Goal: Task Accomplishment & Management: Use online tool/utility

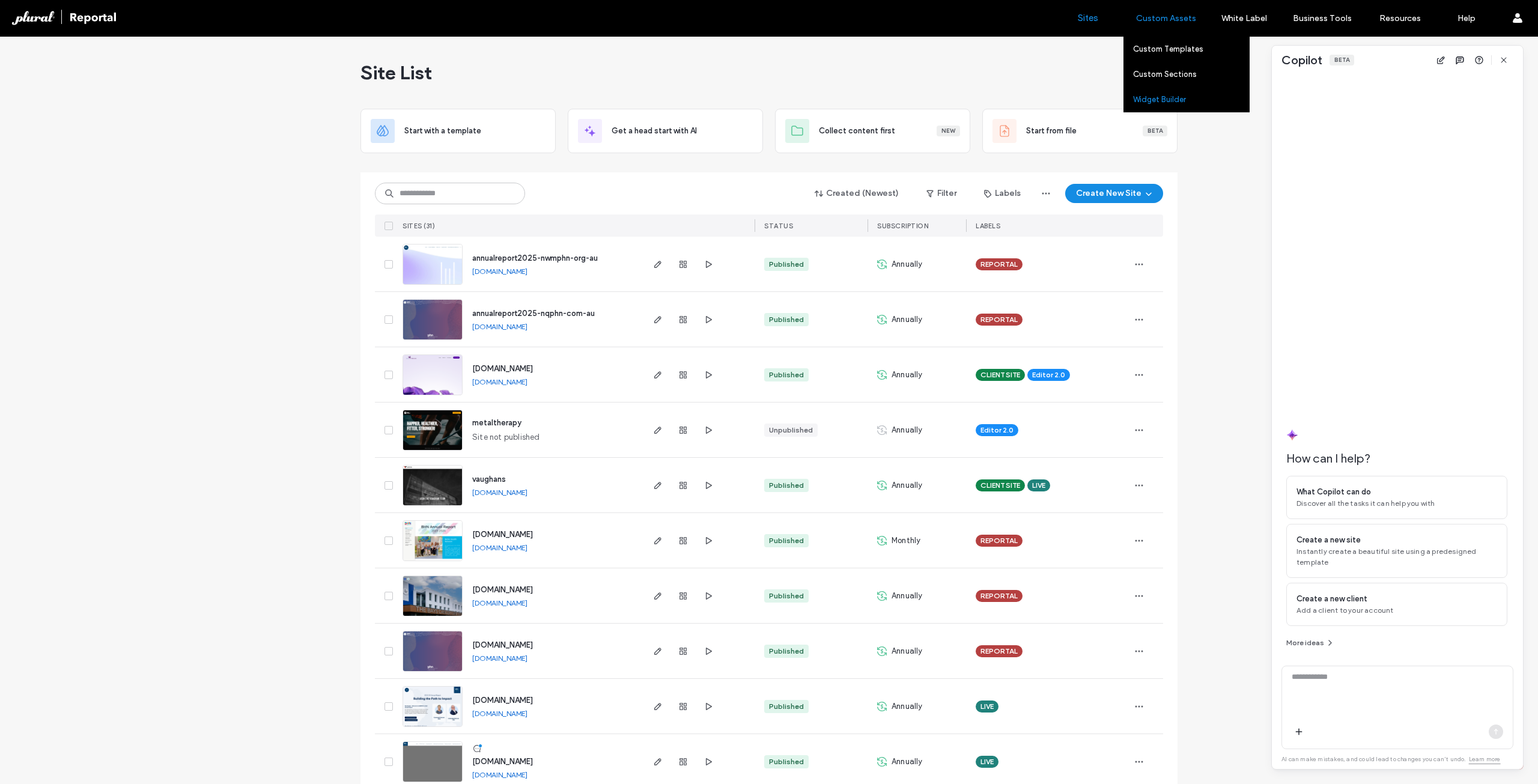
click at [1157, 95] on label "Widget Builder" at bounding box center [1159, 99] width 53 height 9
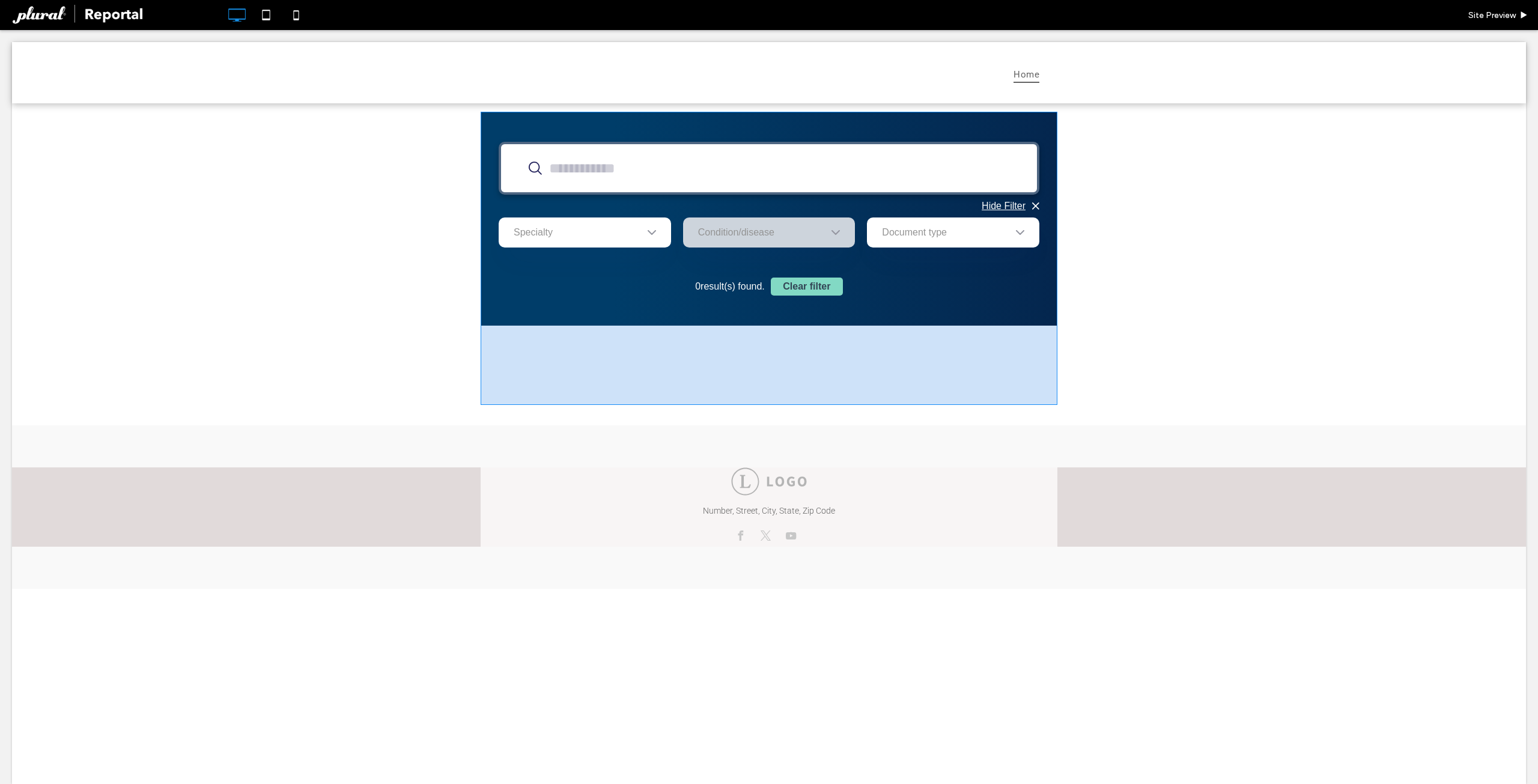
click at [774, 230] on span at bounding box center [769, 257] width 577 height 293
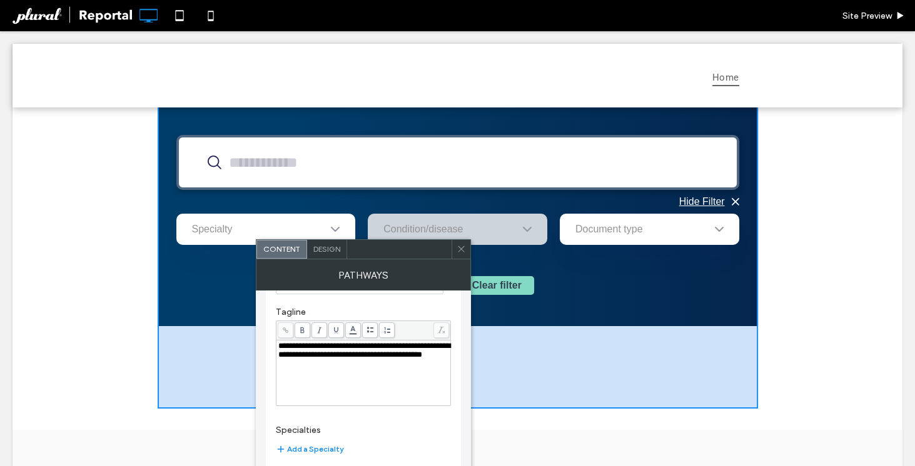
scroll to position [206, 0]
click at [85, 168] on div "Hide Filter Filter by Specialty Condition/disease Document type 0 result(s) fou…" at bounding box center [458, 256] width 890 height 324
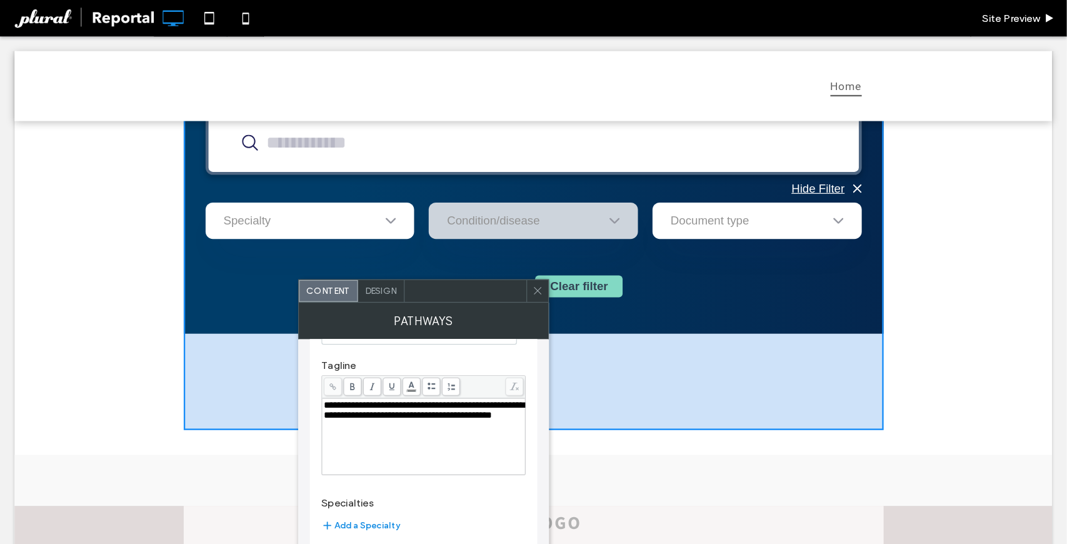
scroll to position [16, 0]
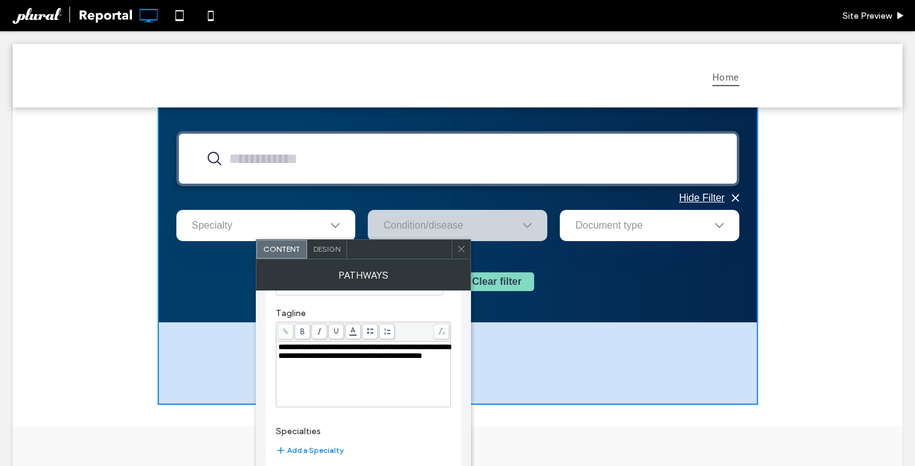
click at [463, 249] on icon at bounding box center [460, 248] width 9 height 9
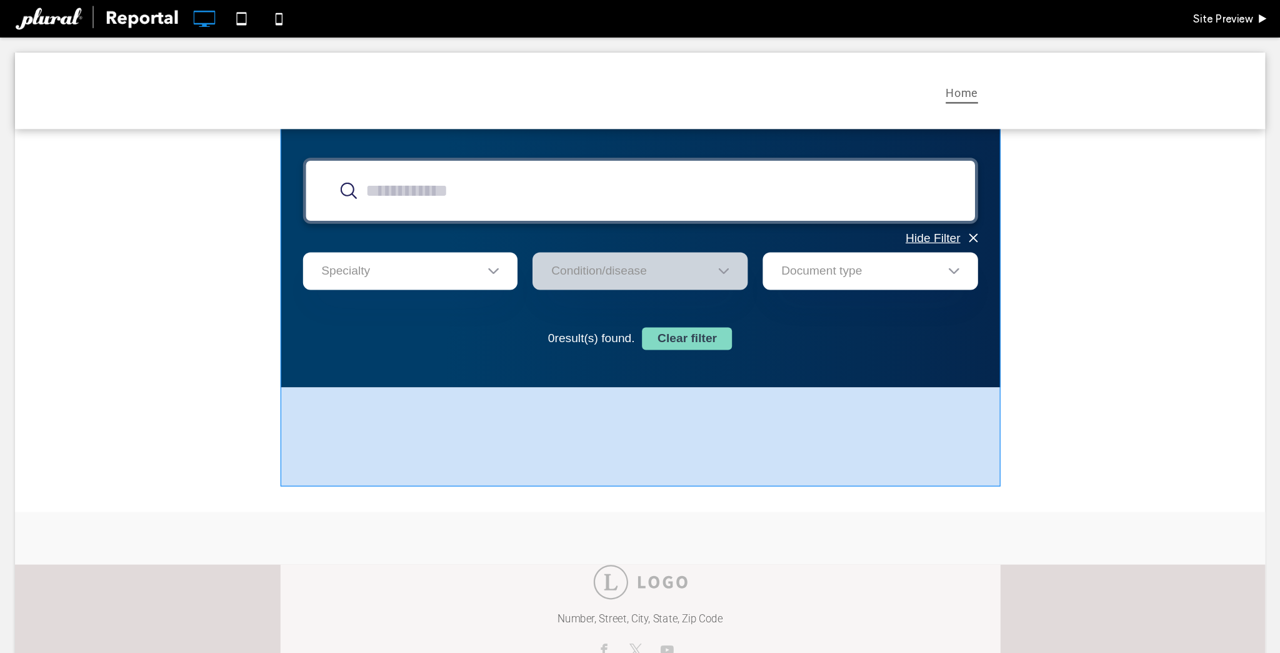
scroll to position [13, 0]
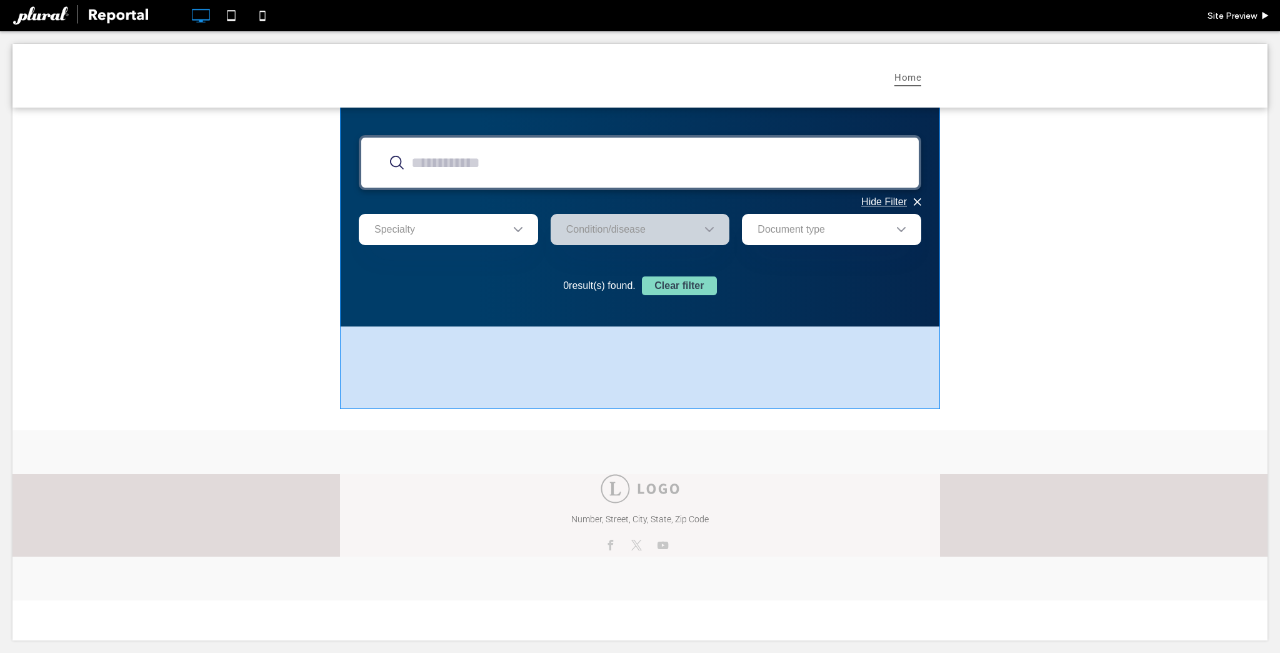
click at [399, 217] on span at bounding box center [640, 256] width 600 height 305
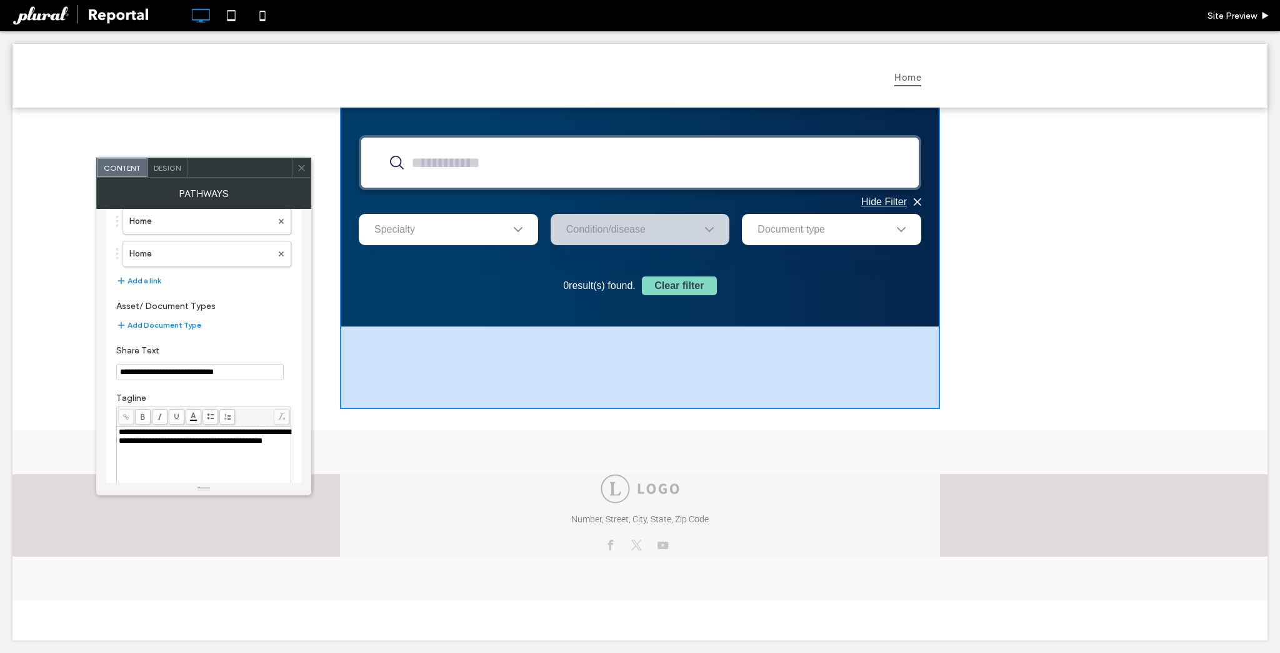
scroll to position [0, 0]
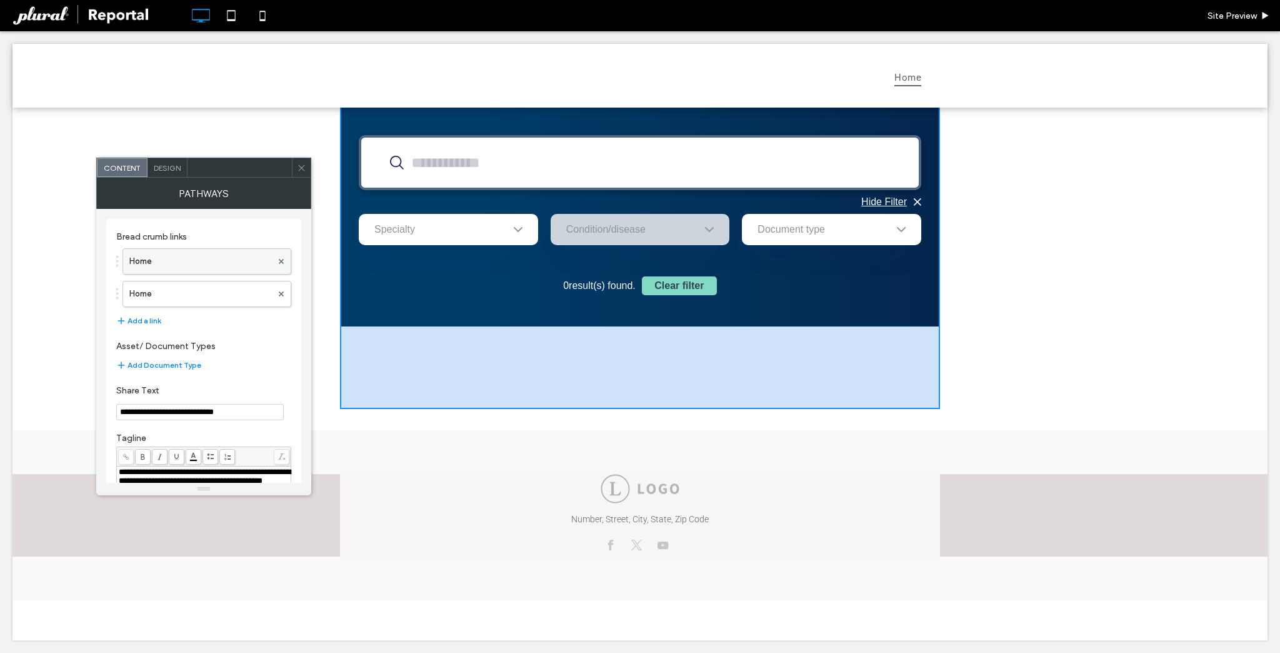
click at [234, 262] on label "Home" at bounding box center [200, 261] width 143 height 25
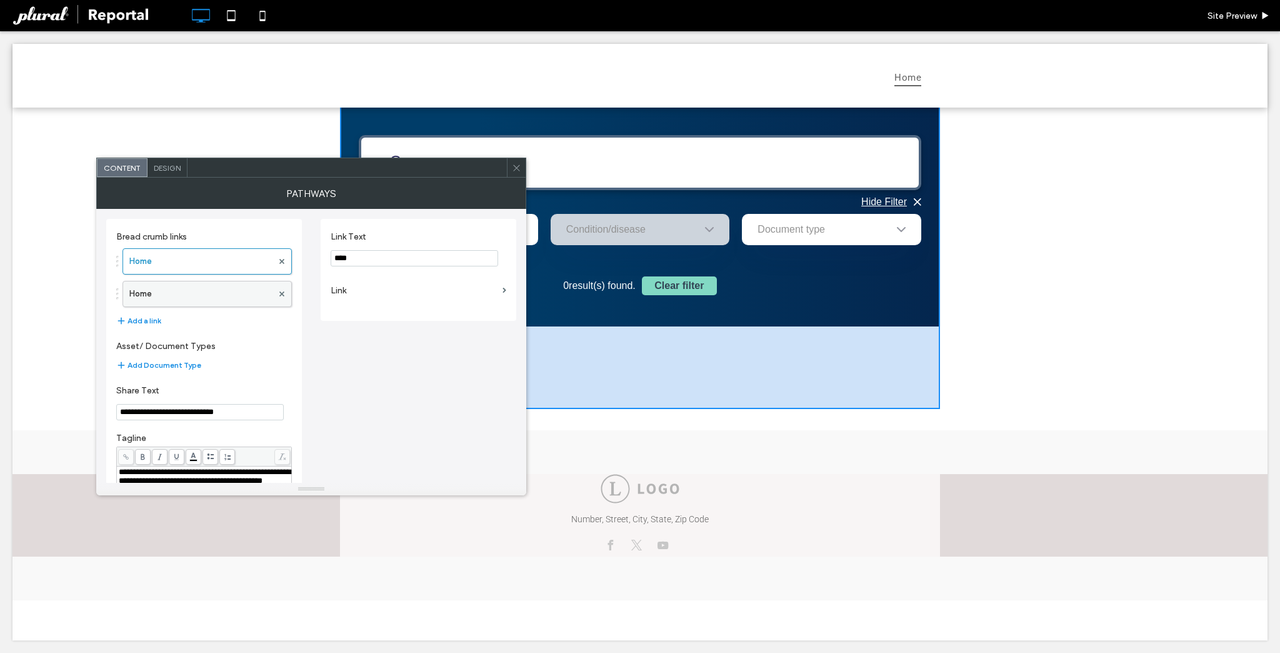
click at [228, 288] on label "Home" at bounding box center [200, 293] width 143 height 25
click at [232, 260] on label "Home" at bounding box center [200, 261] width 143 height 25
click at [223, 290] on label "Home" at bounding box center [200, 293] width 143 height 25
click at [388, 291] on label "Link" at bounding box center [414, 290] width 167 height 23
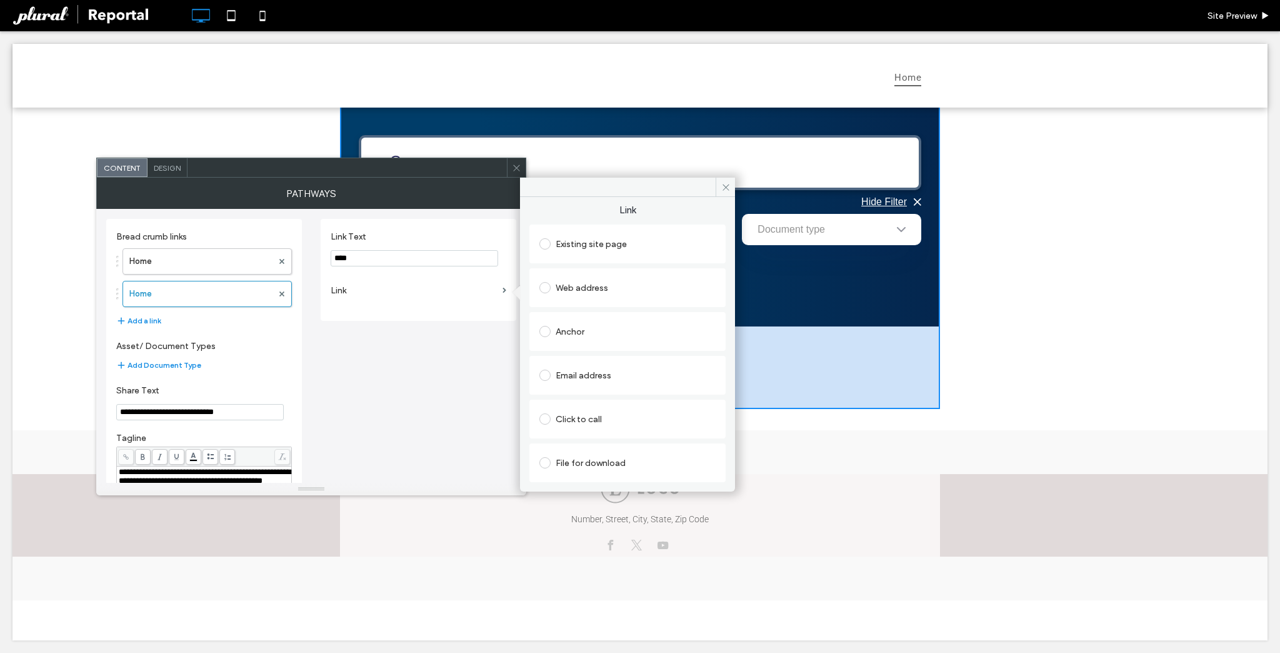
click at [399, 291] on label "Link" at bounding box center [414, 290] width 167 height 23
click at [514, 171] on icon at bounding box center [516, 167] width 9 height 9
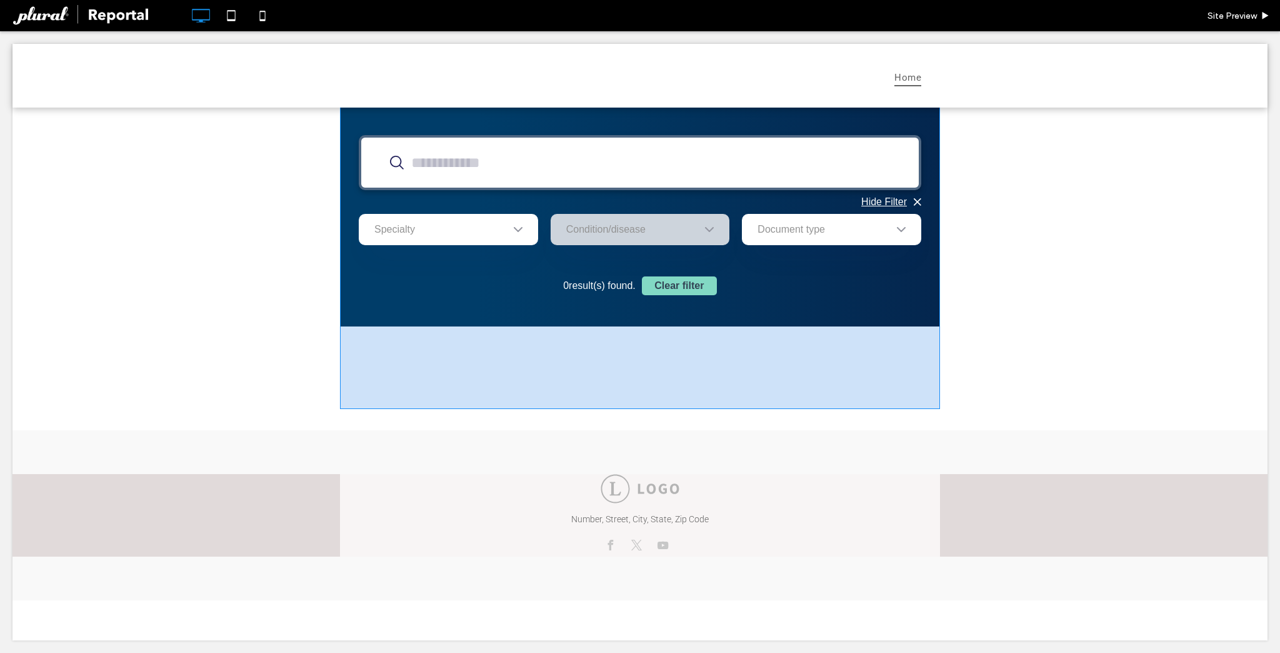
click at [522, 303] on span at bounding box center [640, 256] width 600 height 305
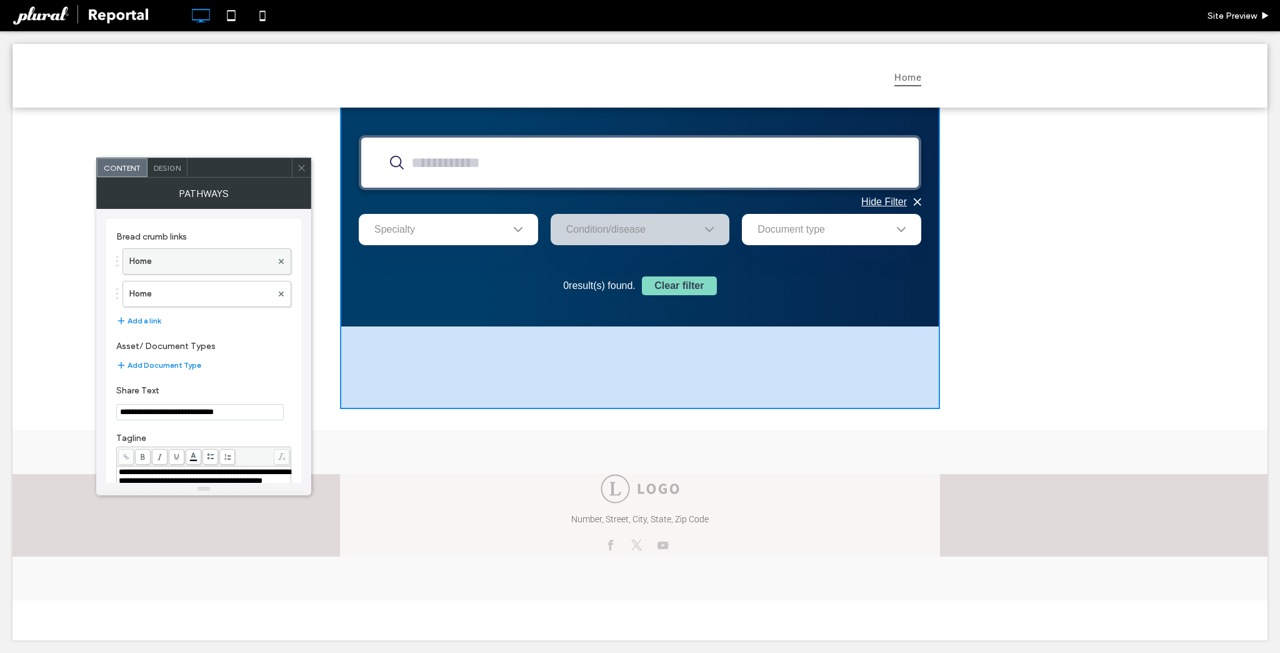
click at [171, 263] on label "Home" at bounding box center [200, 261] width 143 height 25
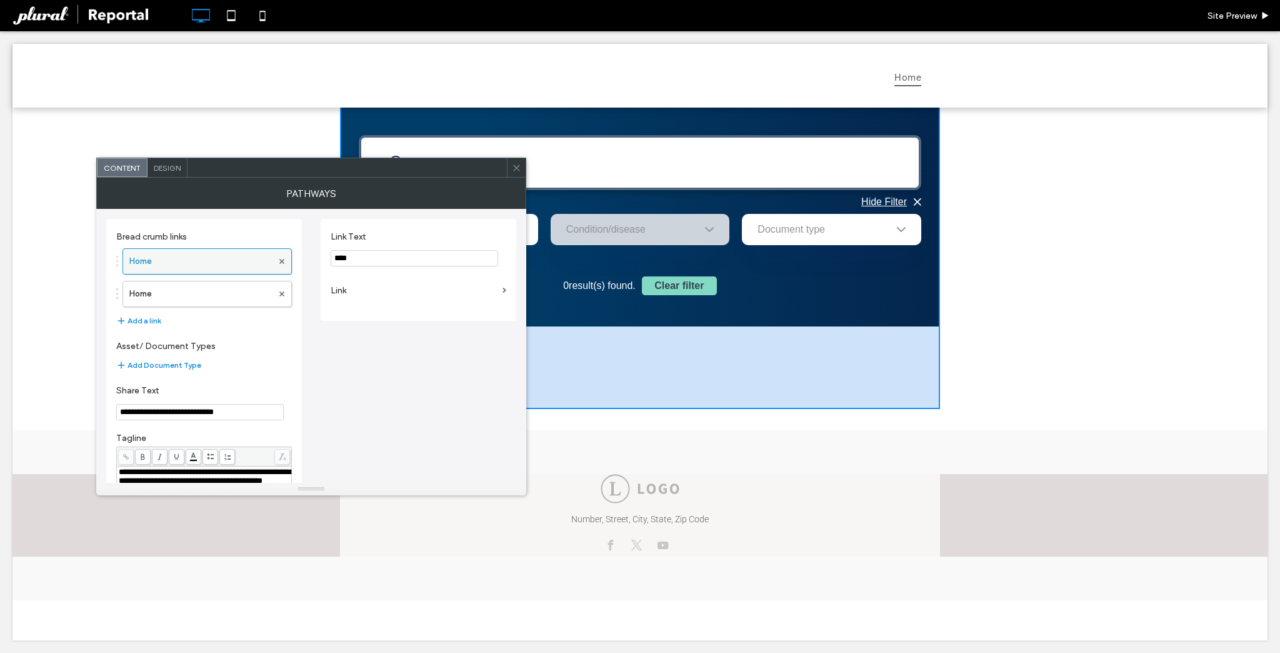
drag, startPoint x: 371, startPoint y: 258, endPoint x: 251, endPoint y: 250, distance: 120.3
click at [251, 250] on div "**********" at bounding box center [311, 446] width 410 height 475
type input "****"
click at [373, 359] on div "**********" at bounding box center [311, 446] width 410 height 475
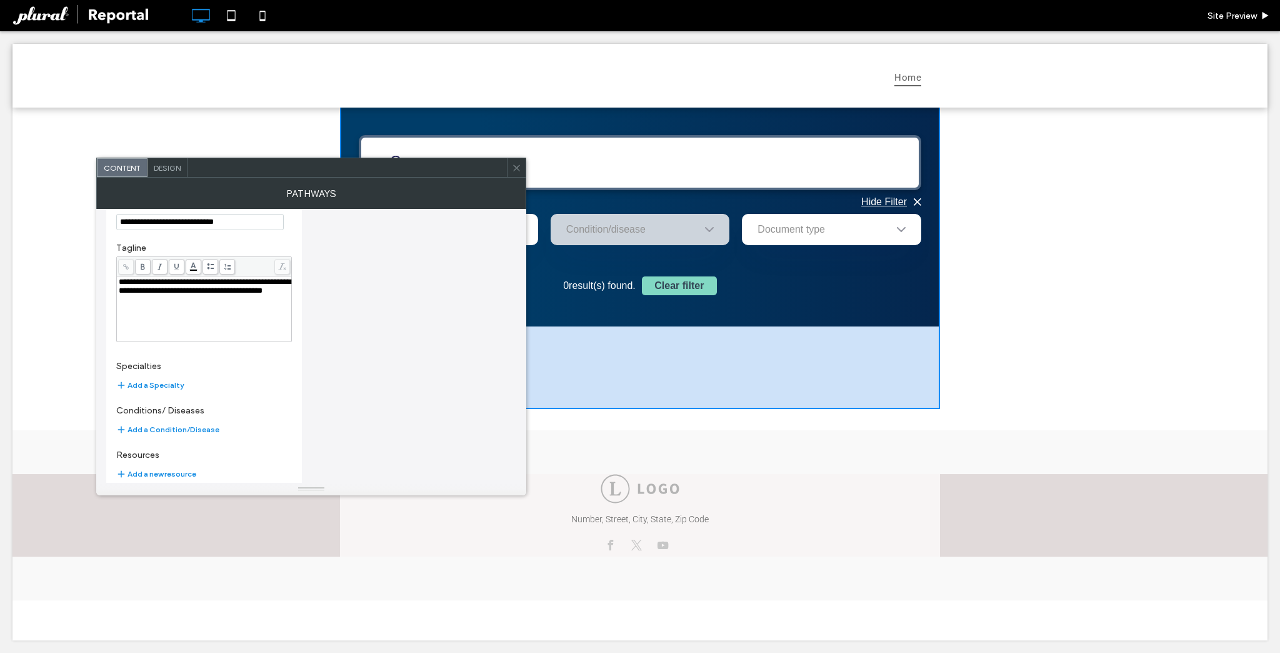
scroll to position [200, 0]
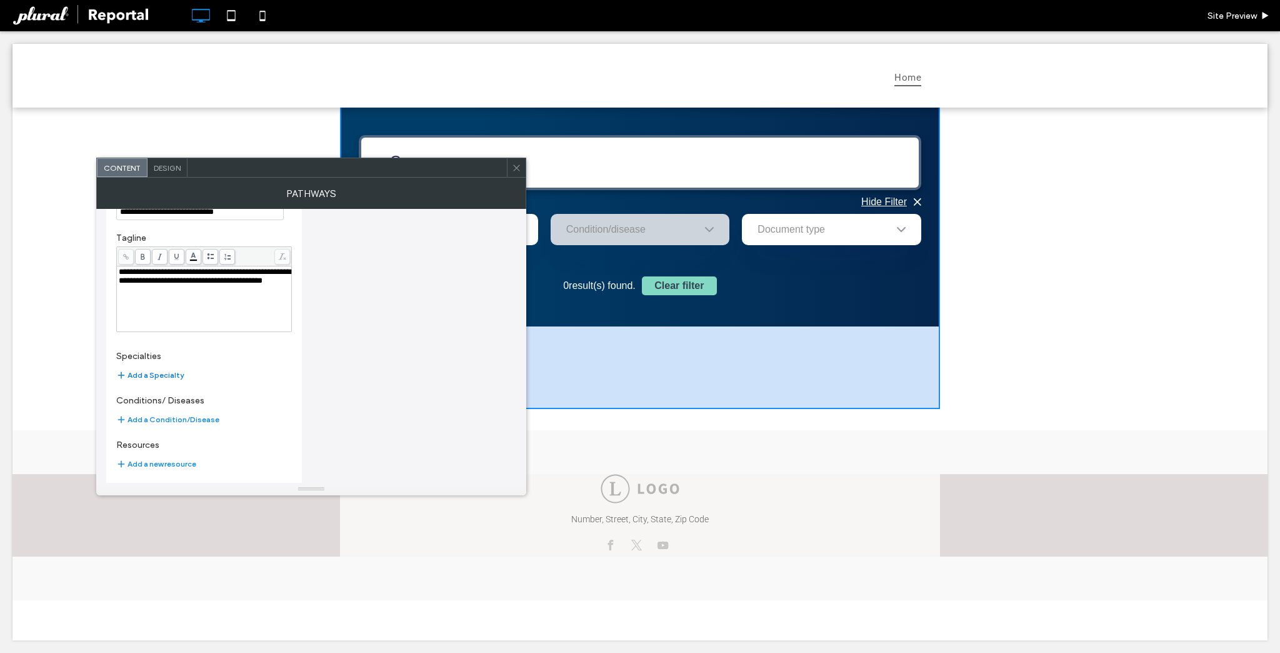
click at [148, 368] on button "Add a Specialty" at bounding box center [150, 375] width 68 height 15
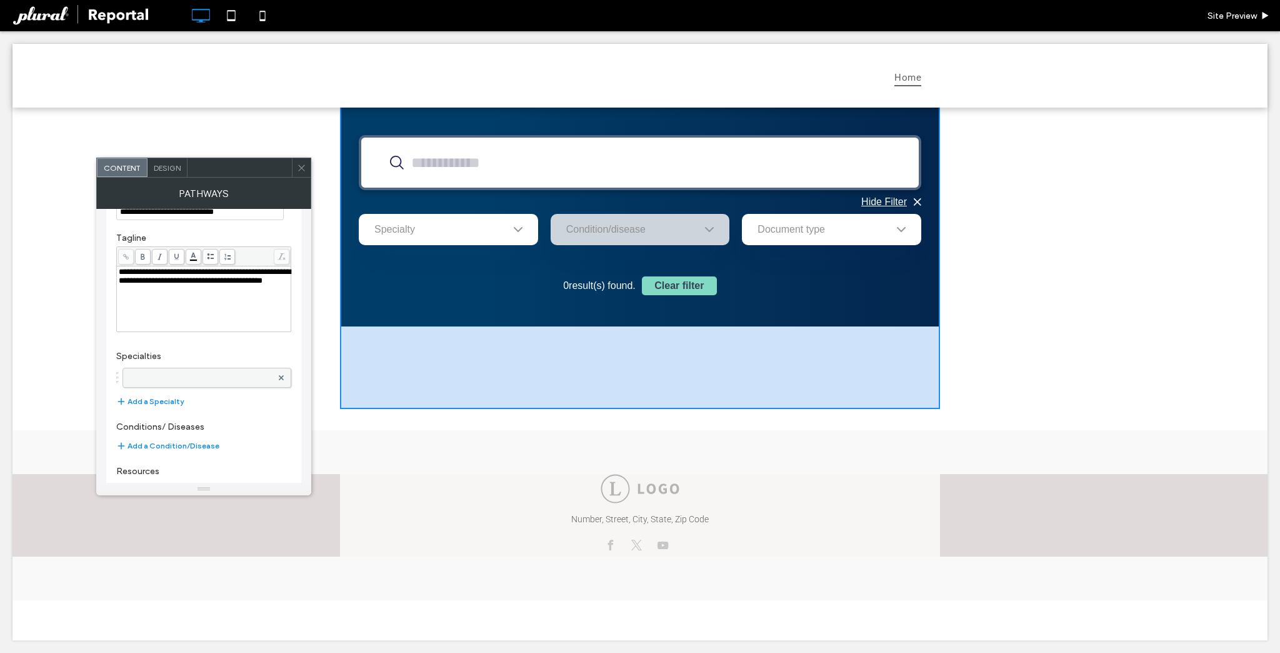
click at [169, 381] on label at bounding box center [200, 377] width 143 height 13
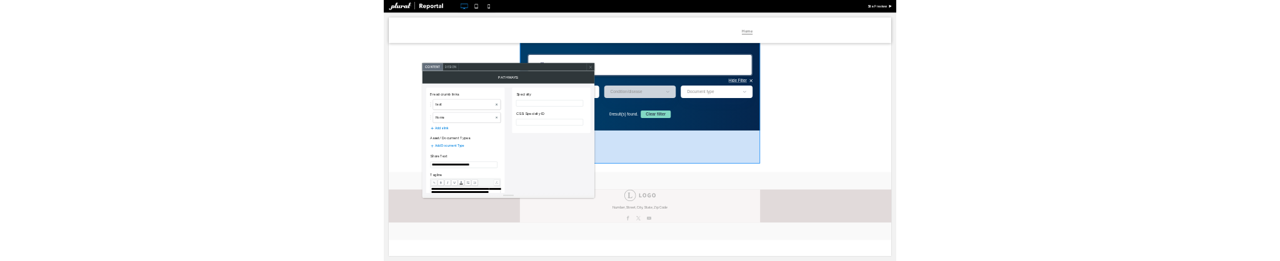
scroll to position [0, 0]
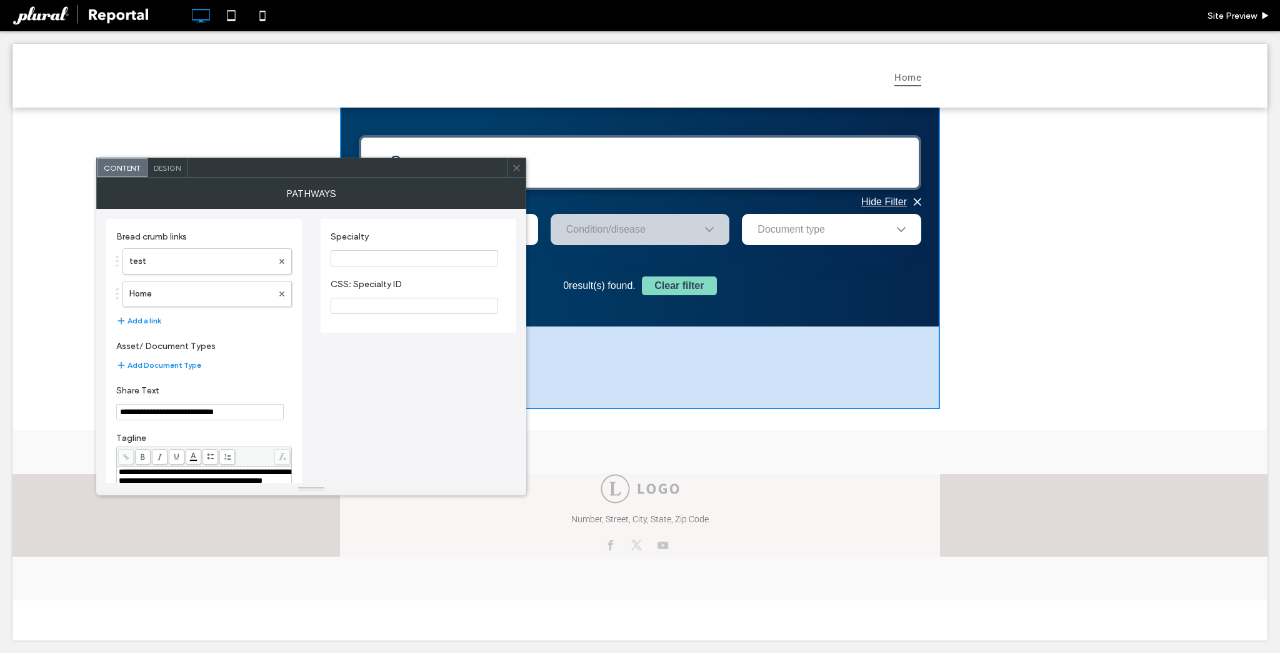
click at [360, 263] on input "Specialty" at bounding box center [415, 258] width 168 height 16
type input "**********"
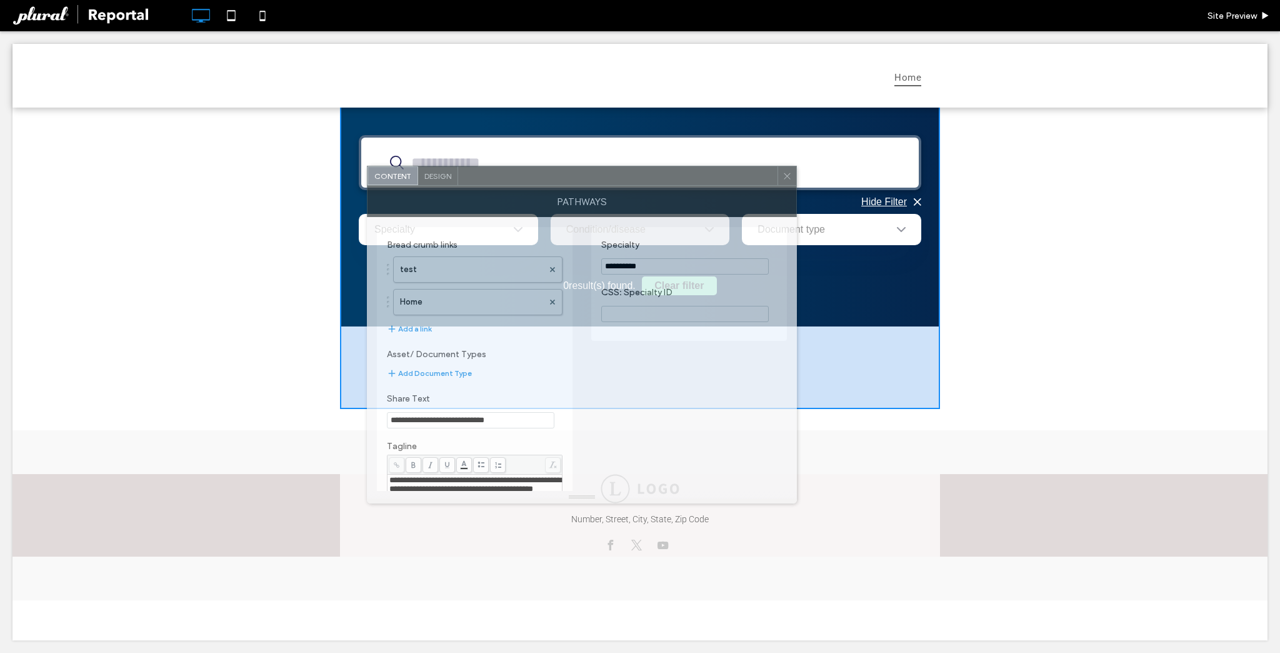
drag, startPoint x: 405, startPoint y: 175, endPoint x: 1071, endPoint y: 179, distance: 666.4
click at [778, 180] on div at bounding box center [617, 175] width 319 height 19
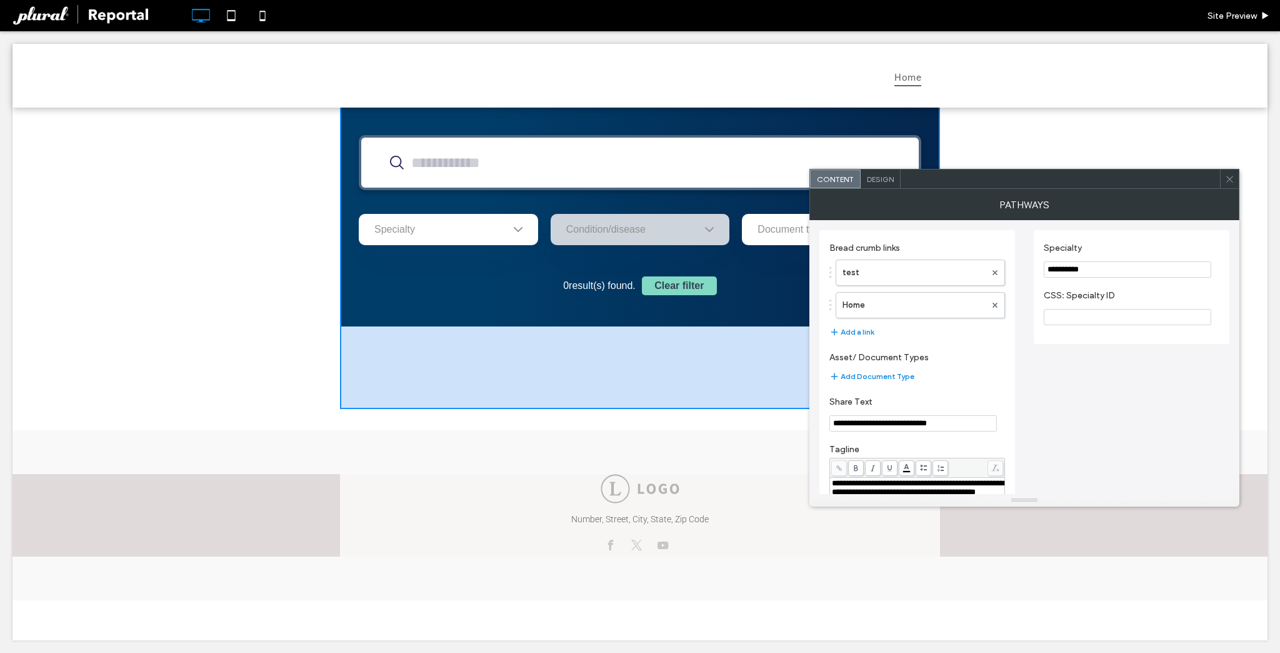
click at [494, 237] on div "Specialty" at bounding box center [448, 229] width 179 height 31
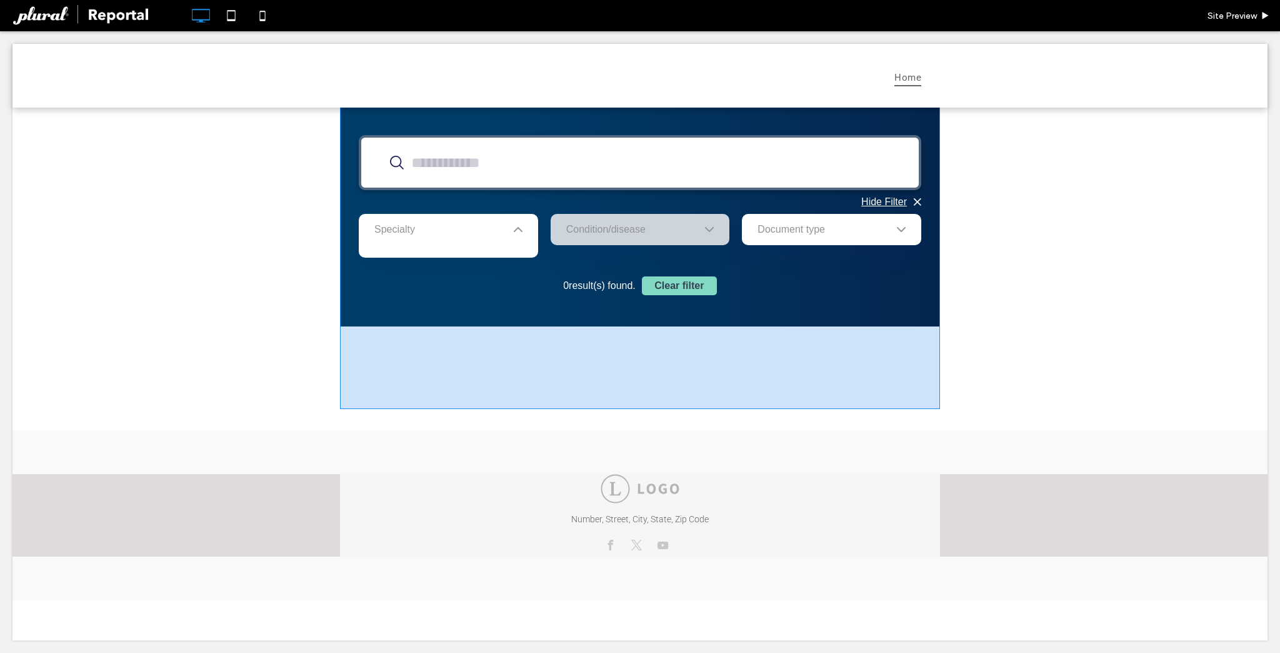
click at [468, 235] on span at bounding box center [640, 256] width 600 height 305
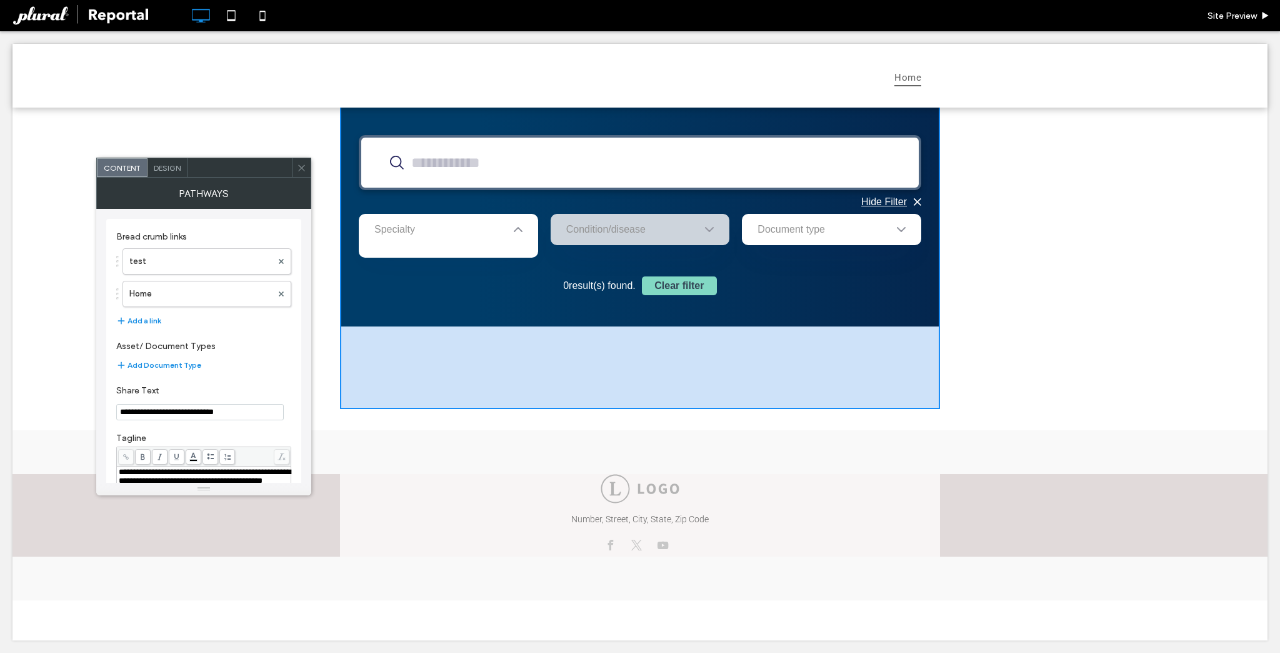
click at [466, 234] on div "Specialty" at bounding box center [448, 229] width 179 height 31
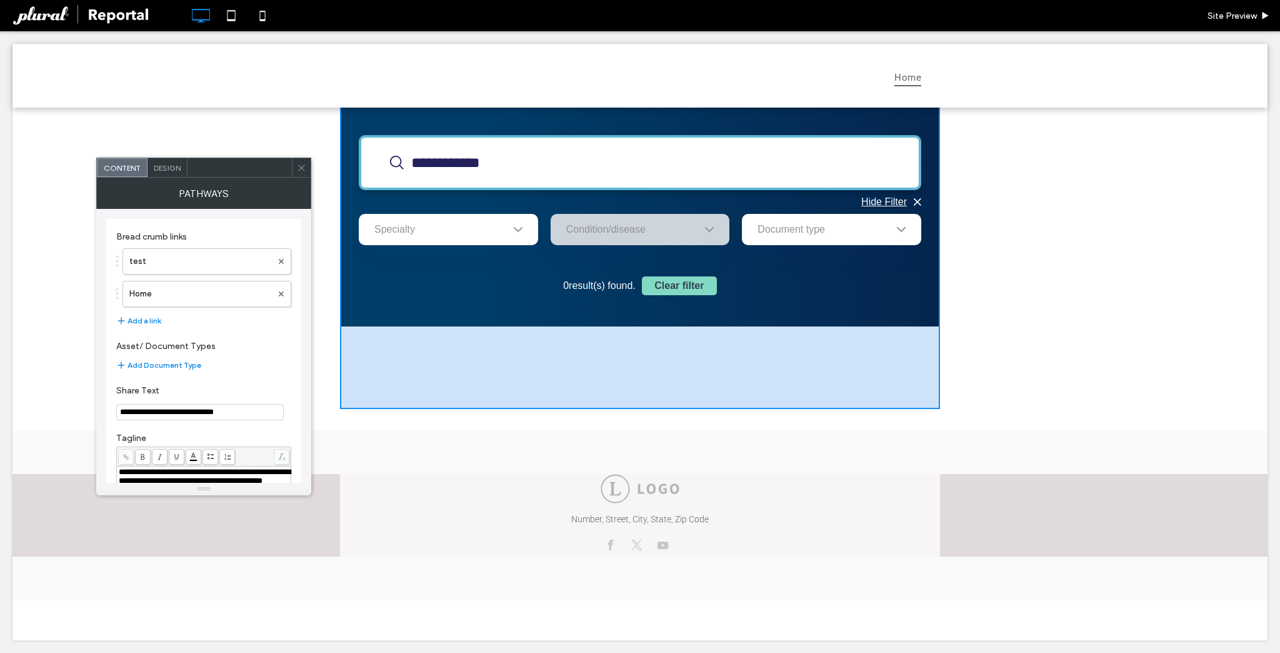
click at [486, 168] on input "search" at bounding box center [640, 162] width 563 height 55
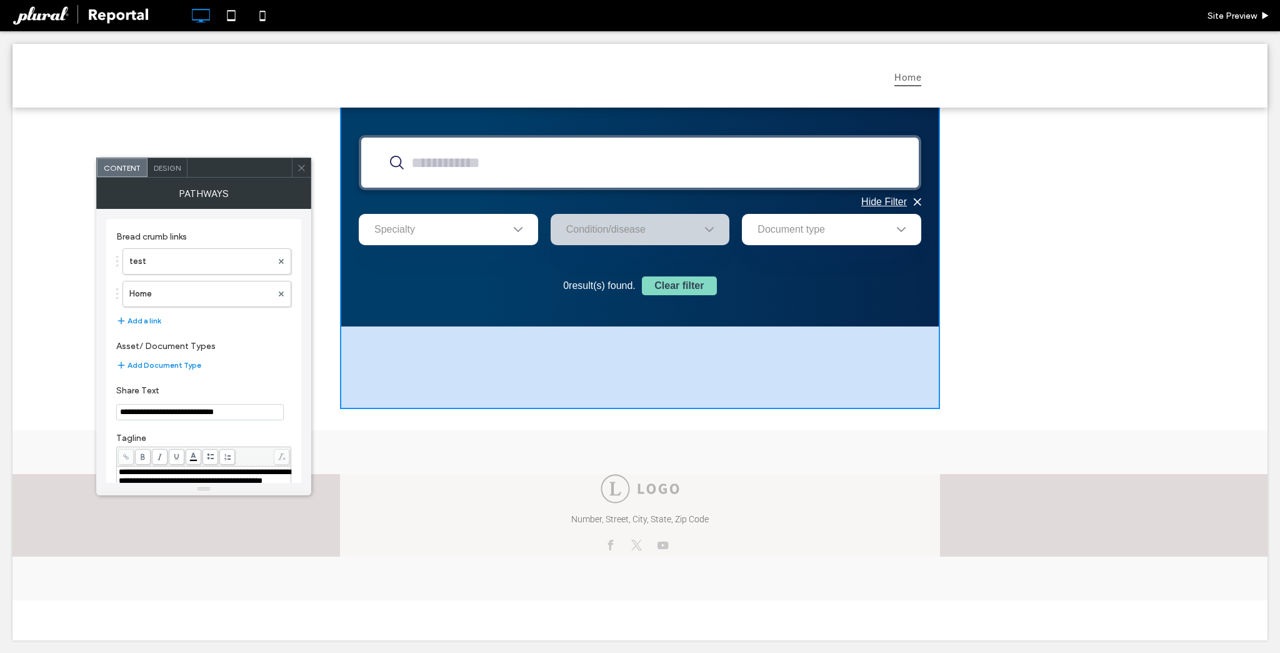
click at [300, 160] on span at bounding box center [301, 167] width 9 height 19
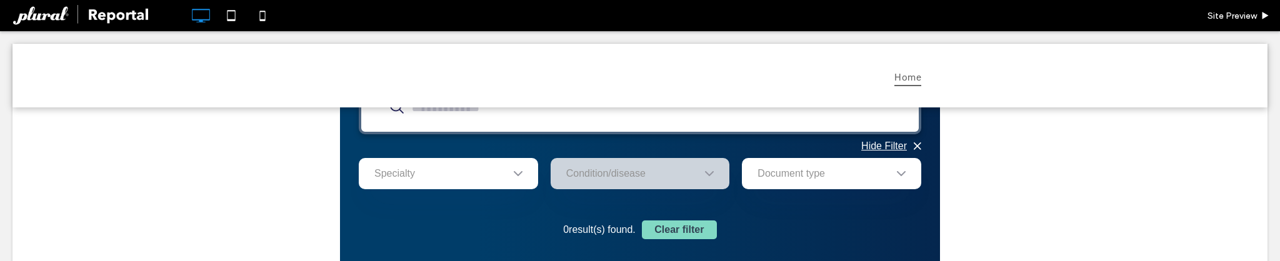
scroll to position [63, 0]
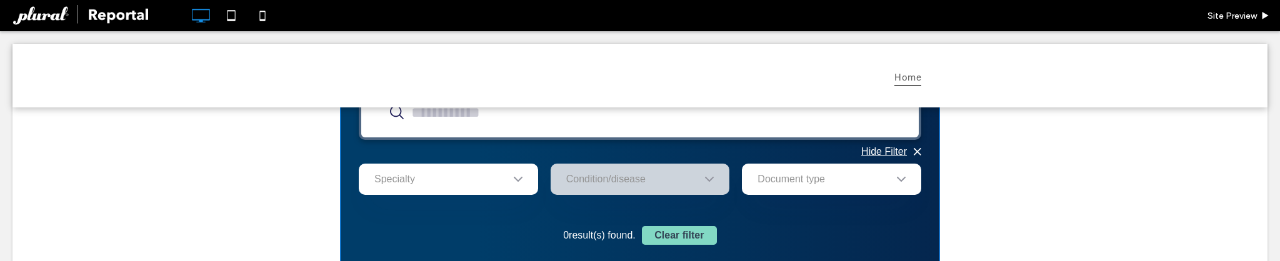
click at [389, 174] on span at bounding box center [640, 206] width 600 height 305
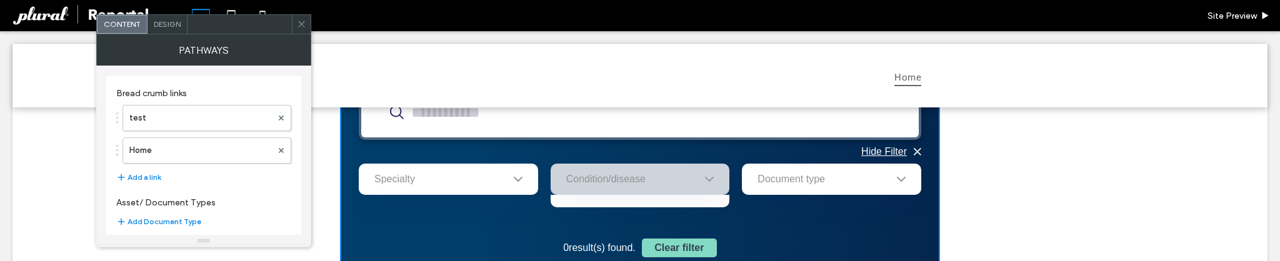
click at [302, 28] on icon at bounding box center [301, 23] width 9 height 9
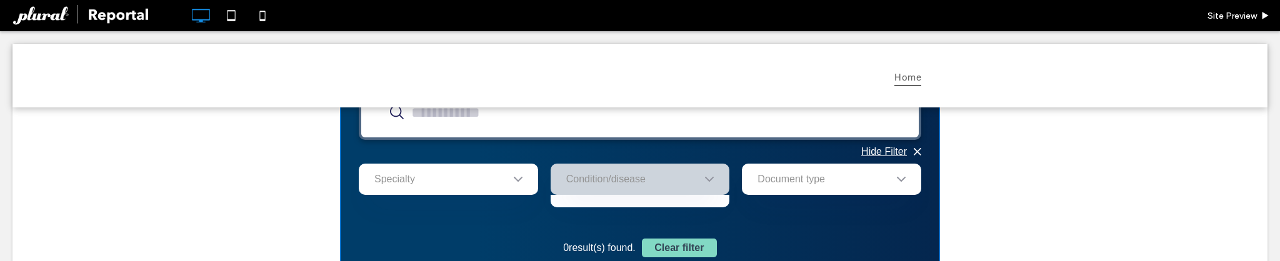
click at [886, 148] on span at bounding box center [640, 213] width 600 height 318
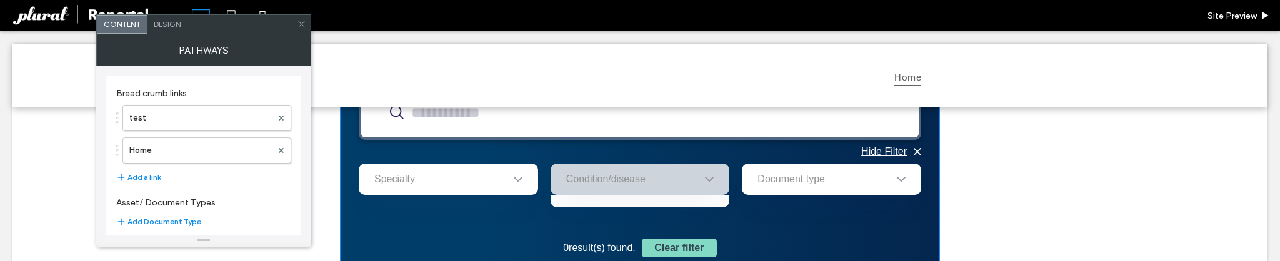
click at [886, 153] on span "Hide Filter" at bounding box center [884, 151] width 46 height 11
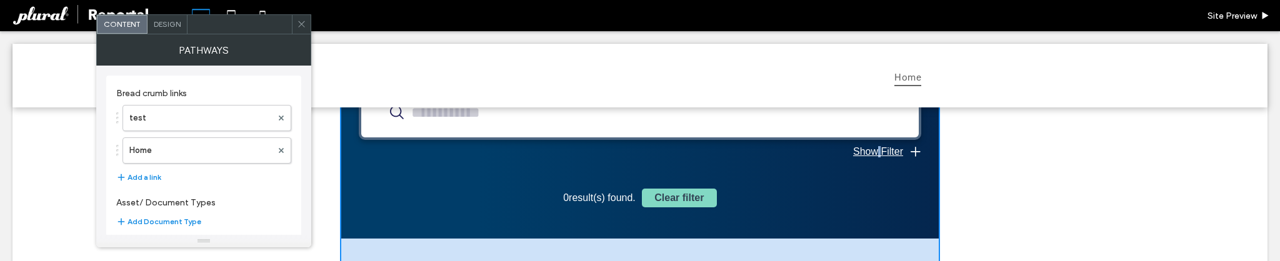
click at [886, 153] on span "Show Filter" at bounding box center [878, 151] width 50 height 11
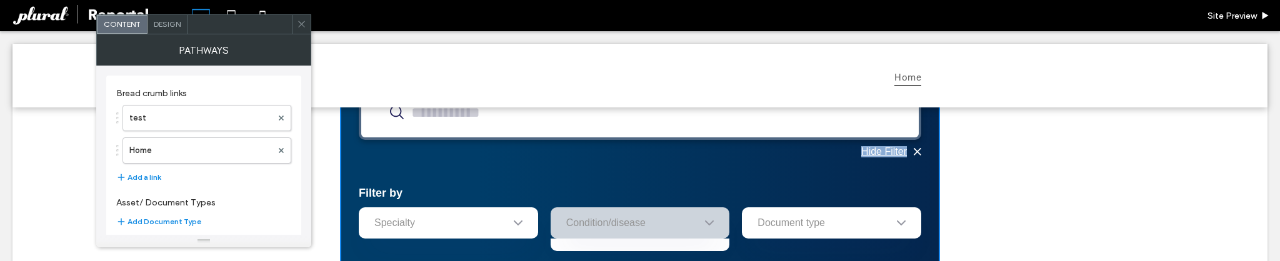
click at [886, 153] on span "Hide Filter" at bounding box center [884, 151] width 46 height 11
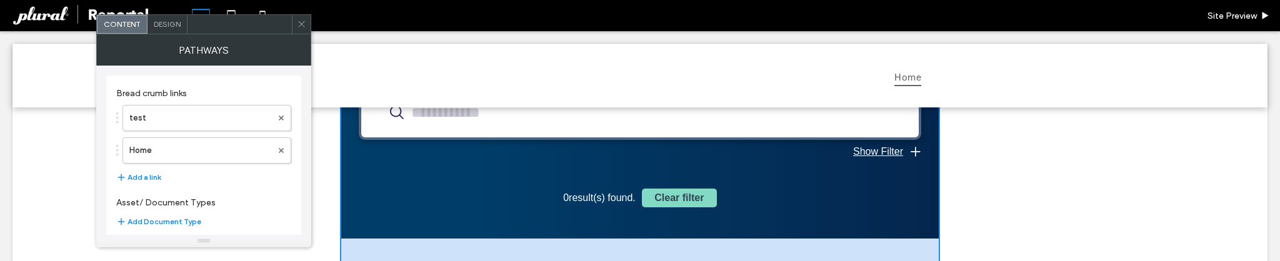
click at [878, 156] on span "Show Filter" at bounding box center [878, 151] width 50 height 11
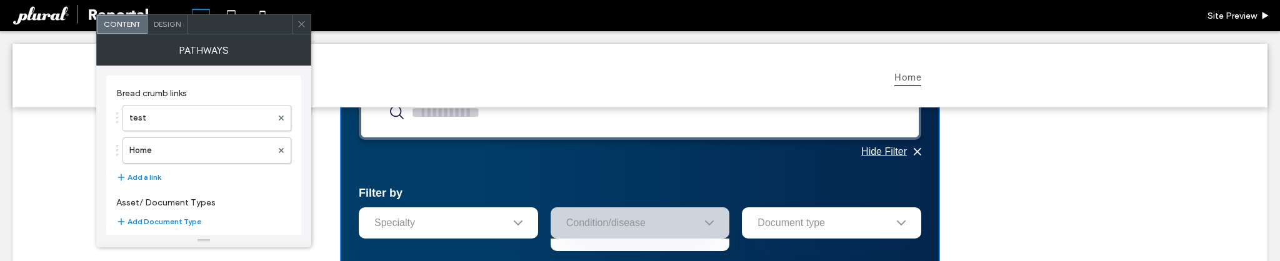
click at [876, 153] on span "Hide Filter" at bounding box center [884, 151] width 46 height 11
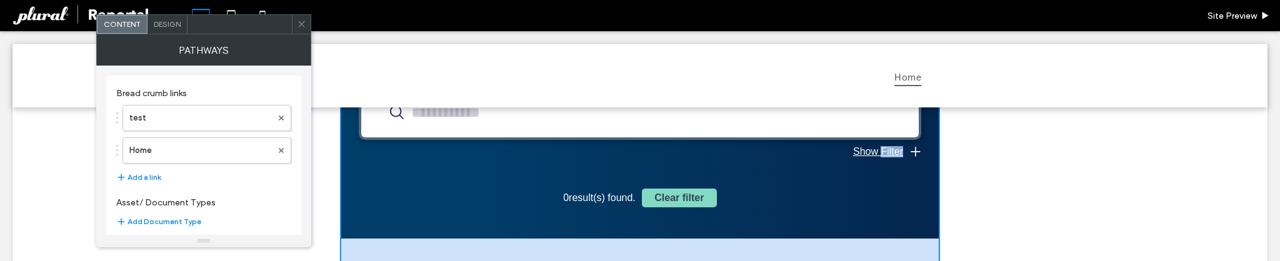
click at [876, 153] on span "Show Filter" at bounding box center [878, 151] width 50 height 11
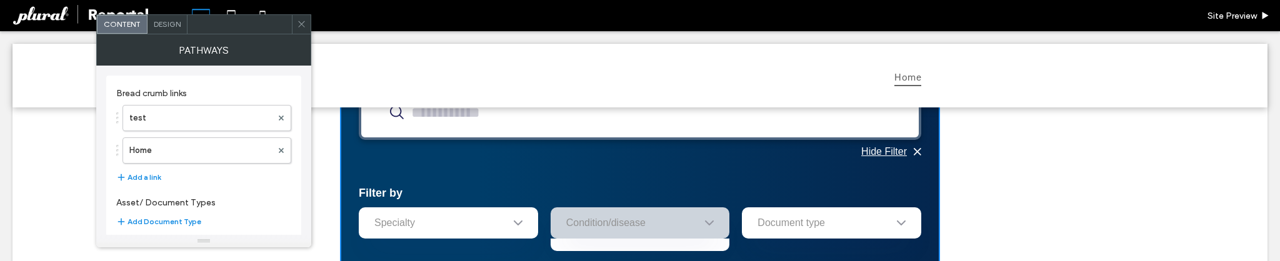
click at [305, 25] on icon at bounding box center [301, 23] width 9 height 9
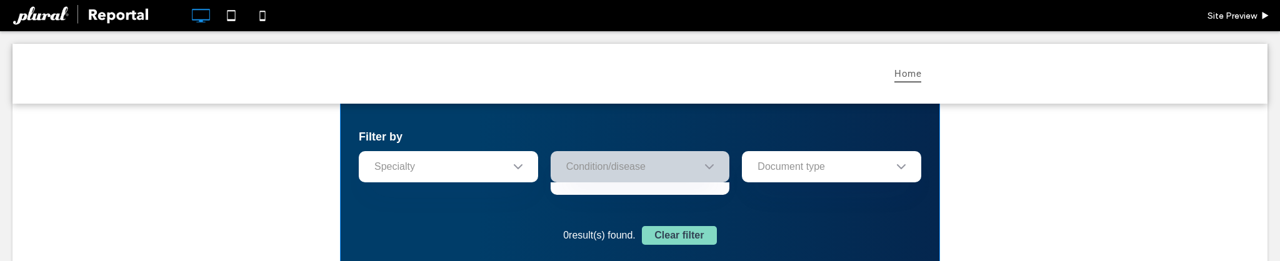
scroll to position [113, 0]
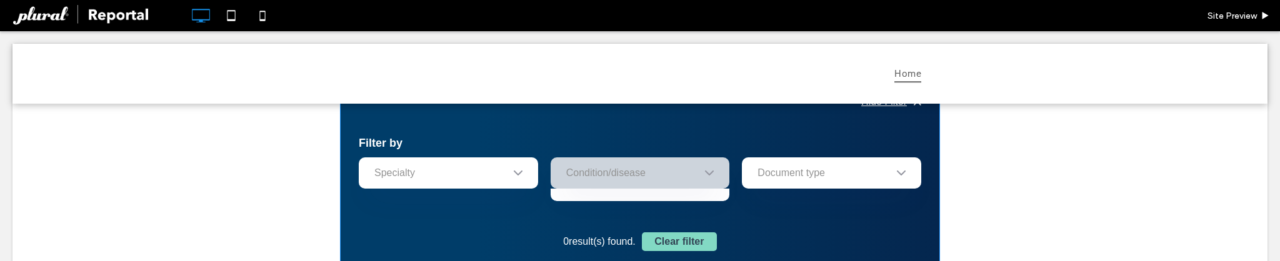
click at [410, 173] on span at bounding box center [640, 184] width 600 height 361
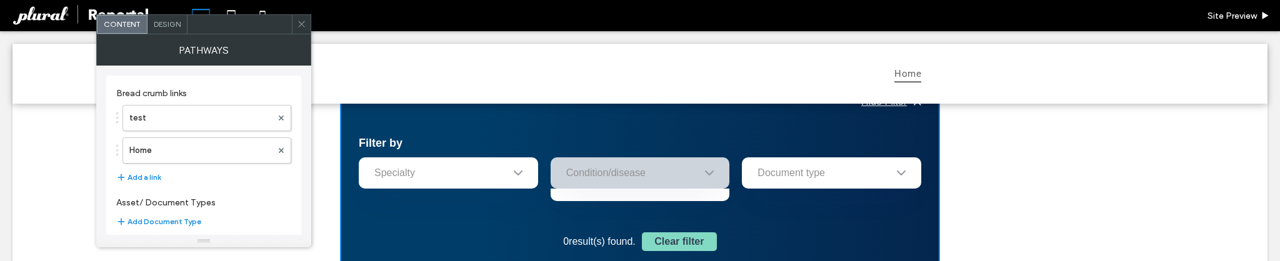
click at [425, 164] on div "Specialty" at bounding box center [448, 173] width 179 height 31
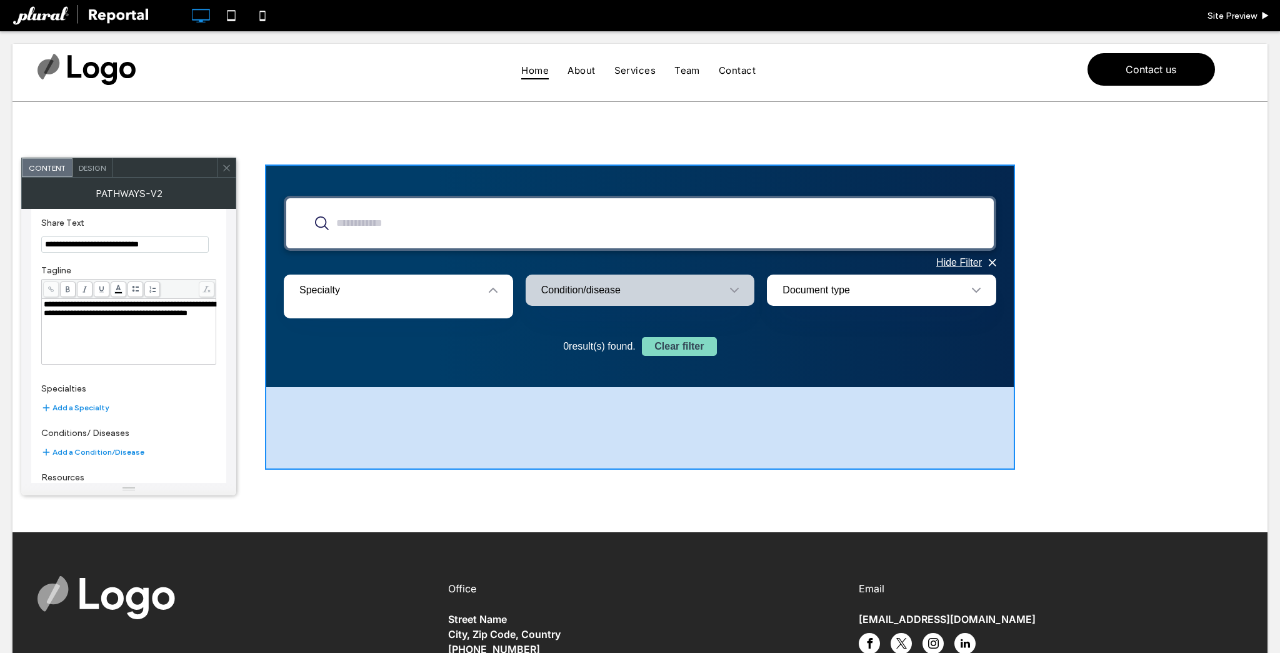
scroll to position [206, 0]
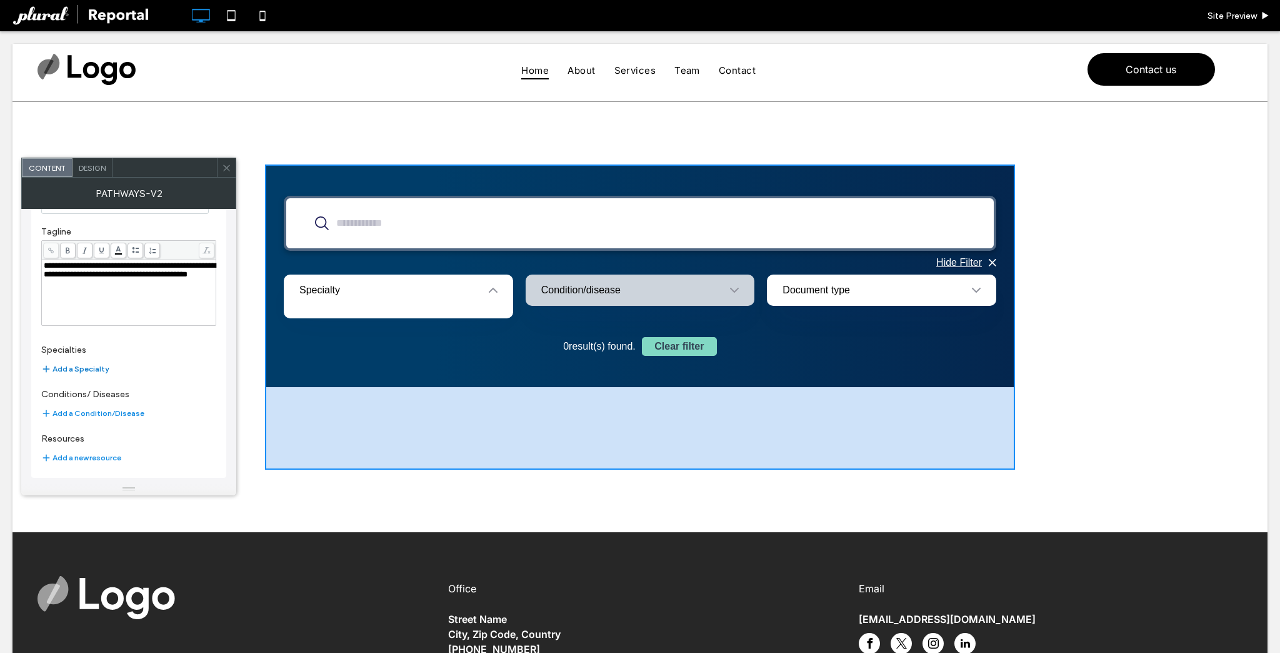
click at [74, 369] on button "Add a Specialty" at bounding box center [75, 368] width 68 height 15
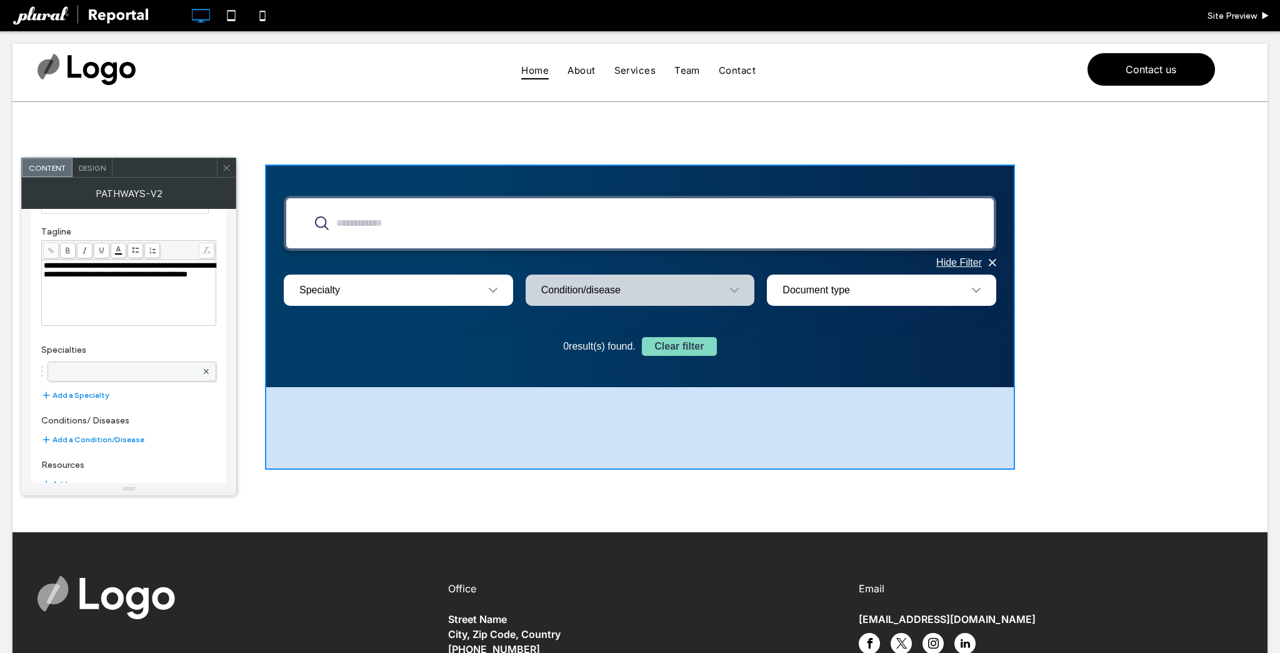
click at [97, 370] on label at bounding box center [125, 371] width 143 height 13
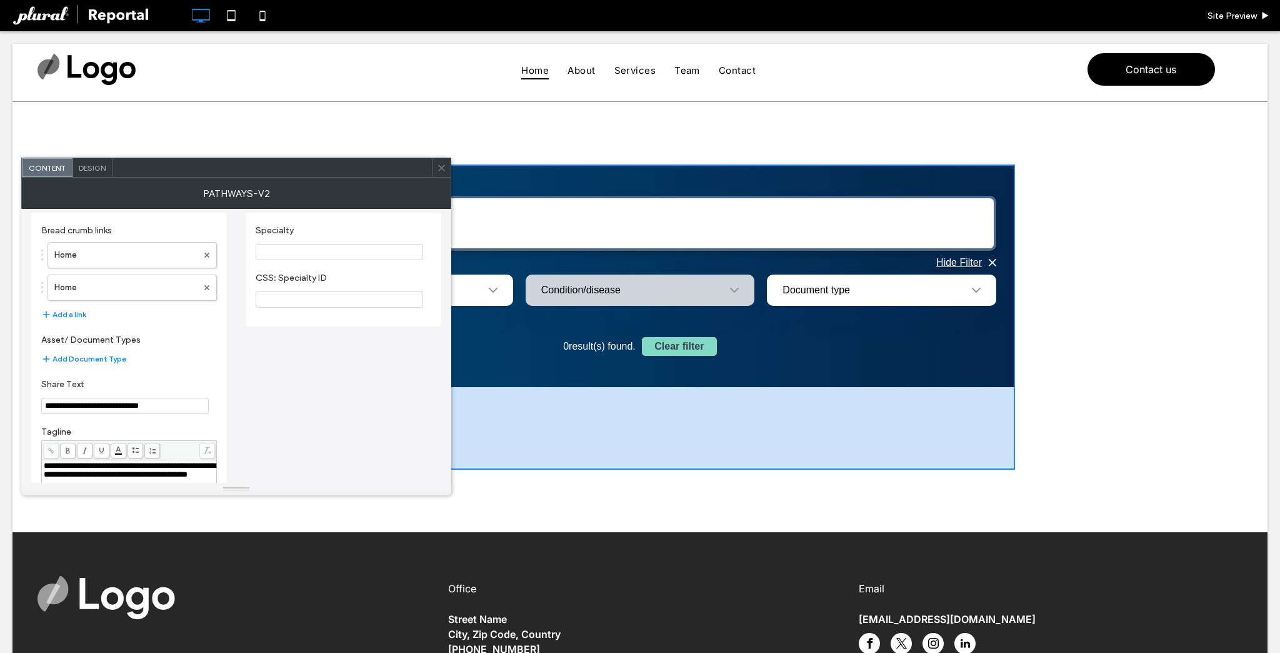
scroll to position [0, 0]
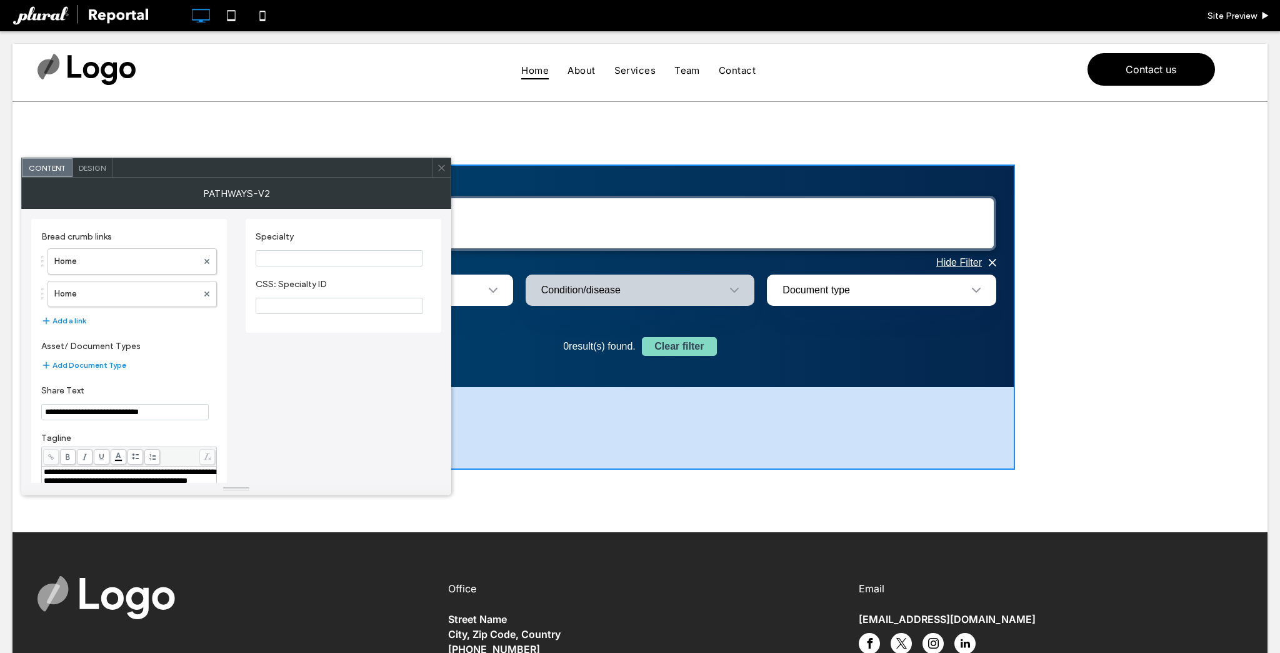
click at [299, 260] on input "Specialty" at bounding box center [340, 258] width 168 height 16
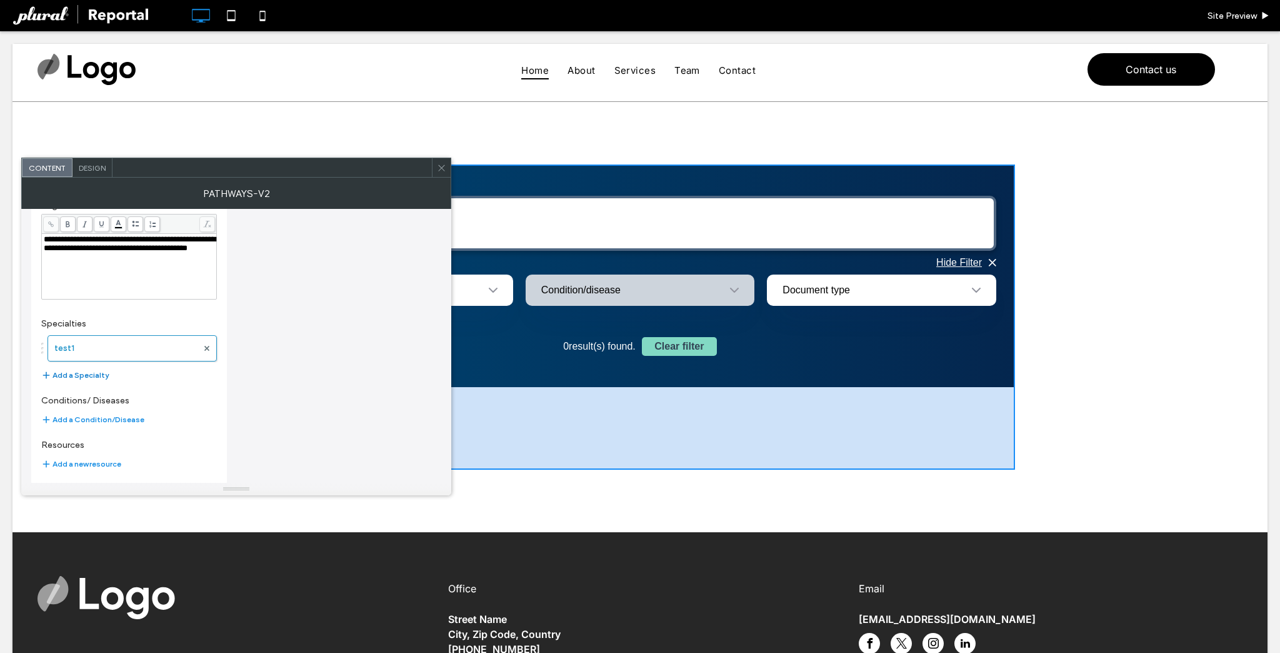
click at [75, 368] on button "Add a Specialty" at bounding box center [75, 375] width 68 height 15
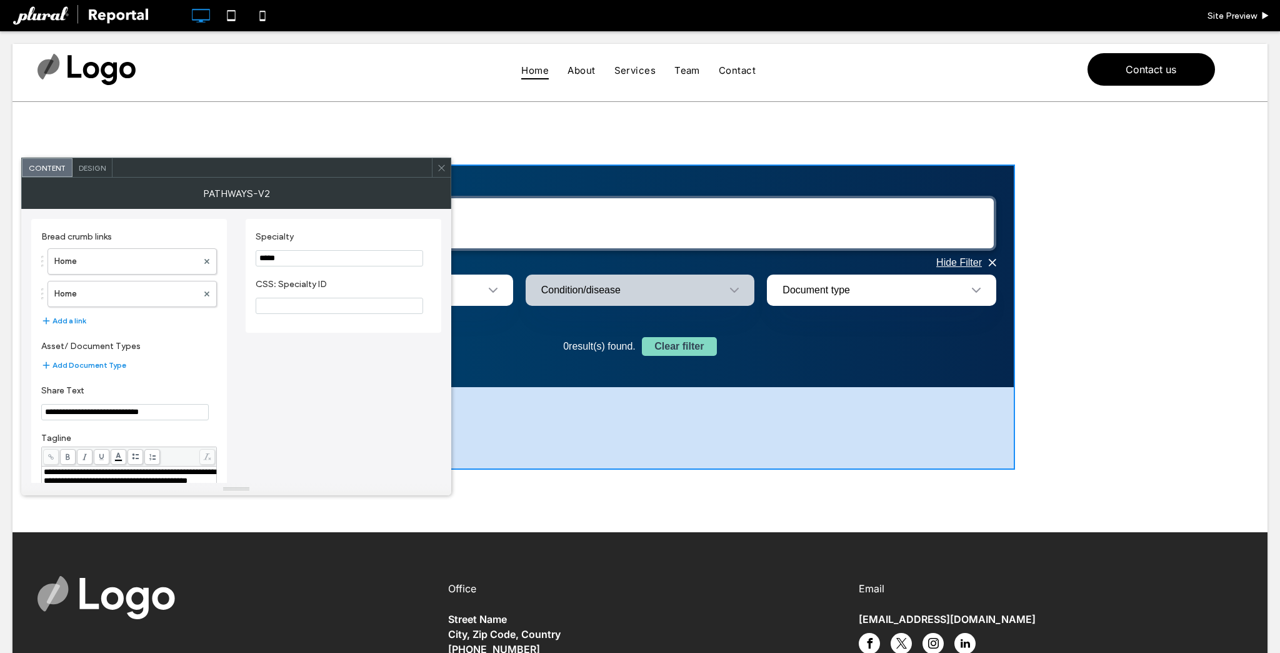
click at [298, 262] on input "*****" at bounding box center [340, 258] width 168 height 16
type input "******"
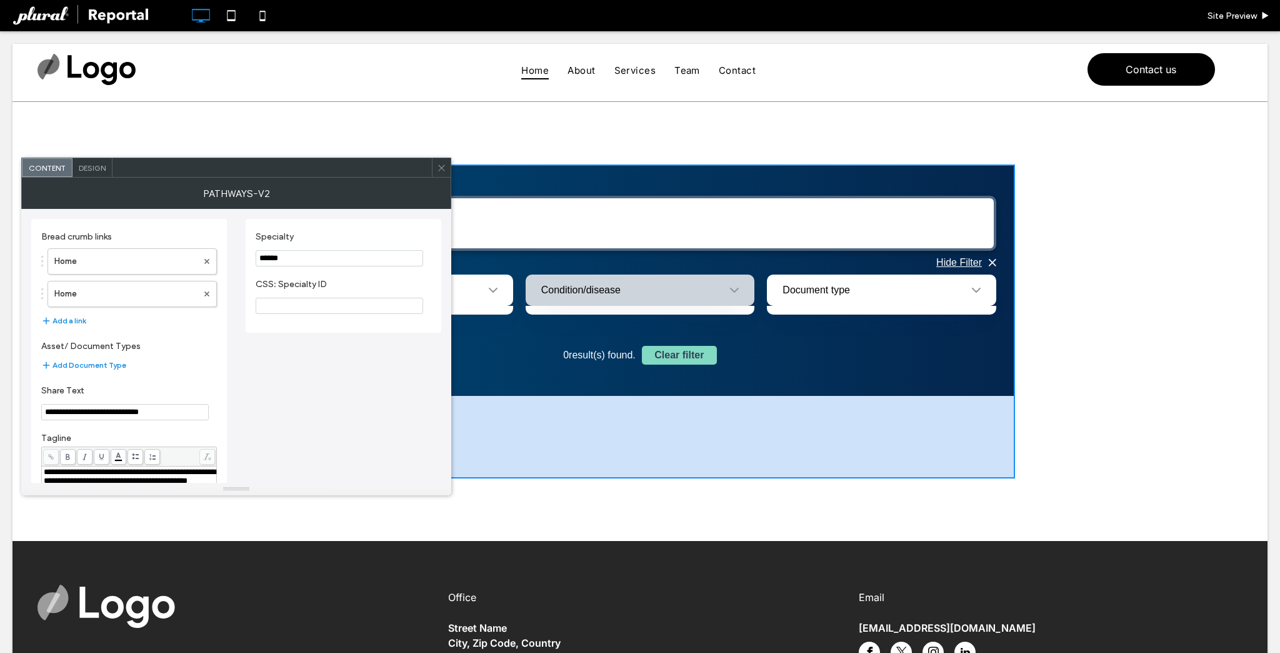
click at [330, 243] on label "Specialty" at bounding box center [341, 238] width 171 height 14
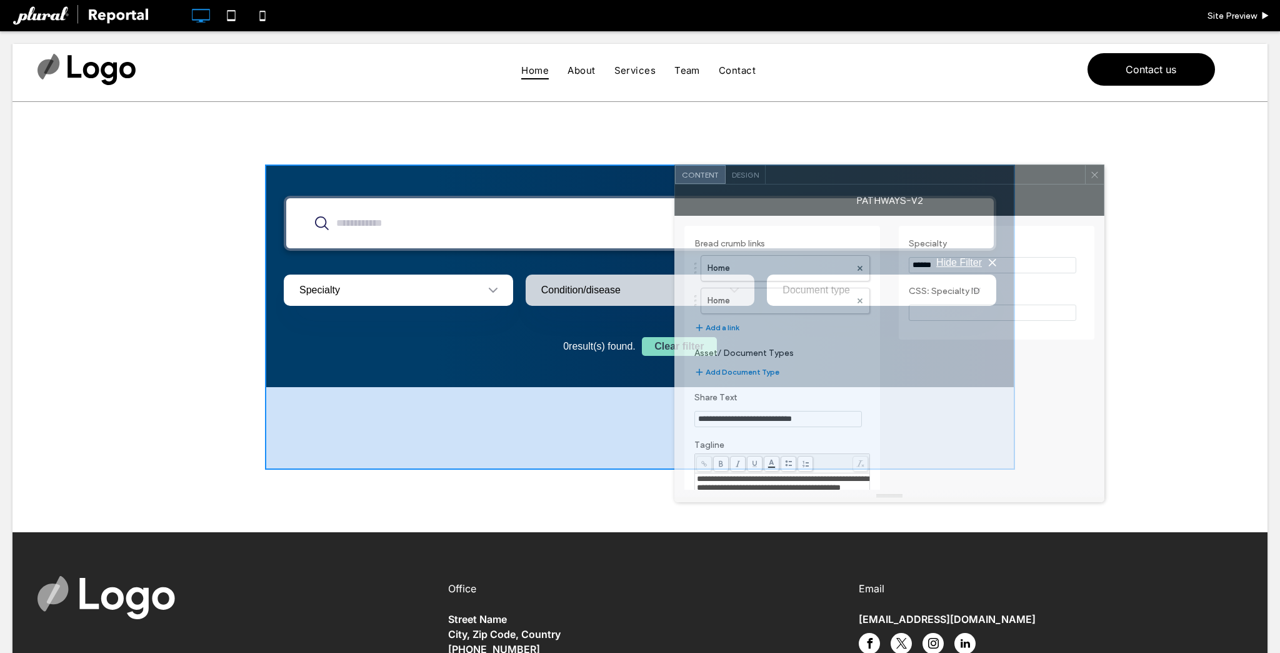
drag, startPoint x: 368, startPoint y: 175, endPoint x: 1013, endPoint y: 178, distance: 645.1
click at [1023, 180] on div at bounding box center [925, 174] width 319 height 19
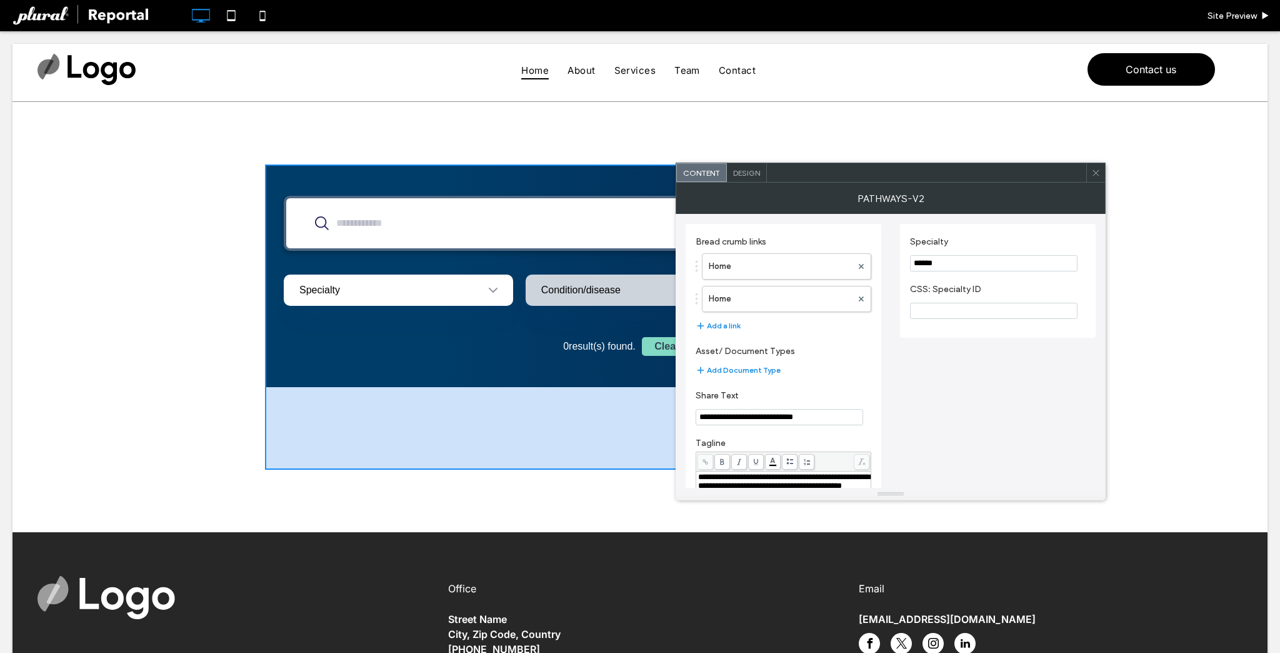
click at [343, 305] on div "Specialty" at bounding box center [398, 289] width 229 height 31
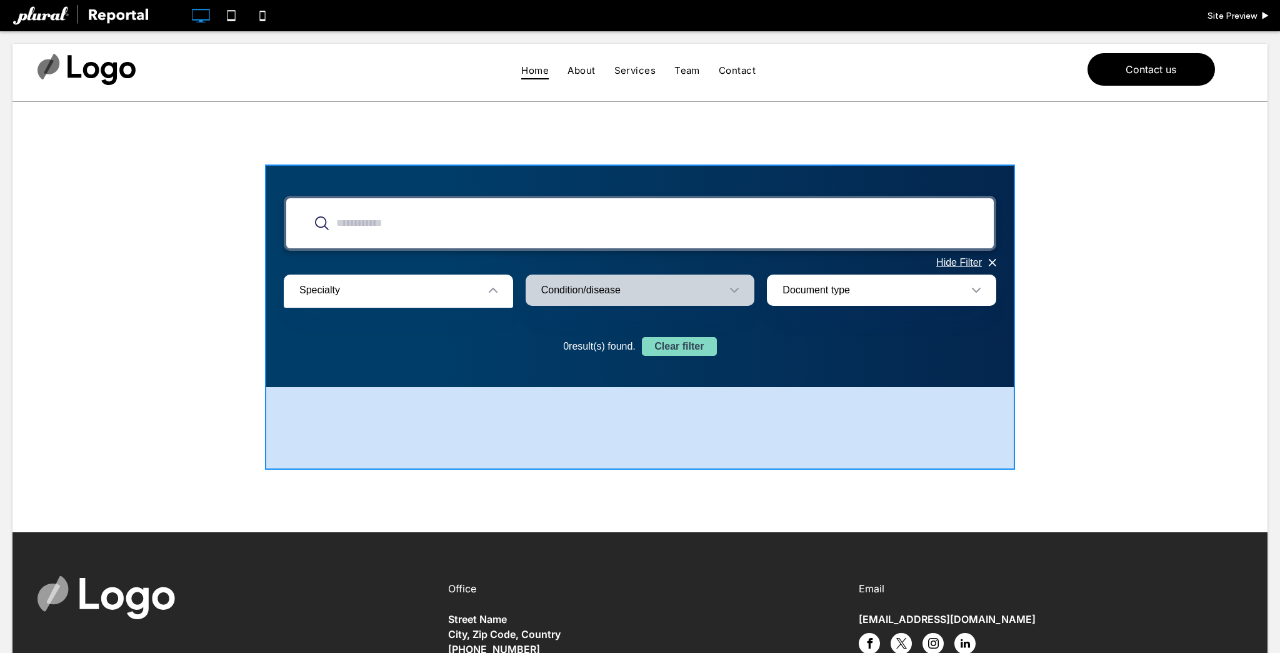
click at [375, 288] on div "Hide Filter Filter by Specialty Condition/disease Document type 0 result(s) fou…" at bounding box center [640, 316] width 750 height 305
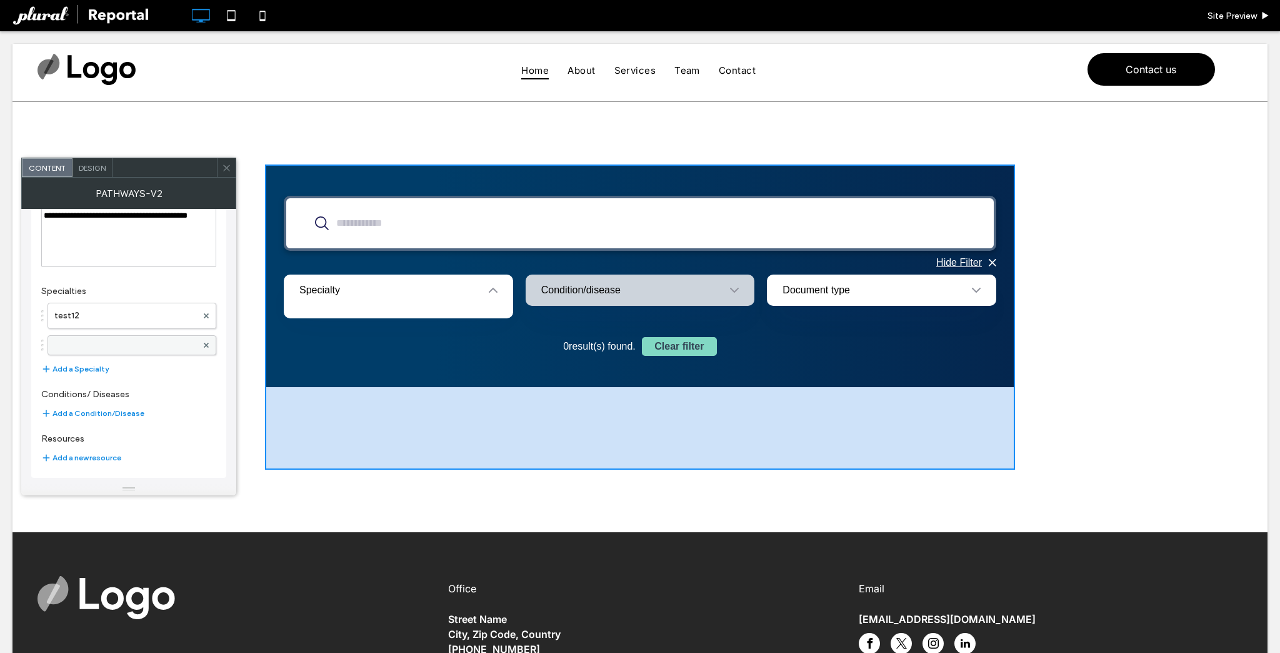
click at [119, 343] on label at bounding box center [125, 345] width 143 height 13
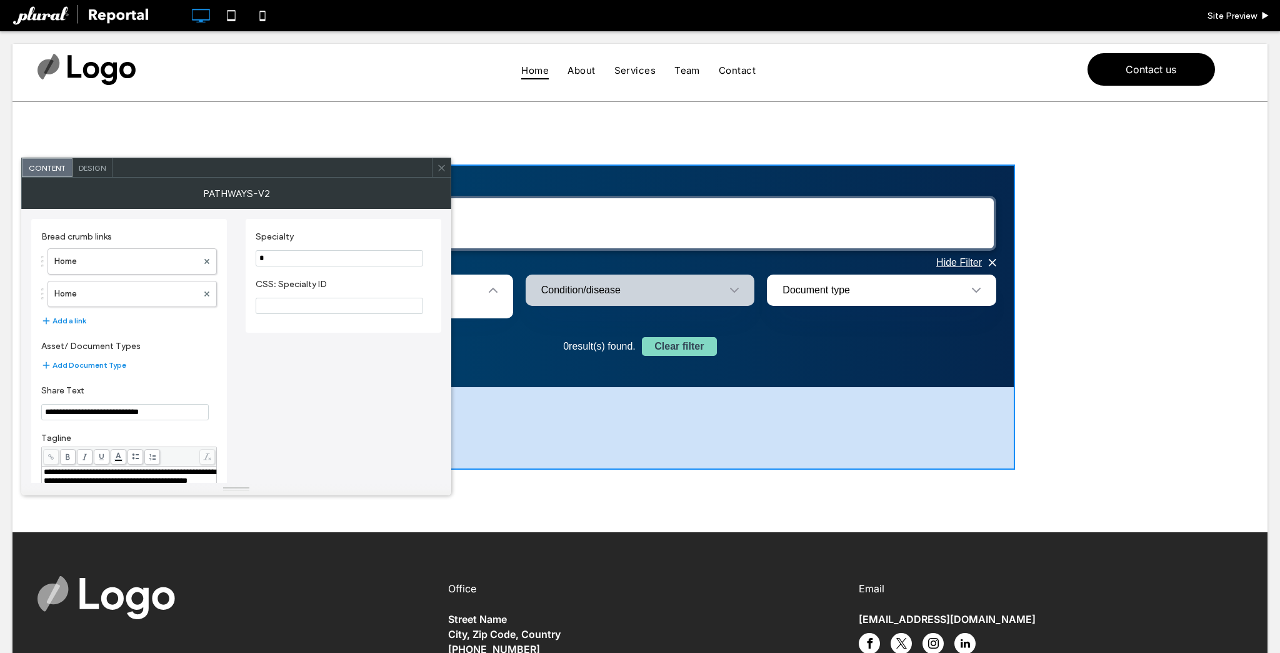
click at [311, 258] on input "*" at bounding box center [340, 258] width 168 height 16
type input "*****"
click at [359, 239] on label "Specialty" at bounding box center [341, 238] width 171 height 14
click at [439, 169] on icon at bounding box center [441, 167] width 9 height 9
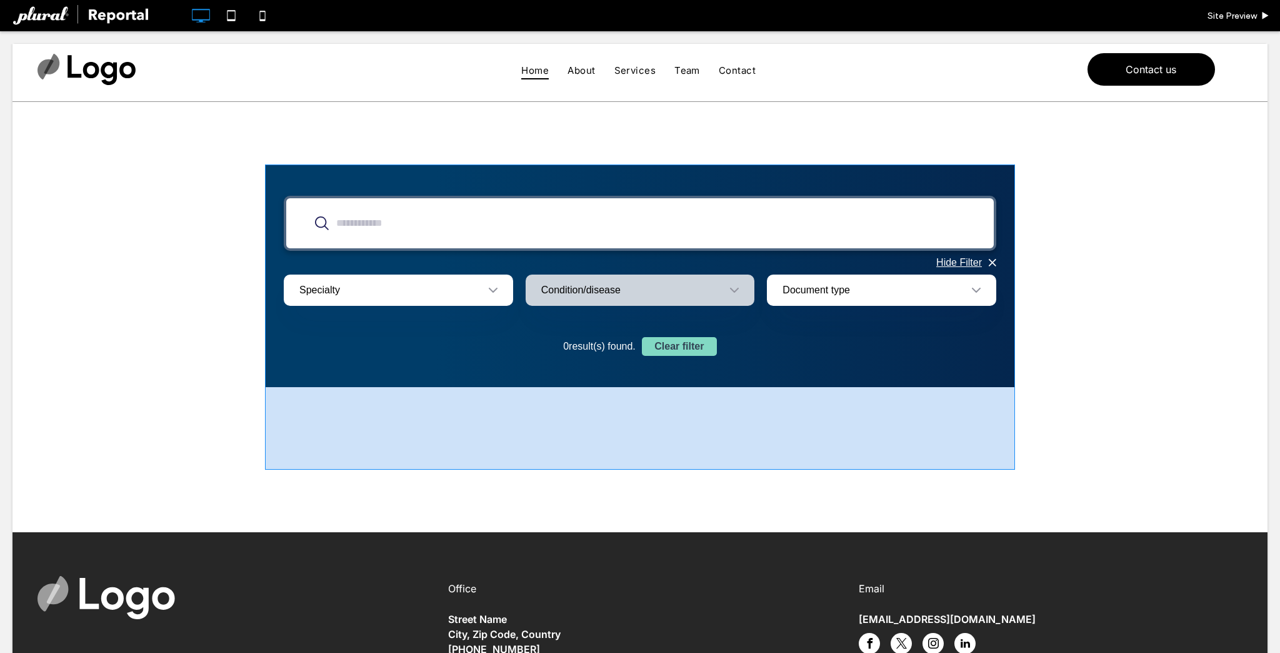
click at [383, 291] on span at bounding box center [640, 316] width 750 height 305
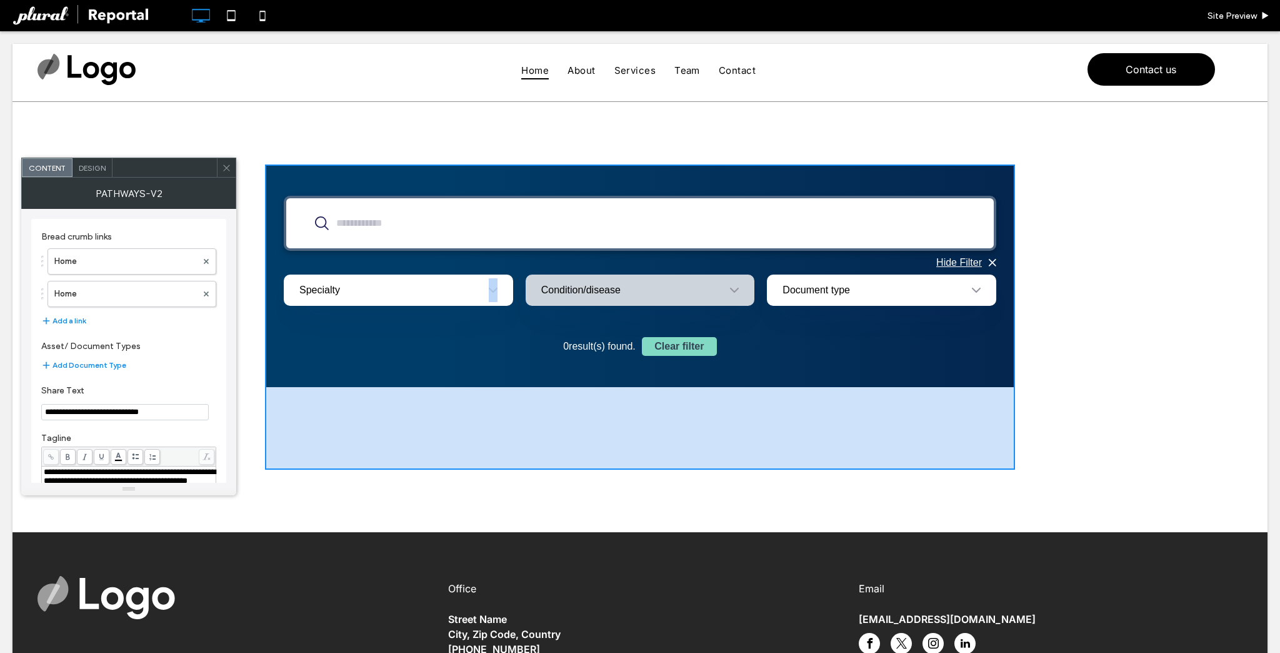
click at [383, 291] on div "Specialty" at bounding box center [398, 289] width 229 height 31
drag, startPoint x: 492, startPoint y: 305, endPoint x: 503, endPoint y: 311, distance: 12.0
click at [503, 311] on div at bounding box center [398, 312] width 229 height 13
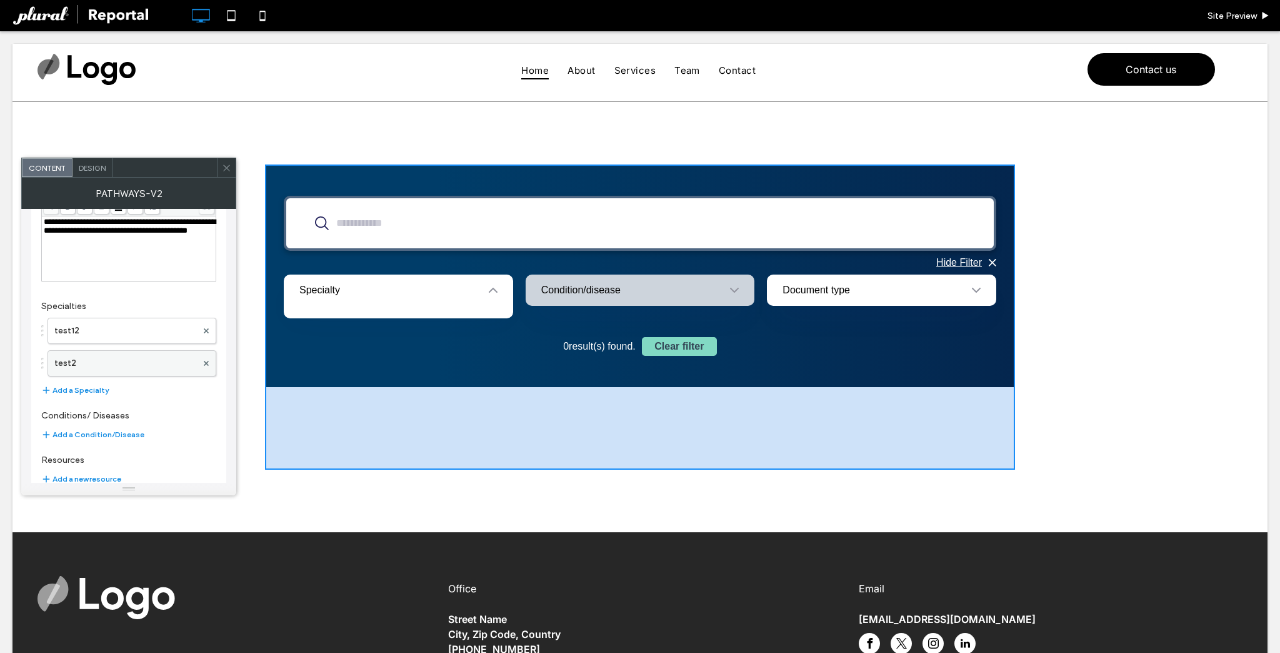
scroll to position [271, 0]
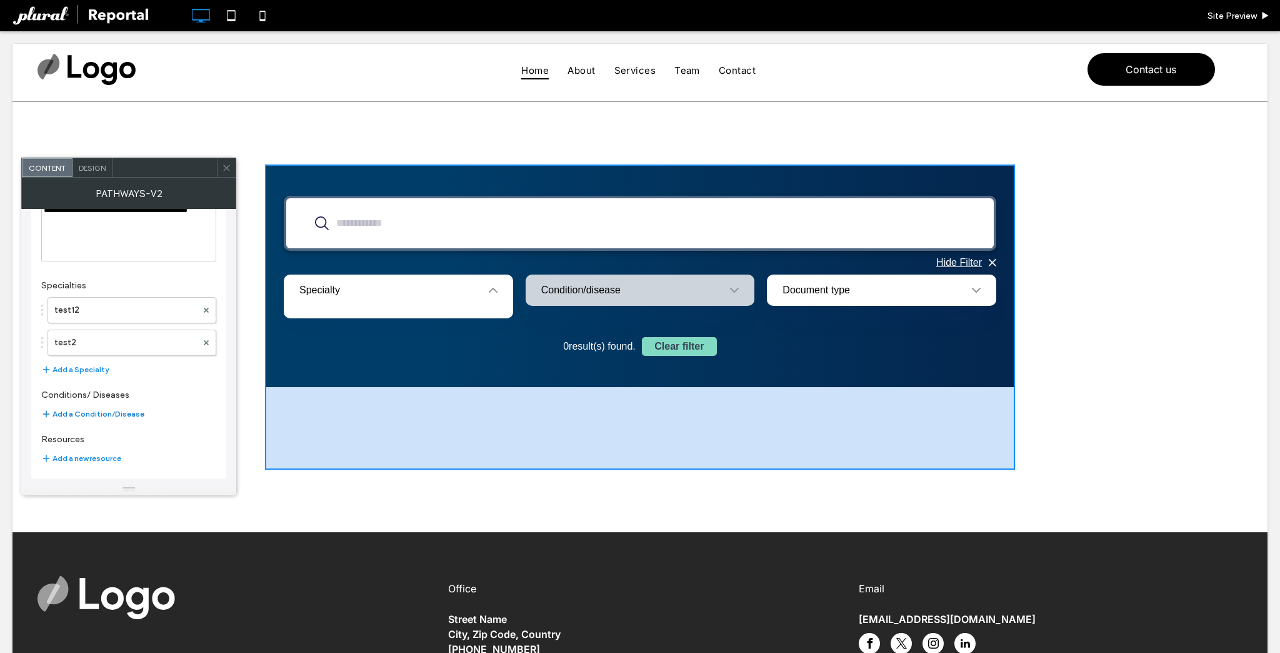
click at [100, 411] on button "Add a Condition/Disease" at bounding box center [92, 413] width 103 height 15
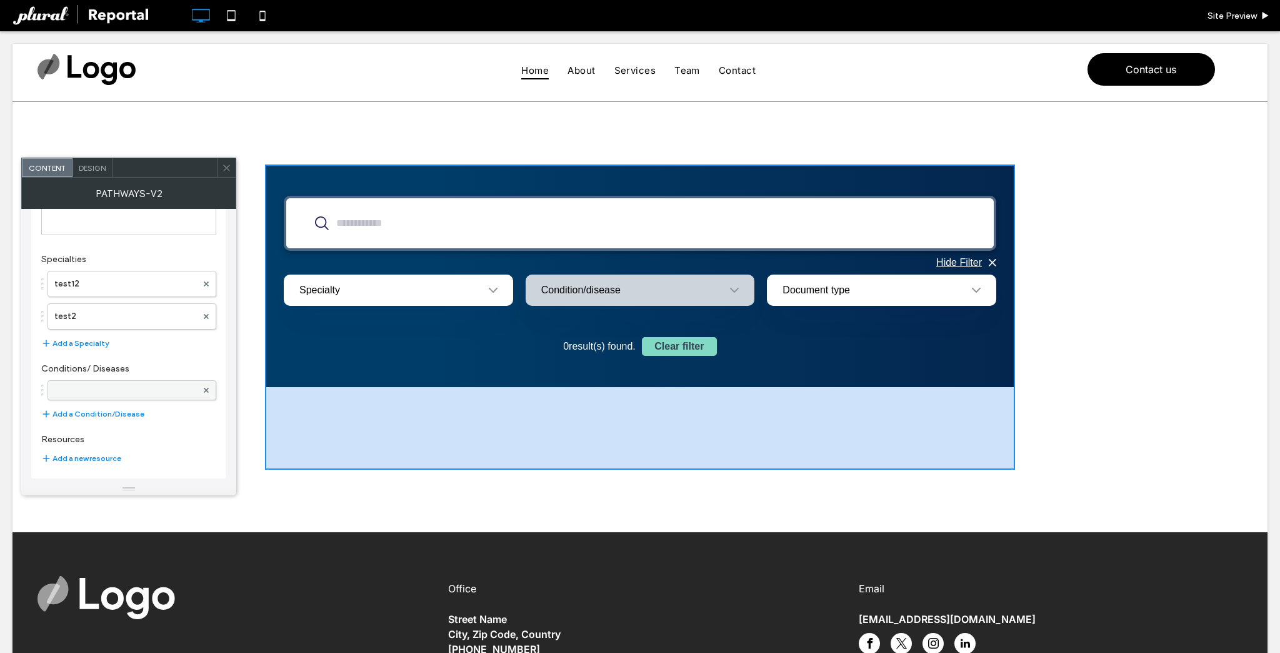
click at [113, 388] on label at bounding box center [125, 390] width 143 height 13
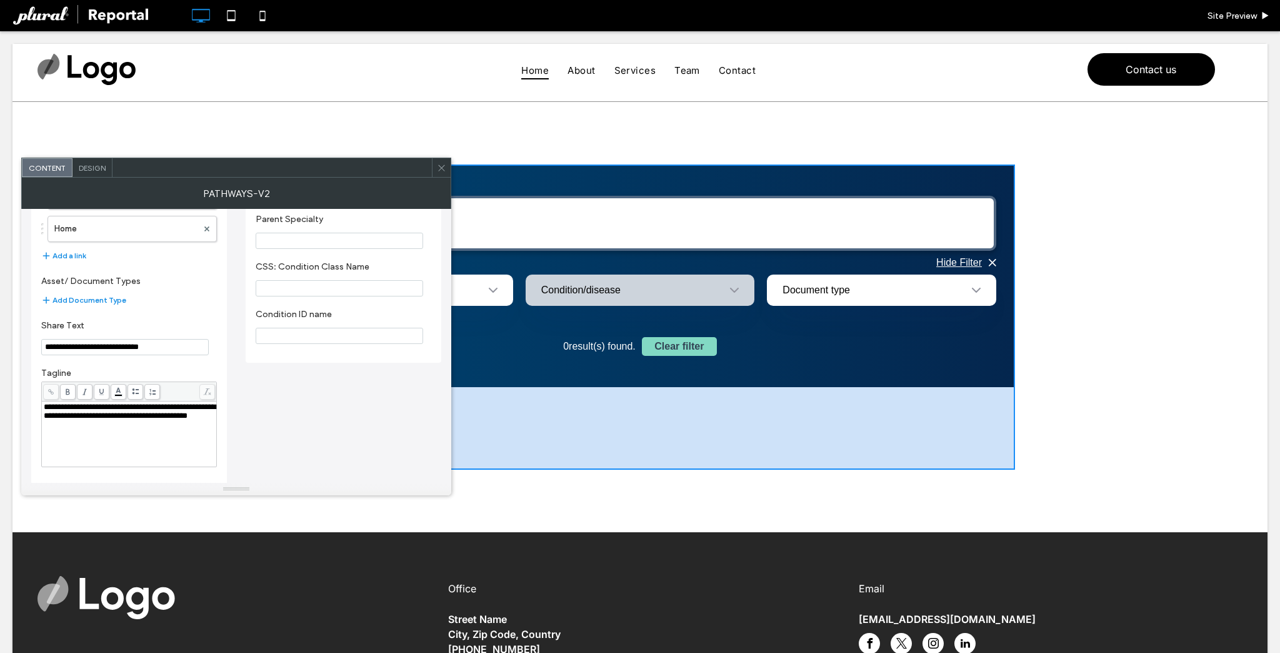
scroll to position [0, 0]
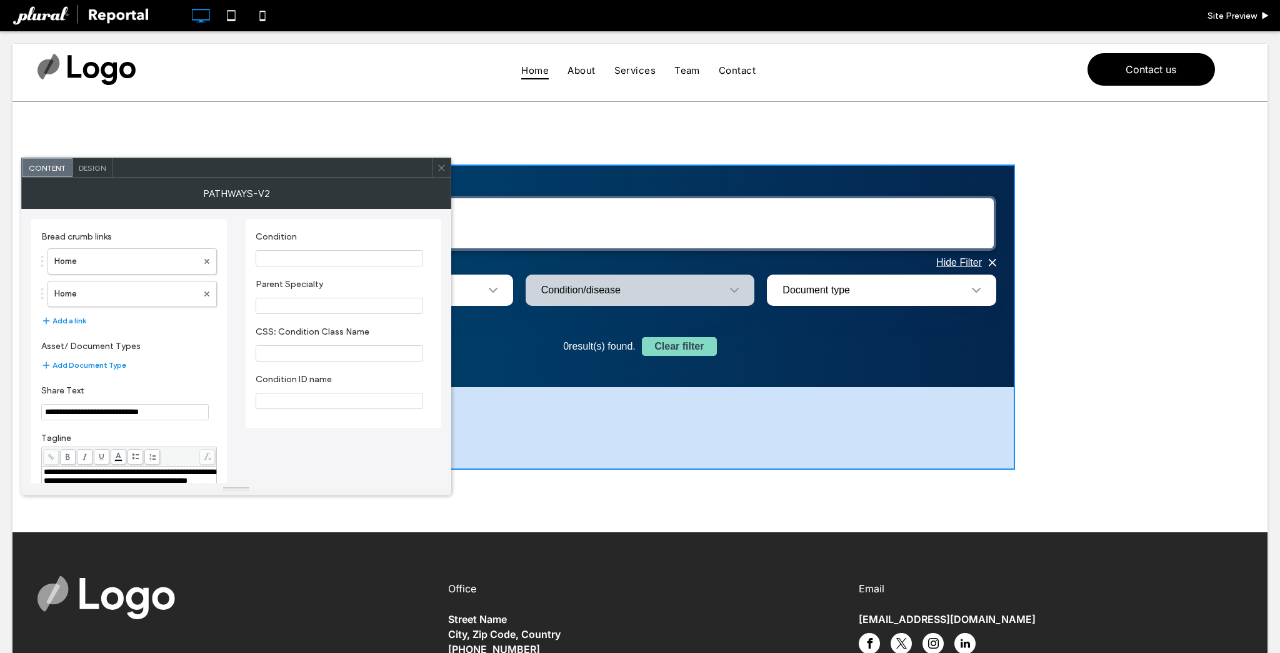
click at [310, 242] on label "Condition" at bounding box center [341, 238] width 171 height 14
click at [298, 258] on input "Condition" at bounding box center [340, 258] width 168 height 16
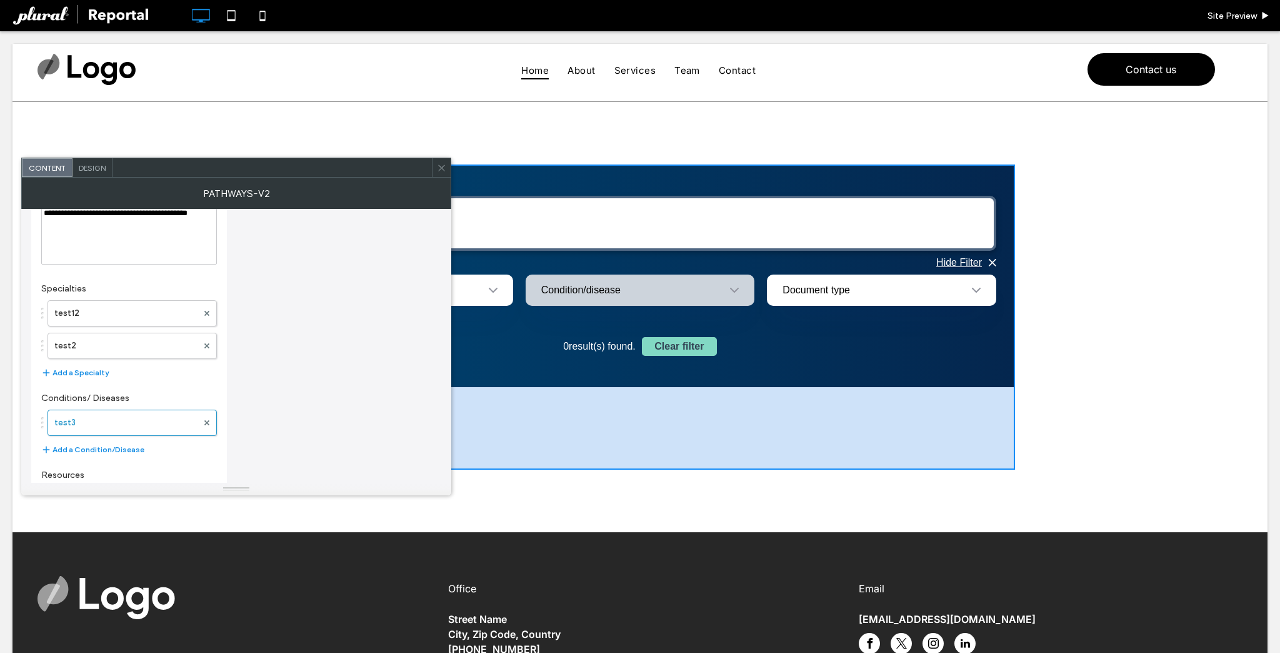
scroll to position [297, 0]
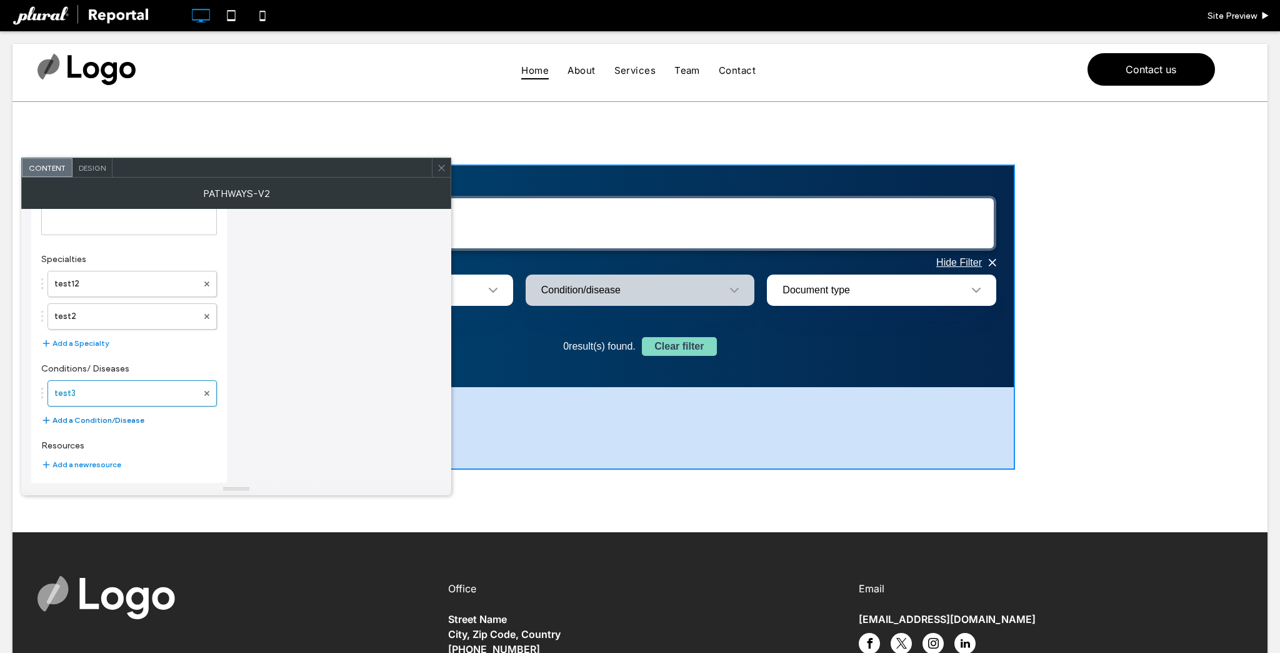
type input "*****"
click at [113, 421] on button "Add a Condition/Disease" at bounding box center [92, 420] width 103 height 15
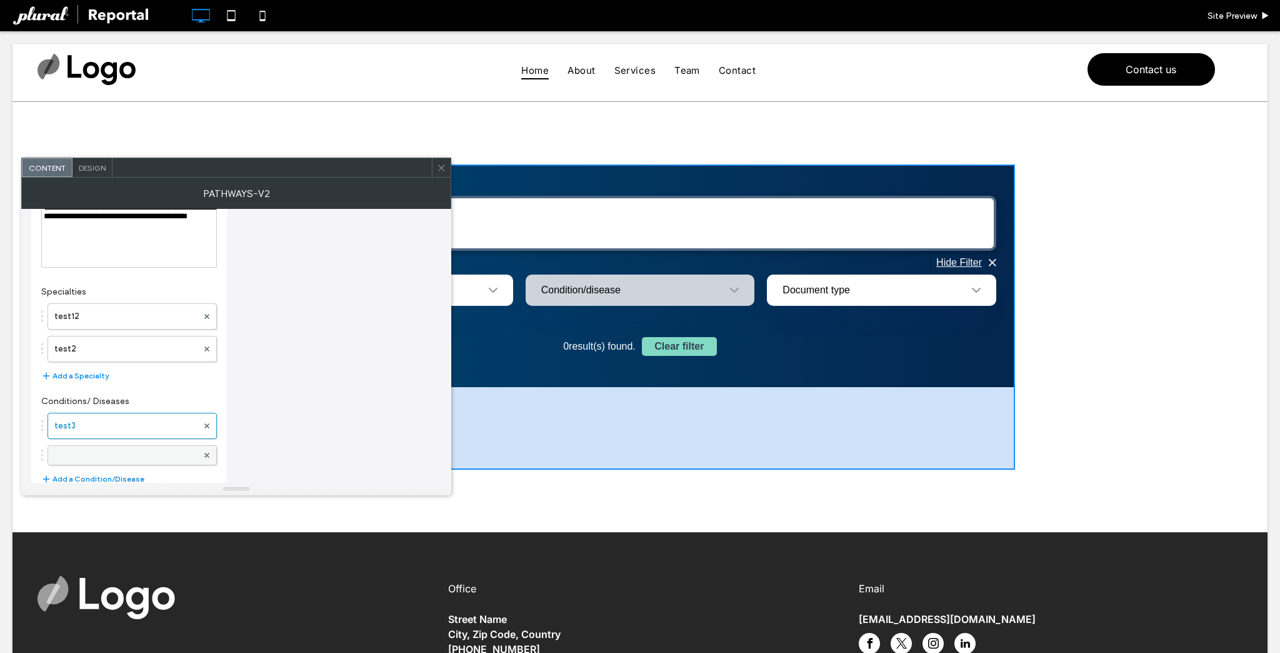
scroll to position [323, 0]
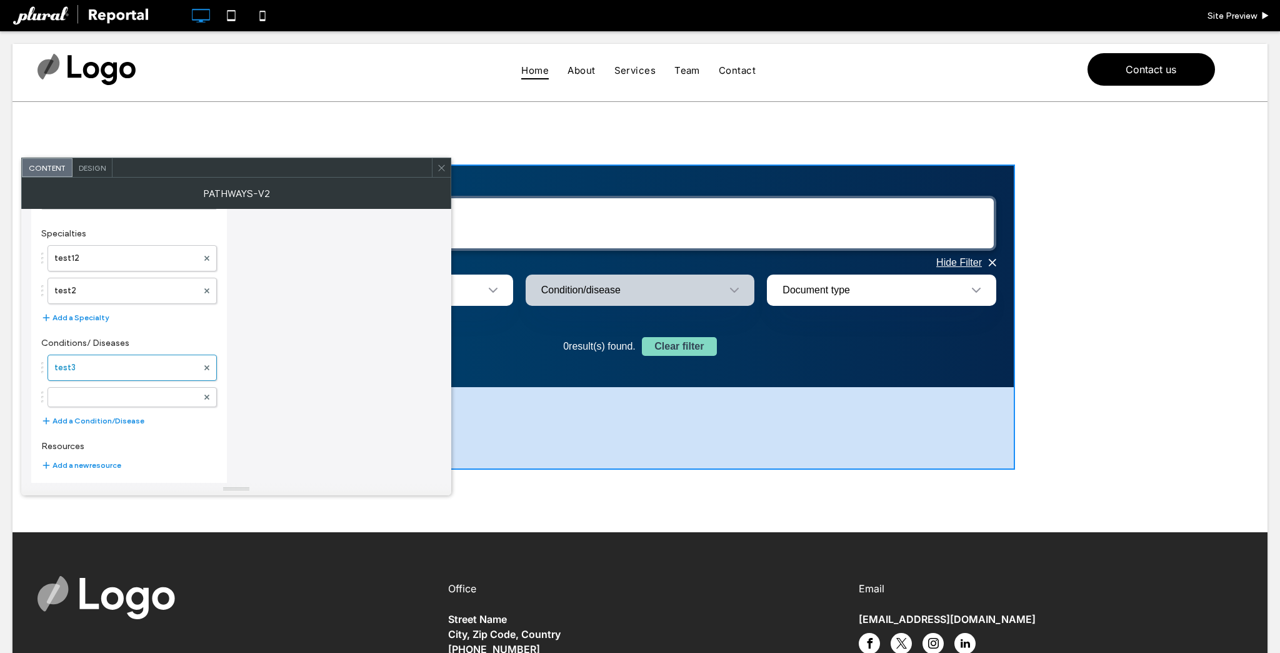
click at [103, 406] on div "test3 Add a Condition/Disease" at bounding box center [129, 391] width 176 height 86
click at [106, 398] on label at bounding box center [125, 397] width 143 height 13
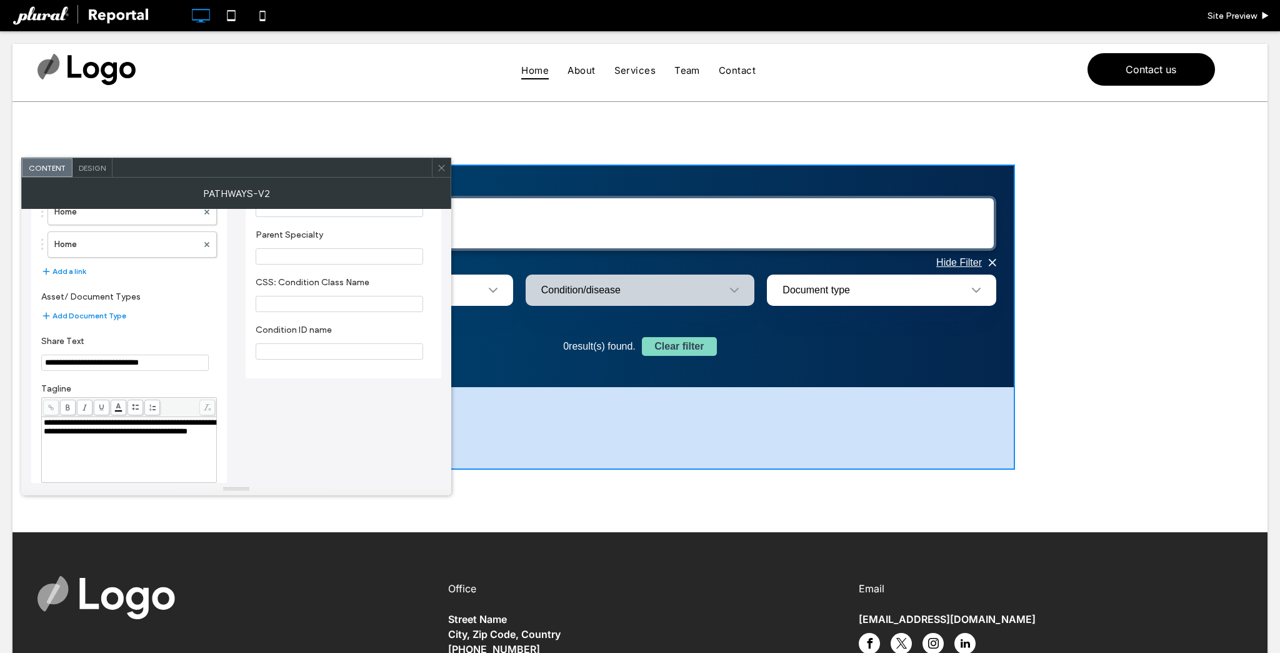
scroll to position [0, 0]
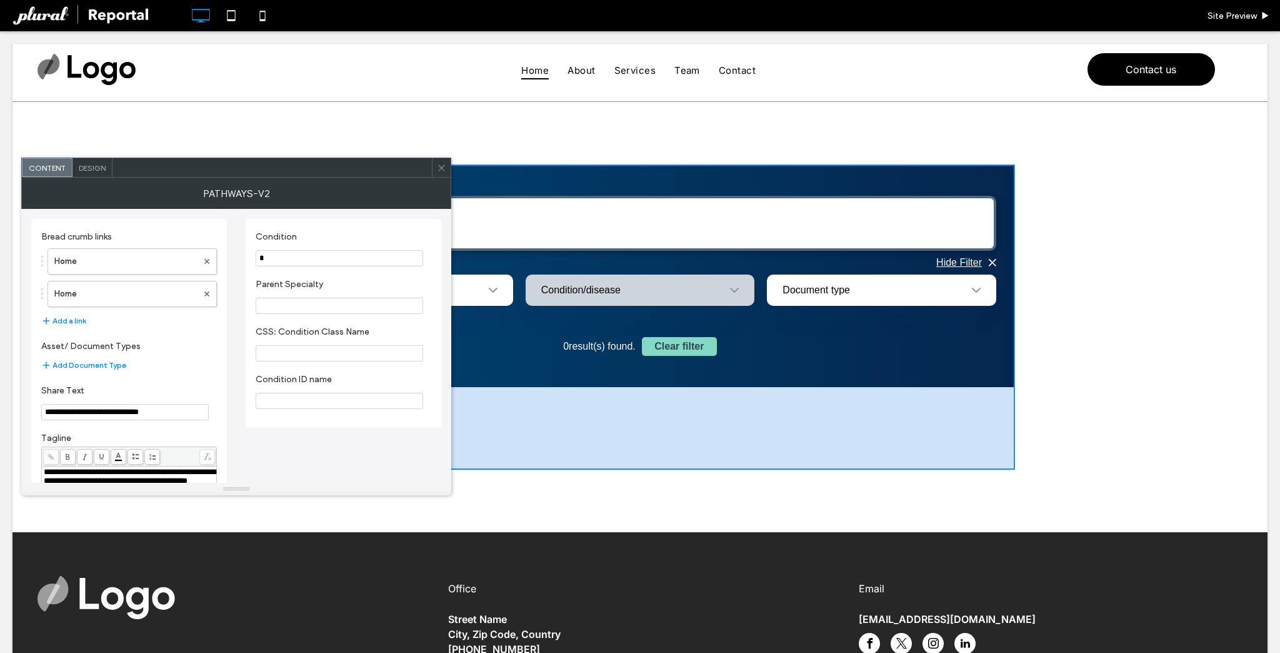
click at [282, 259] on input "*" at bounding box center [340, 258] width 168 height 16
type input "*****"
click at [711, 295] on div "Condition/disease" at bounding box center [640, 289] width 229 height 31
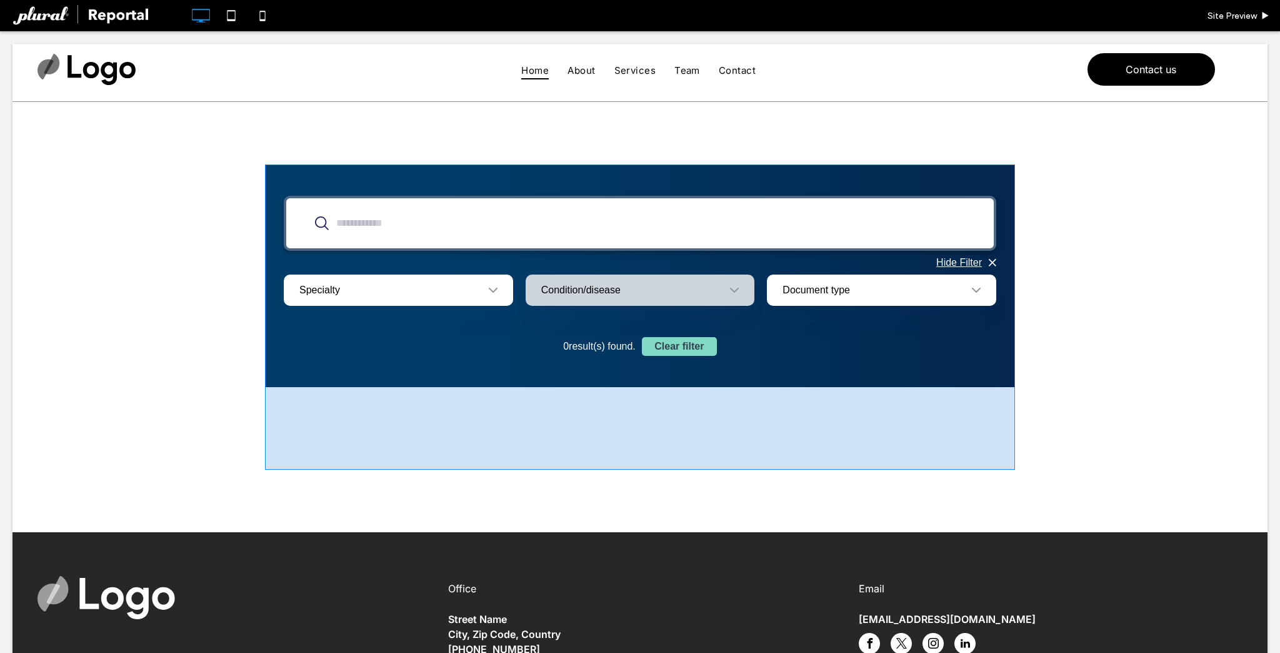
click at [402, 289] on span at bounding box center [640, 316] width 750 height 305
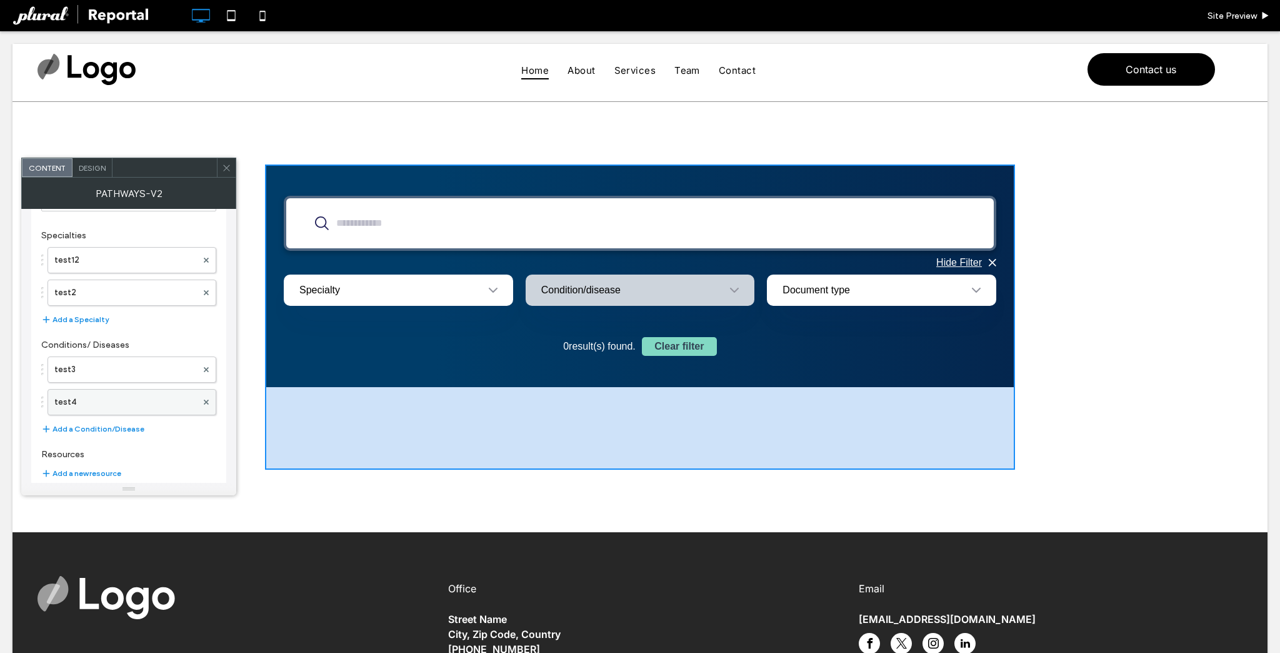
scroll to position [335, 0]
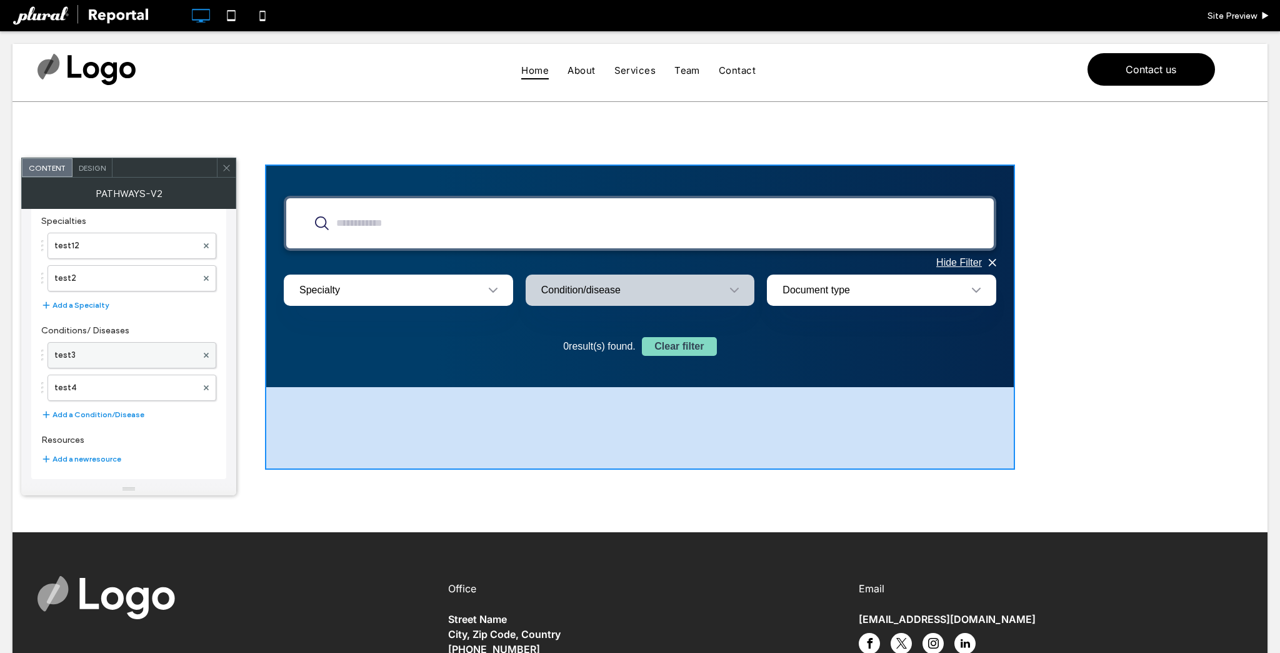
click at [117, 355] on label "test3" at bounding box center [125, 355] width 143 height 25
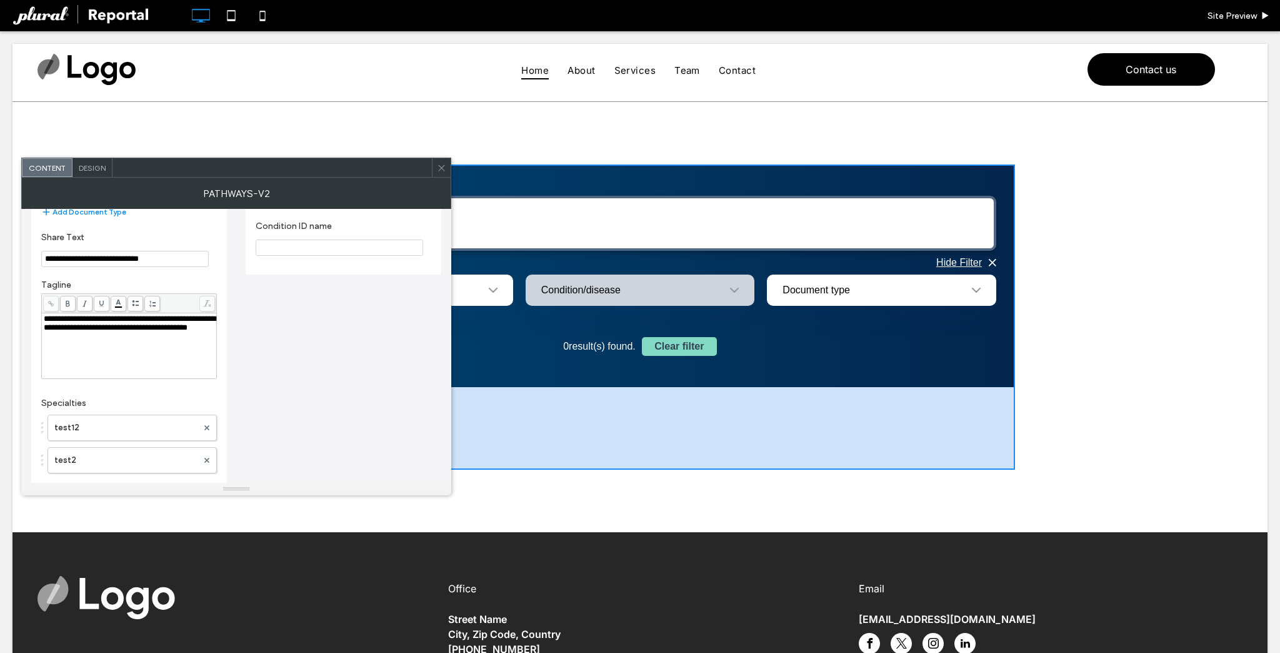
scroll to position [200, 0]
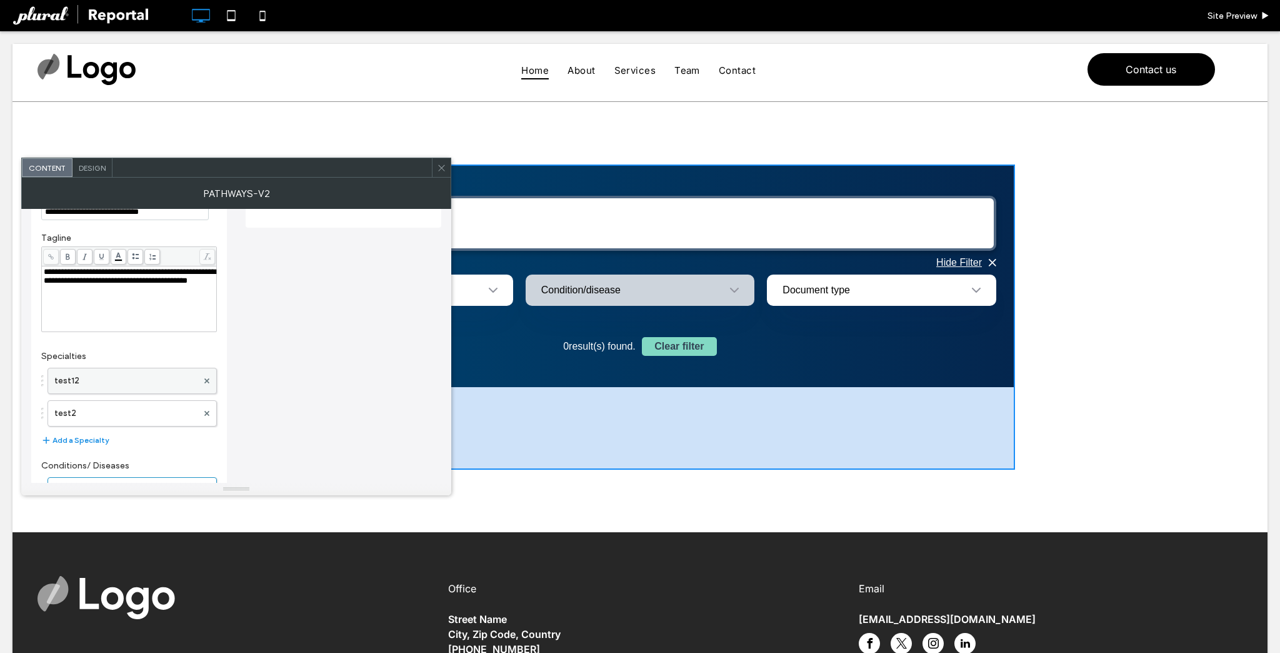
click at [103, 371] on label "test12" at bounding box center [125, 380] width 143 height 25
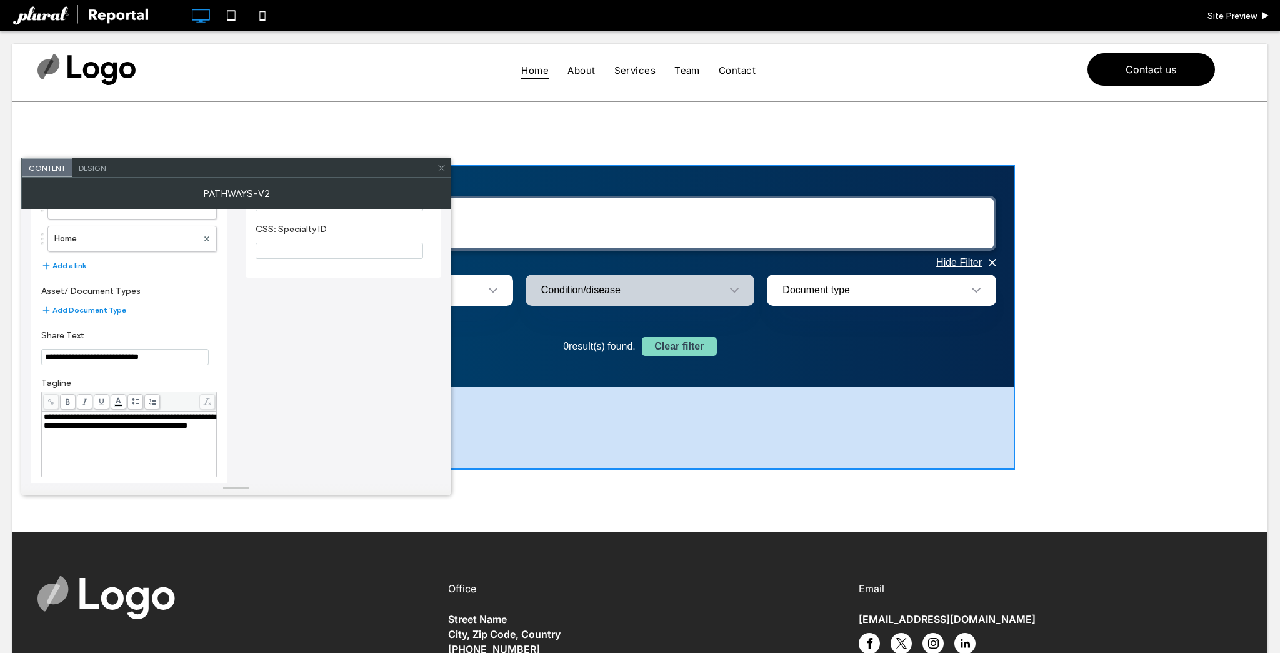
scroll to position [0, 0]
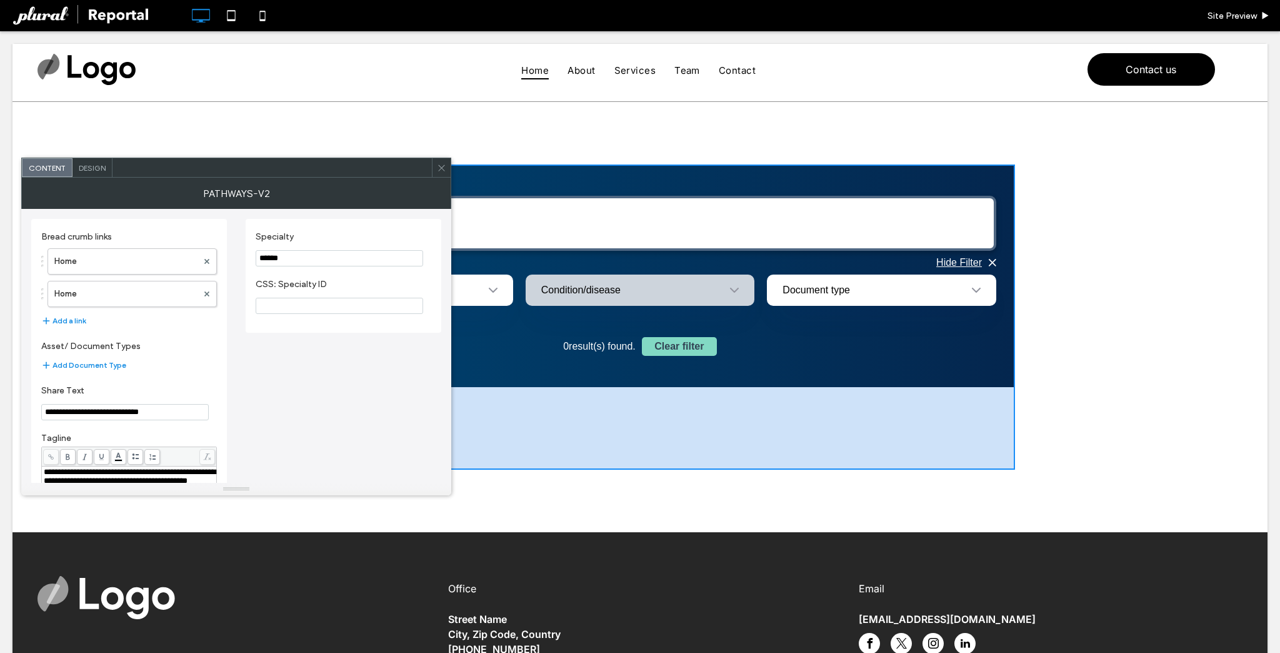
click at [298, 258] on input "******" at bounding box center [340, 258] width 168 height 16
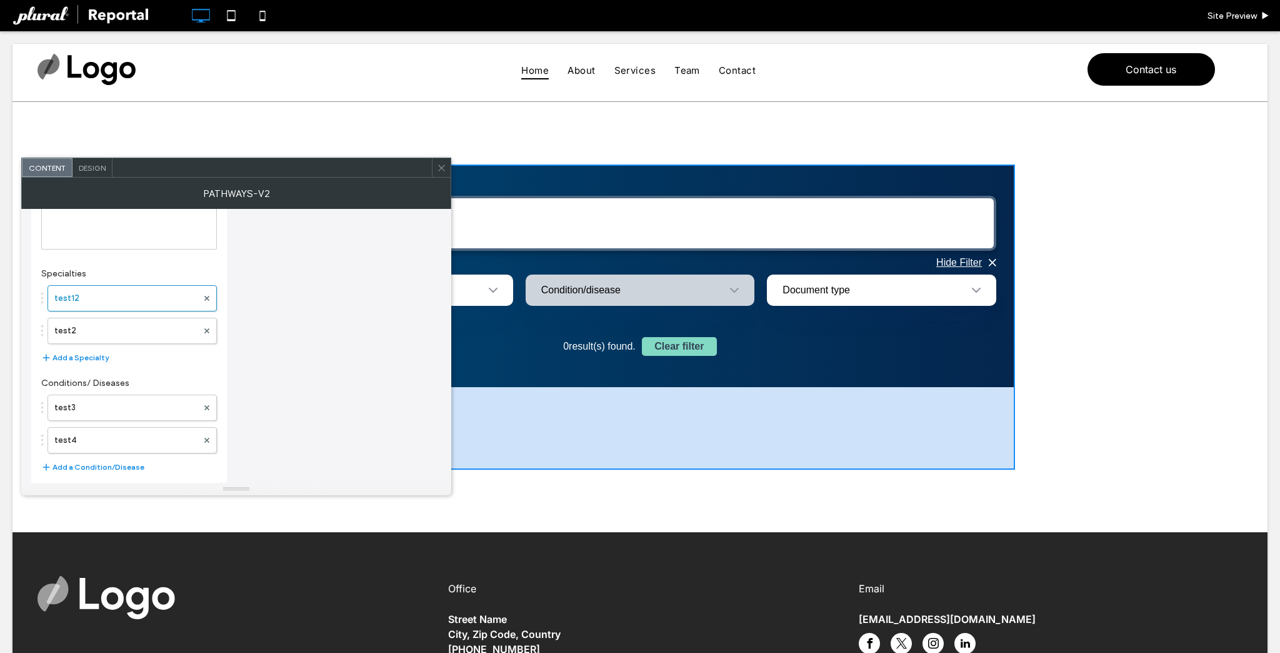
scroll to position [329, 0]
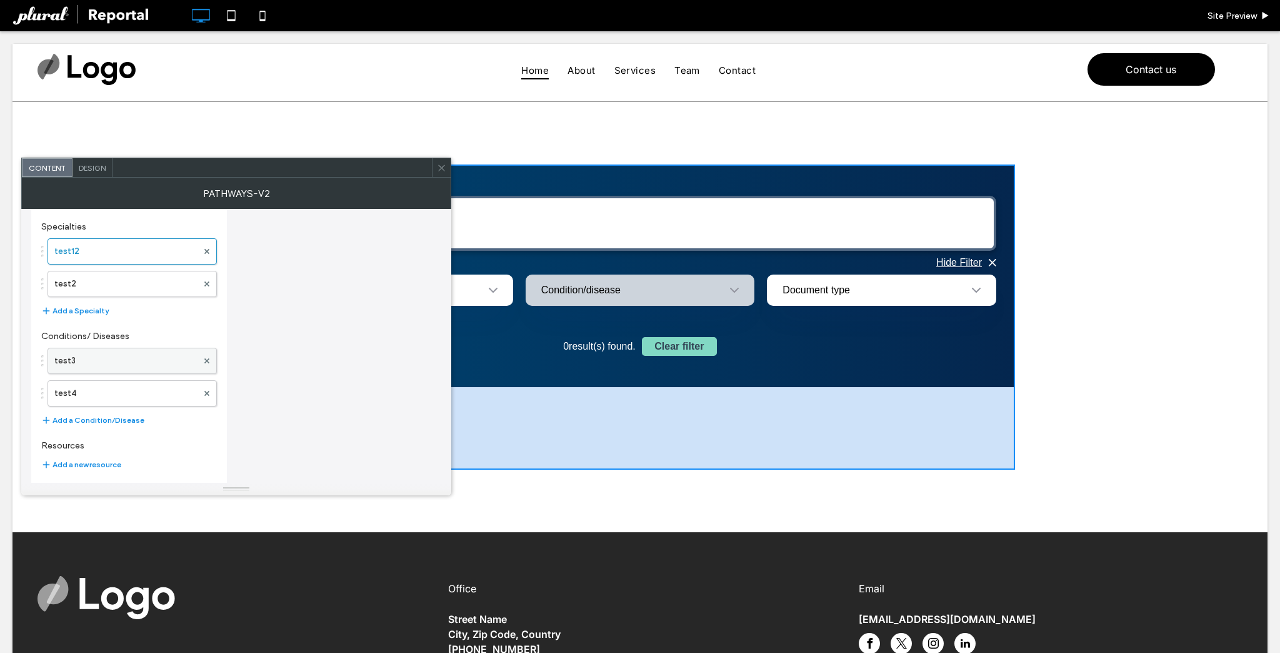
click at [129, 348] on label "test3" at bounding box center [125, 360] width 143 height 25
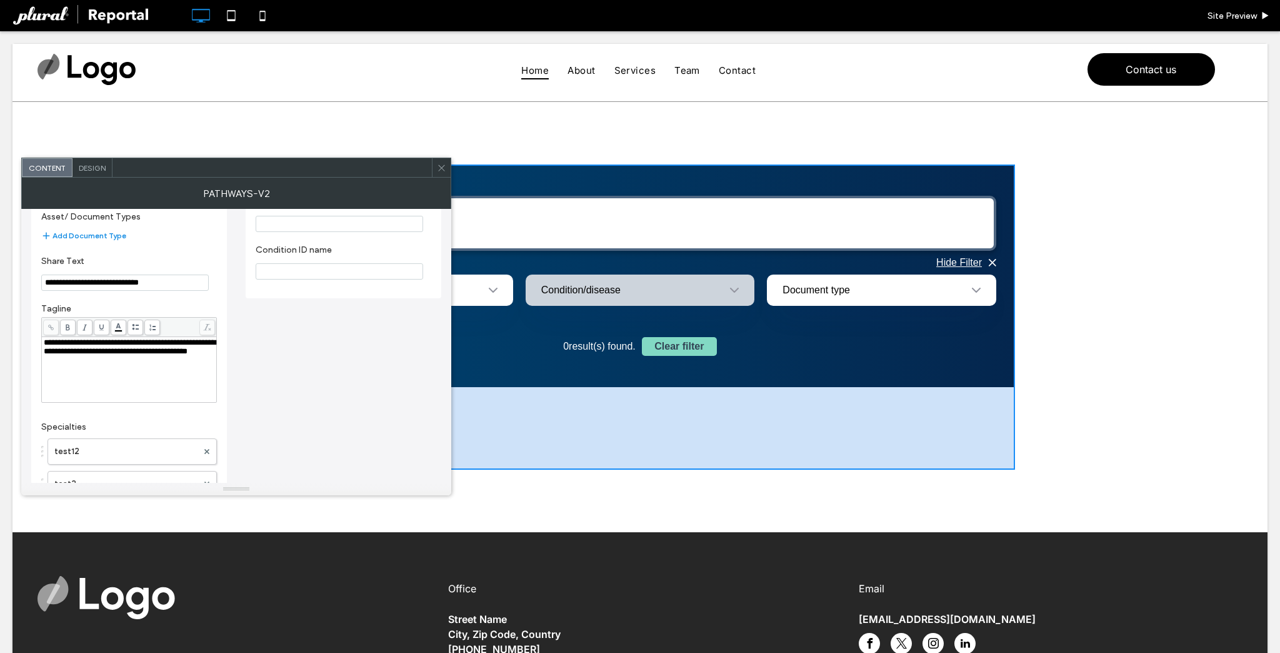
scroll to position [0, 0]
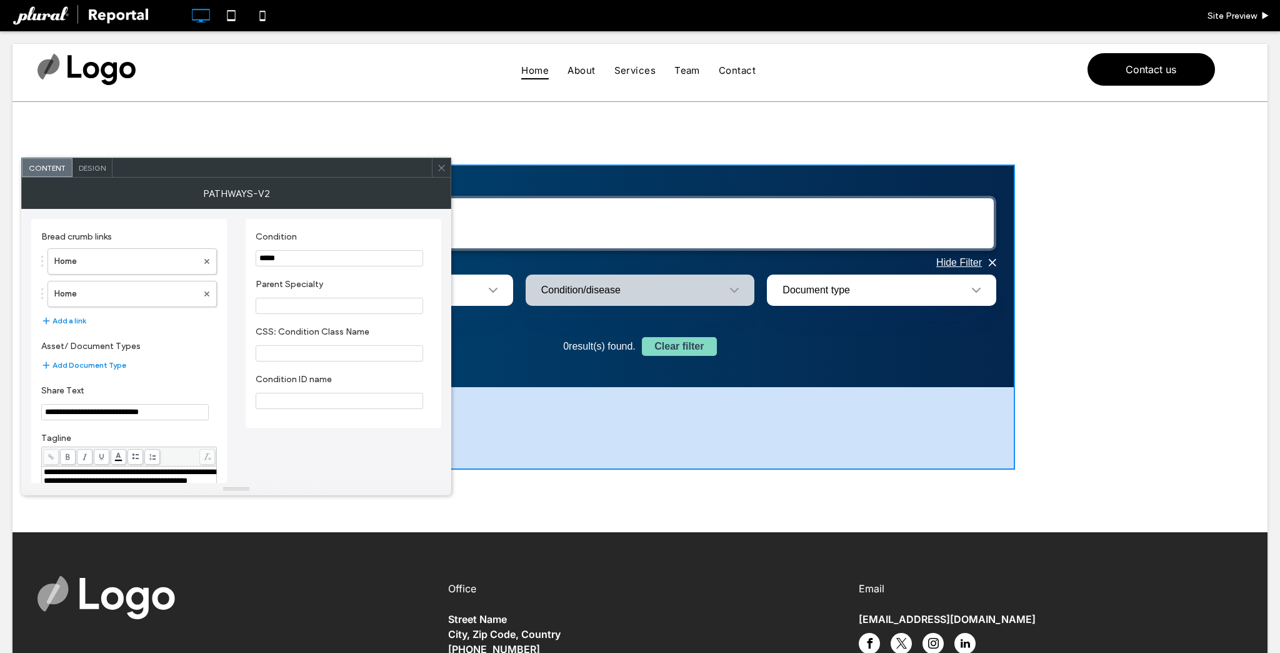
click at [294, 305] on input "Parent Specialty" at bounding box center [340, 306] width 168 height 16
paste input "******"
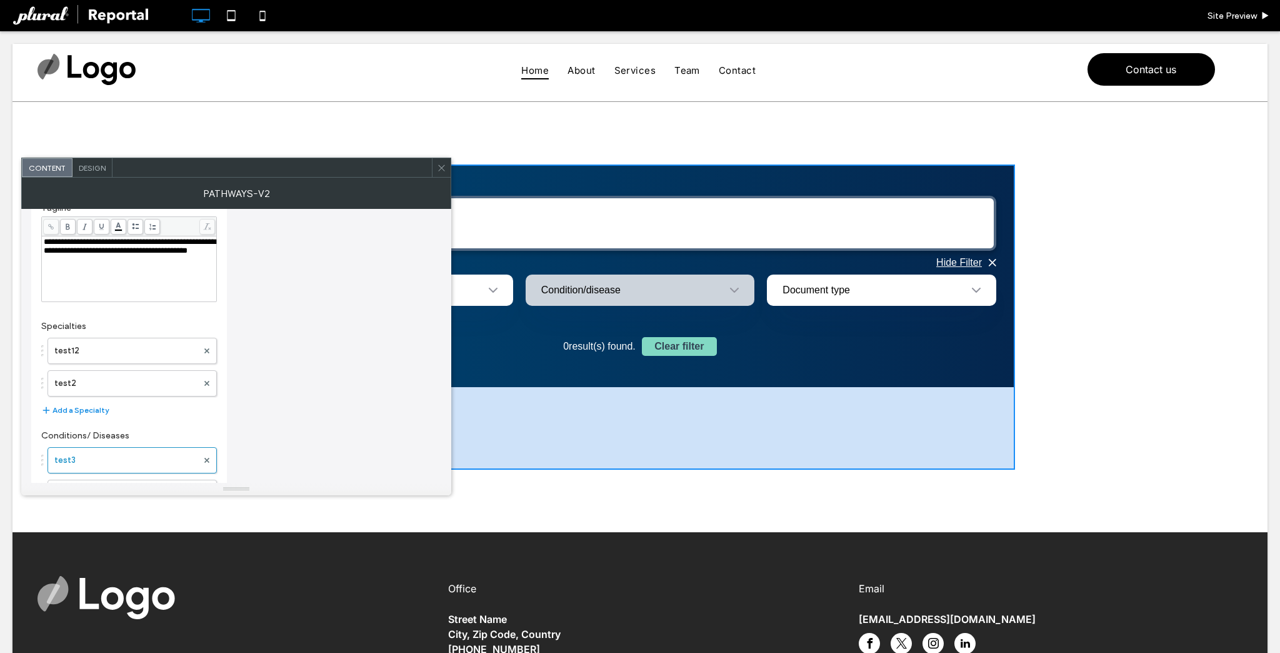
scroll to position [329, 0]
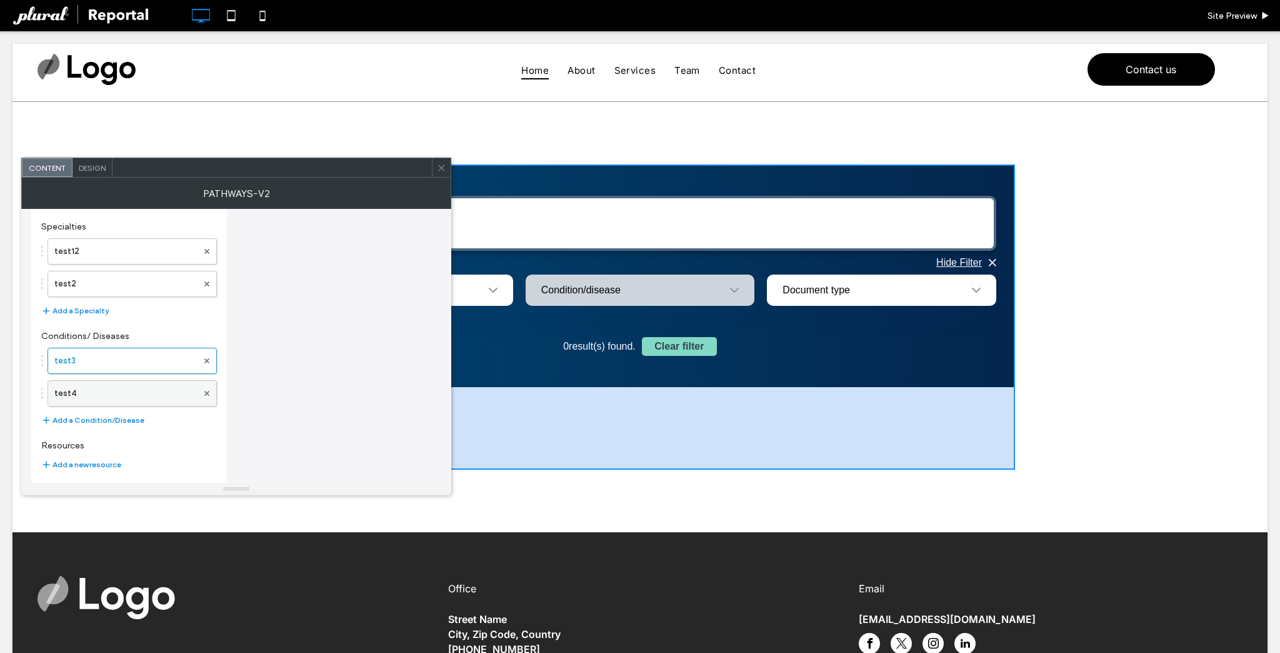
type input "******"
click at [93, 383] on label "test4" at bounding box center [125, 393] width 143 height 25
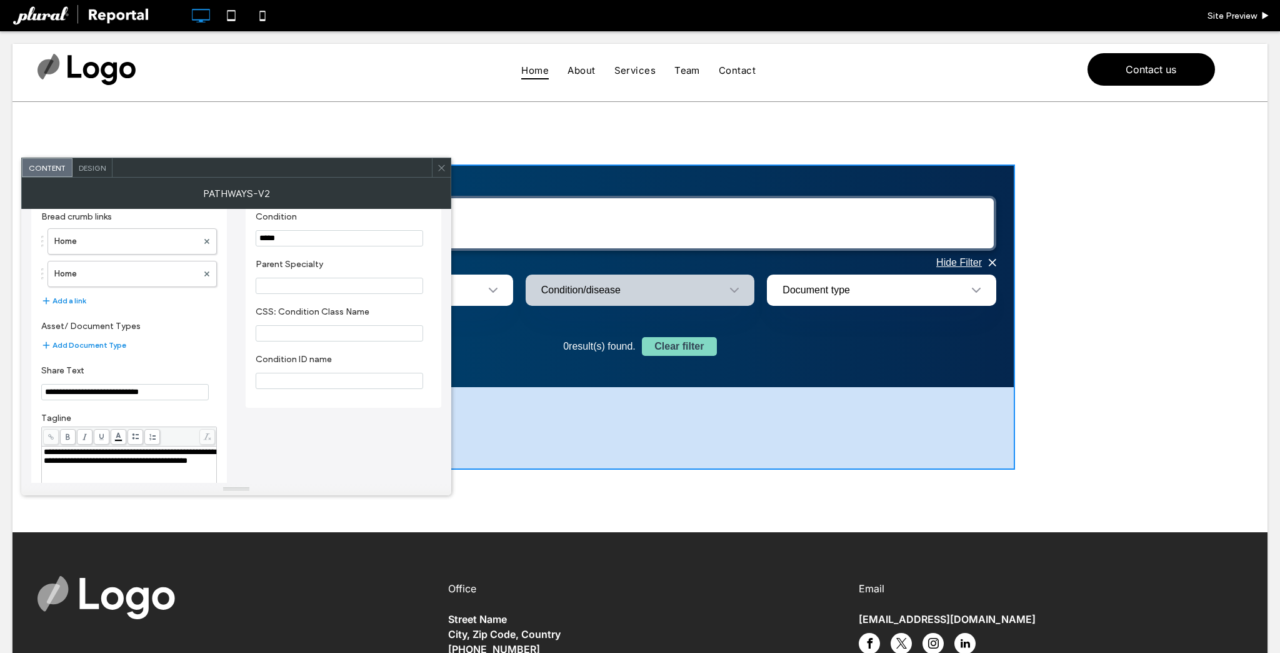
scroll to position [0, 0]
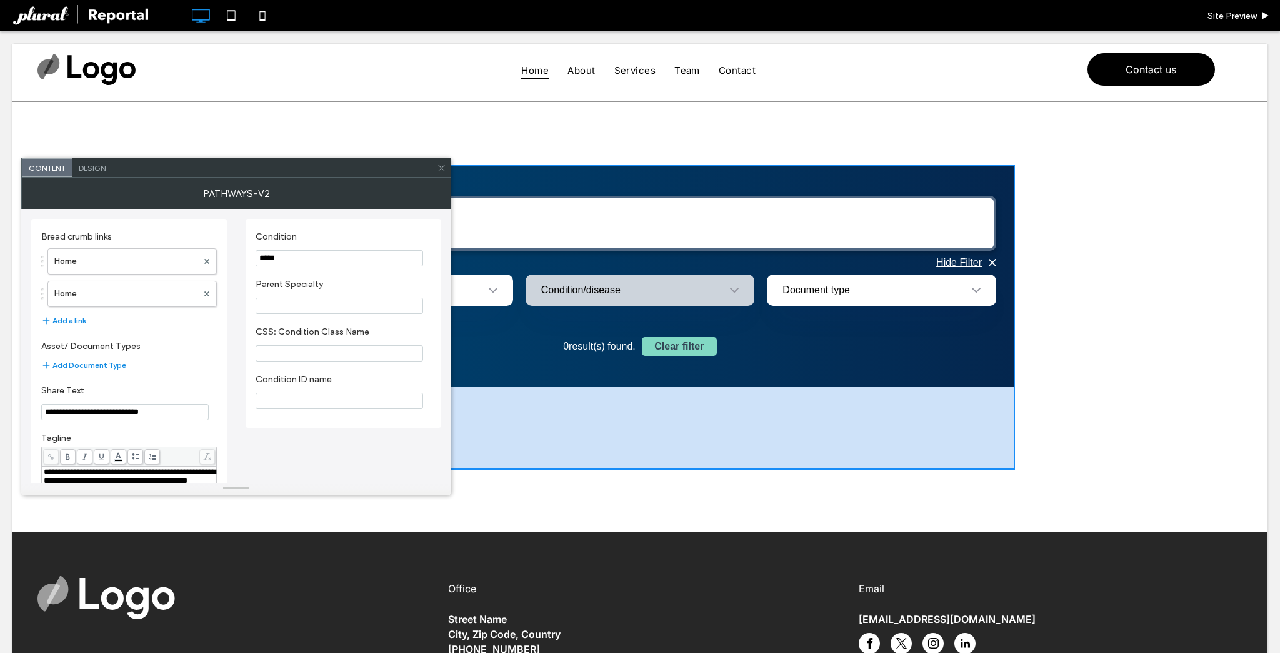
click at [288, 303] on input "Parent Specialty" at bounding box center [340, 306] width 168 height 16
type input "*****"
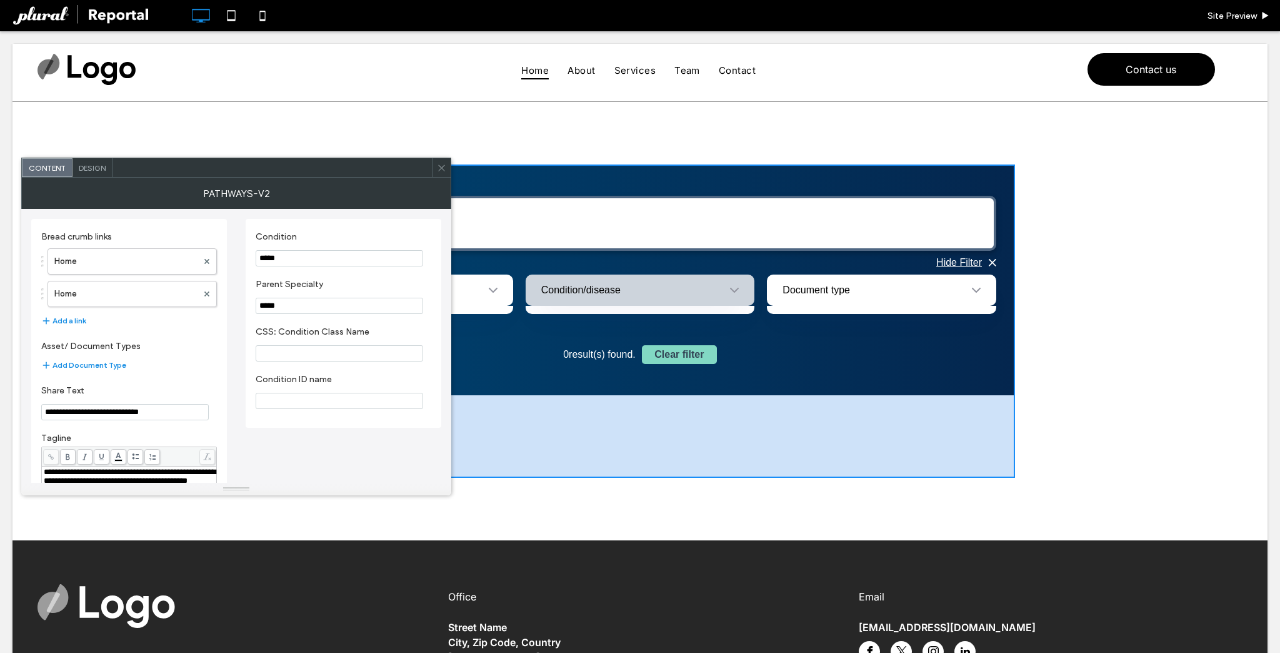
click at [344, 293] on section "Parent Specialty *****" at bounding box center [344, 297] width 176 height 48
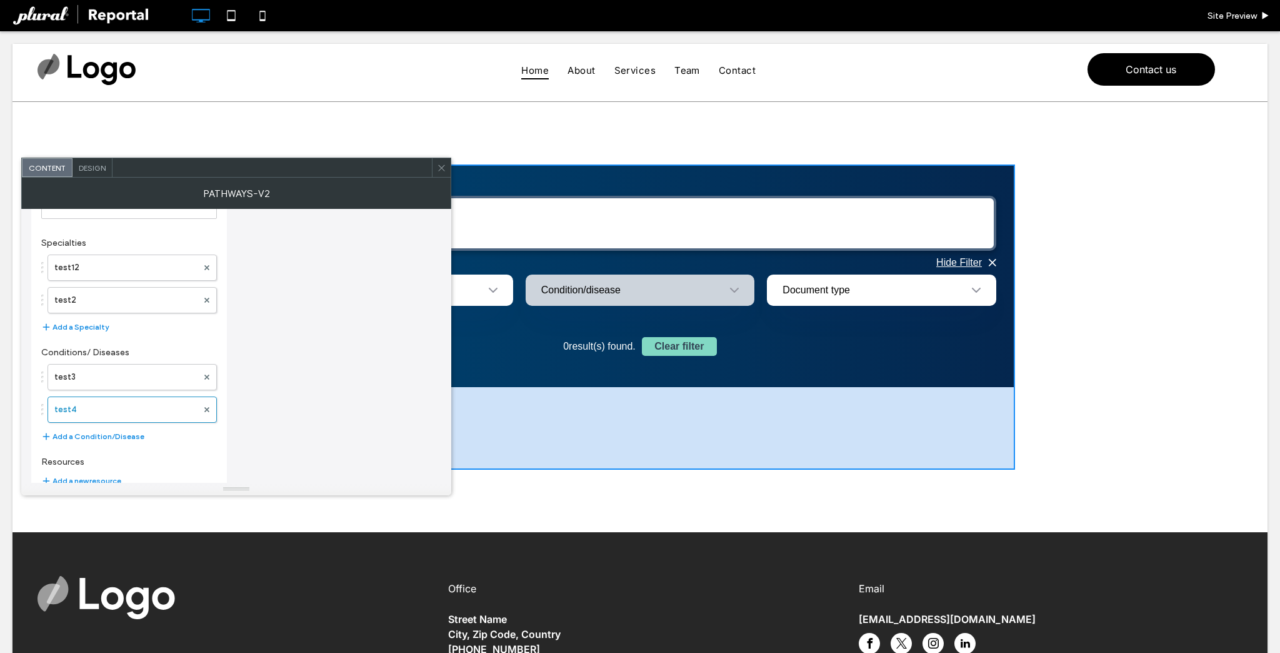
scroll to position [329, 0]
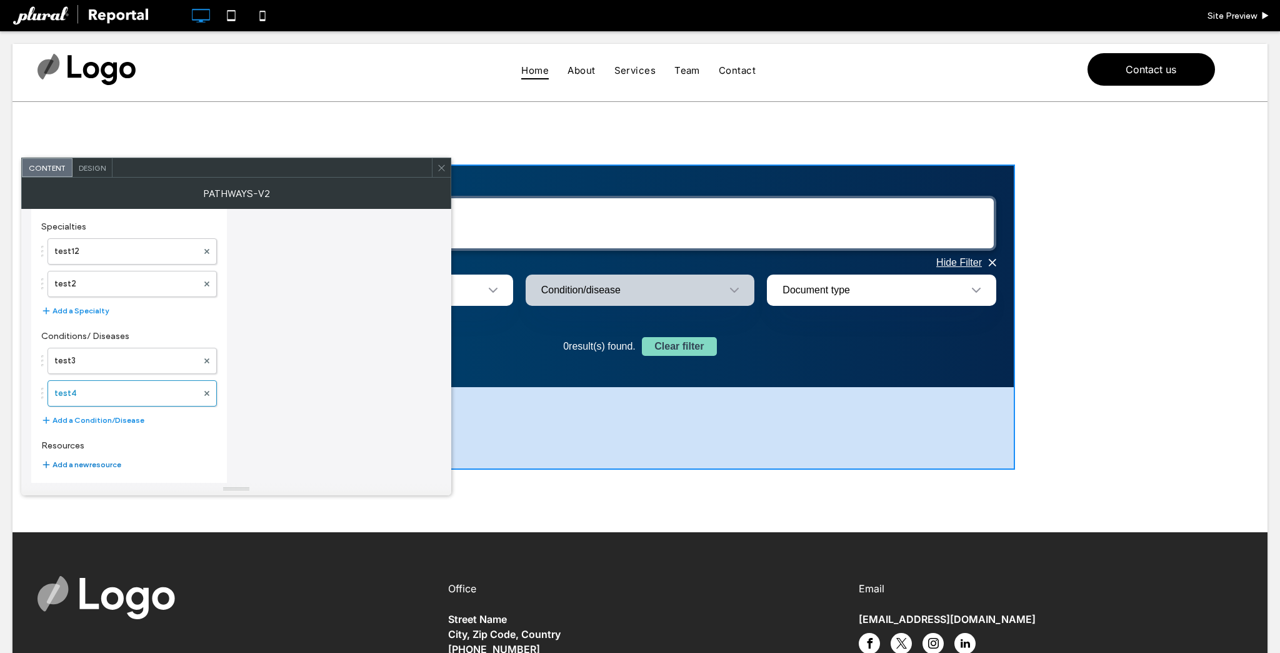
click at [79, 459] on button "Add a new resource" at bounding box center [81, 464] width 80 height 15
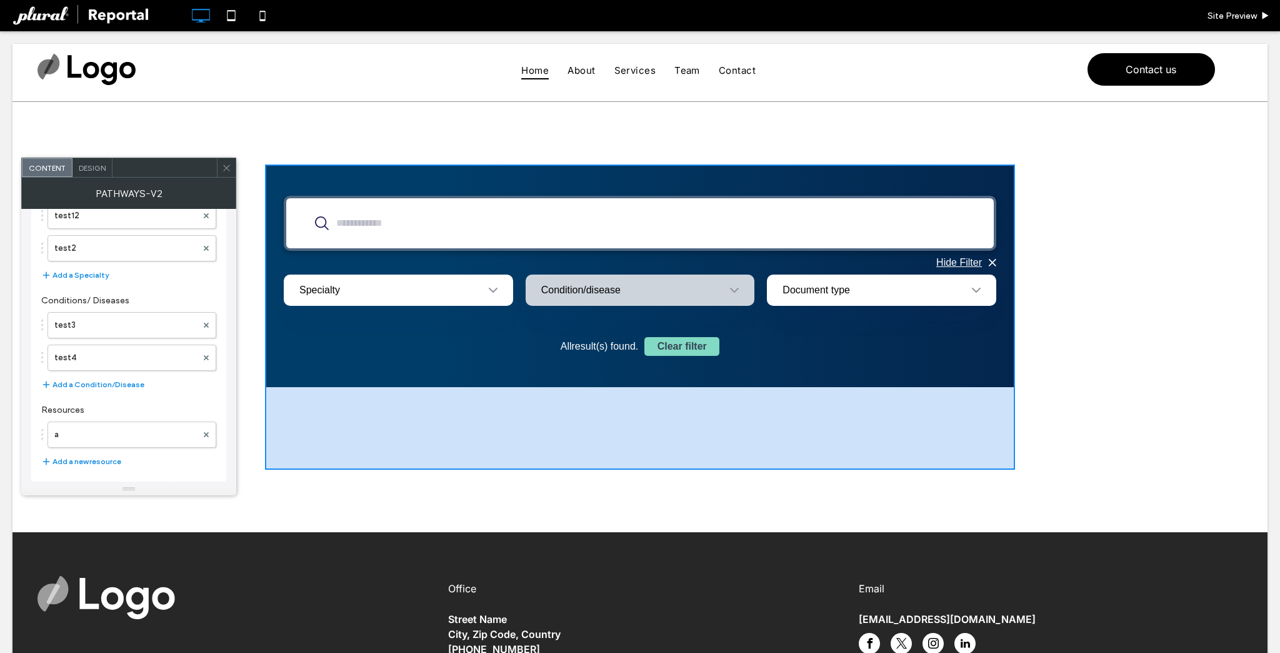
scroll to position [368, 0]
click at [84, 452] on button "Add a new resource" at bounding box center [81, 458] width 80 height 15
click at [99, 425] on label "a" at bounding box center [125, 431] width 143 height 25
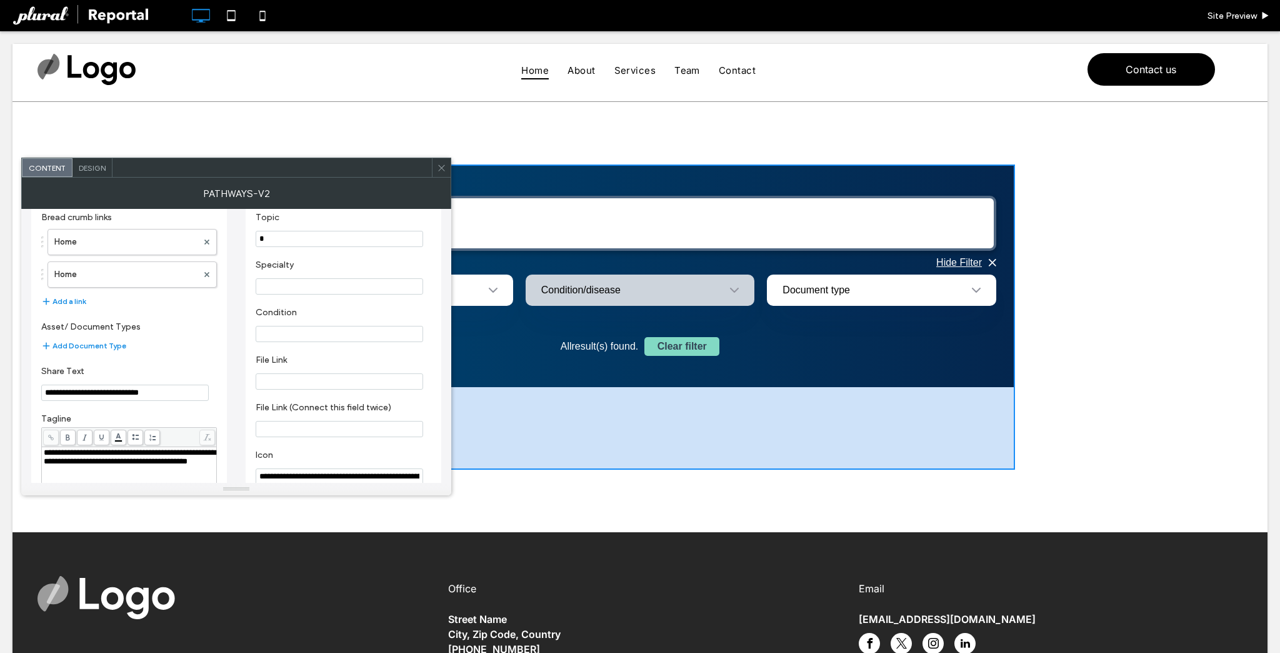
scroll to position [0, 0]
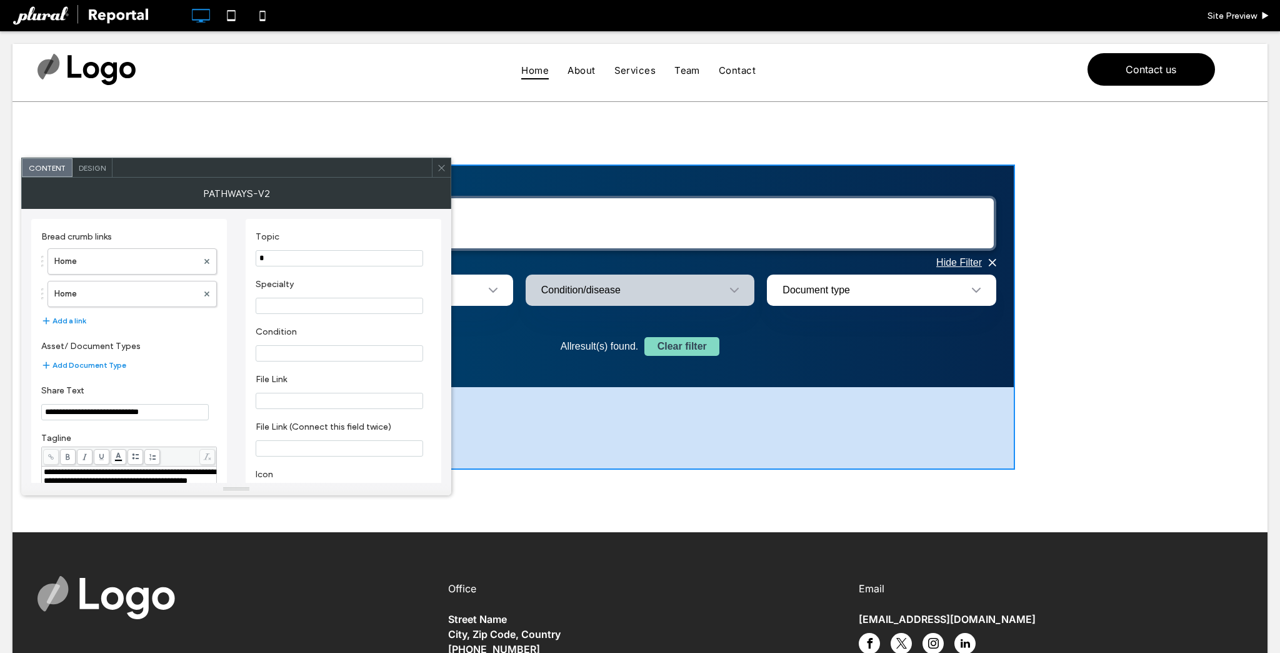
click at [295, 259] on input "*" at bounding box center [340, 258] width 168 height 16
click at [818, 288] on div "Document type" at bounding box center [817, 289] width 68 height 11
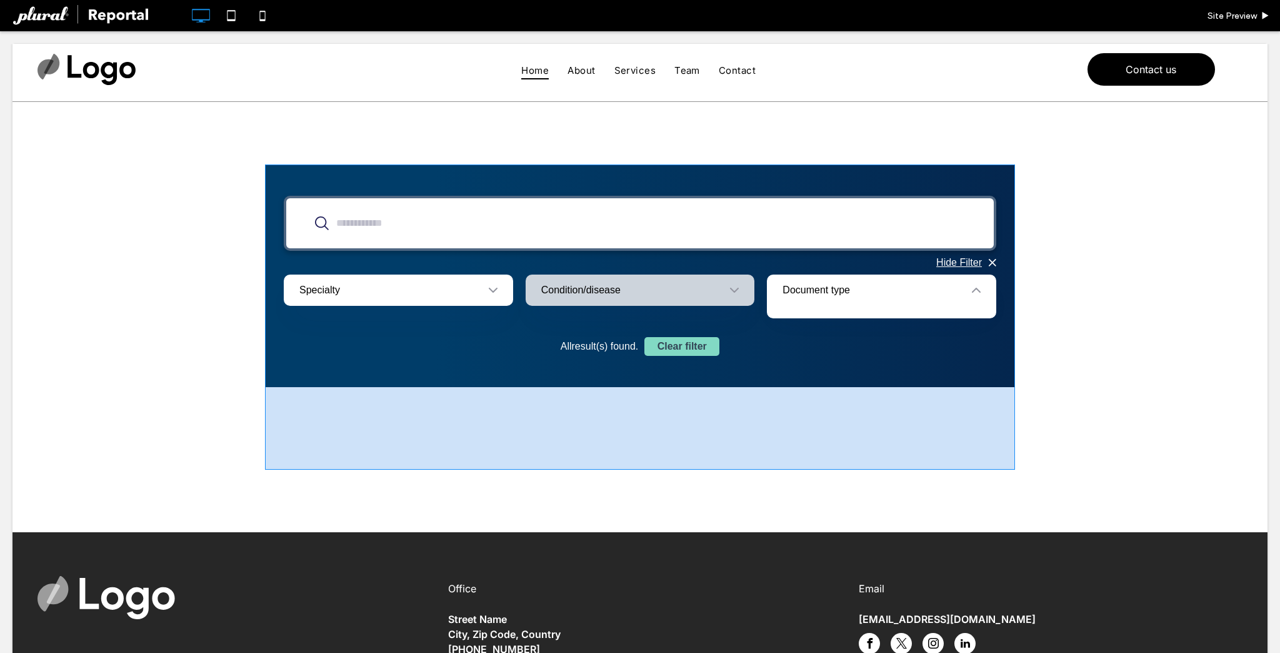
click at [819, 288] on span at bounding box center [640, 316] width 750 height 305
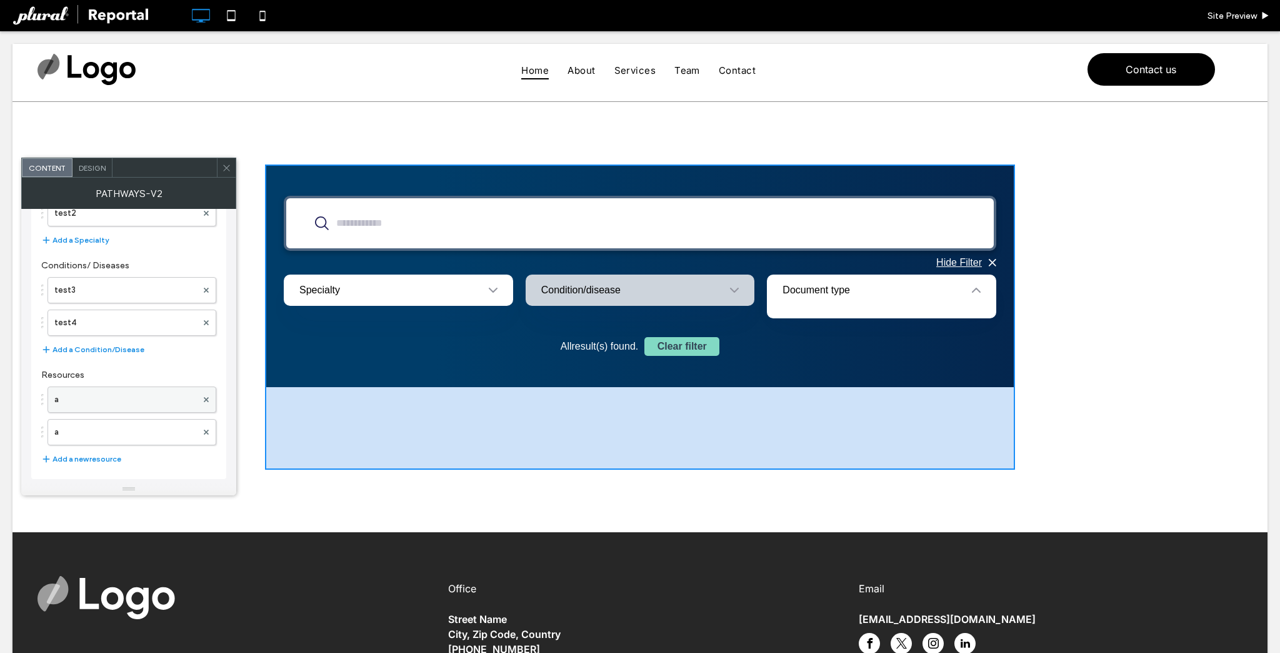
click at [128, 404] on label "a" at bounding box center [125, 399] width 143 height 25
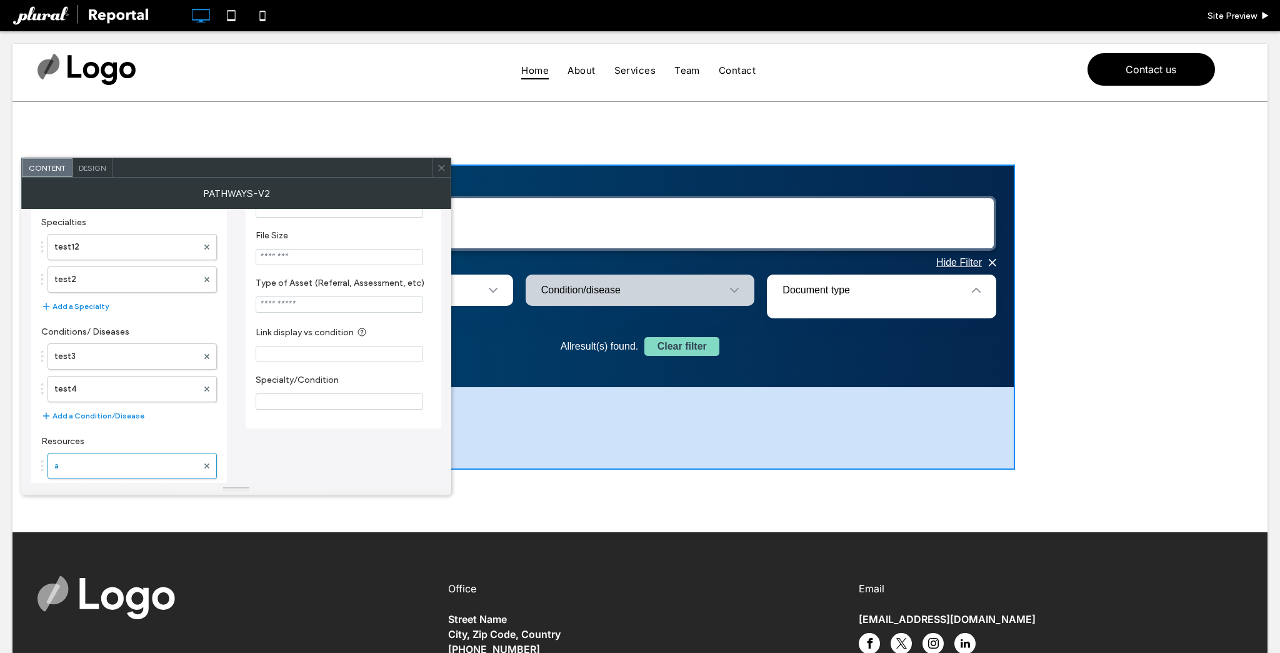
scroll to position [344, 0]
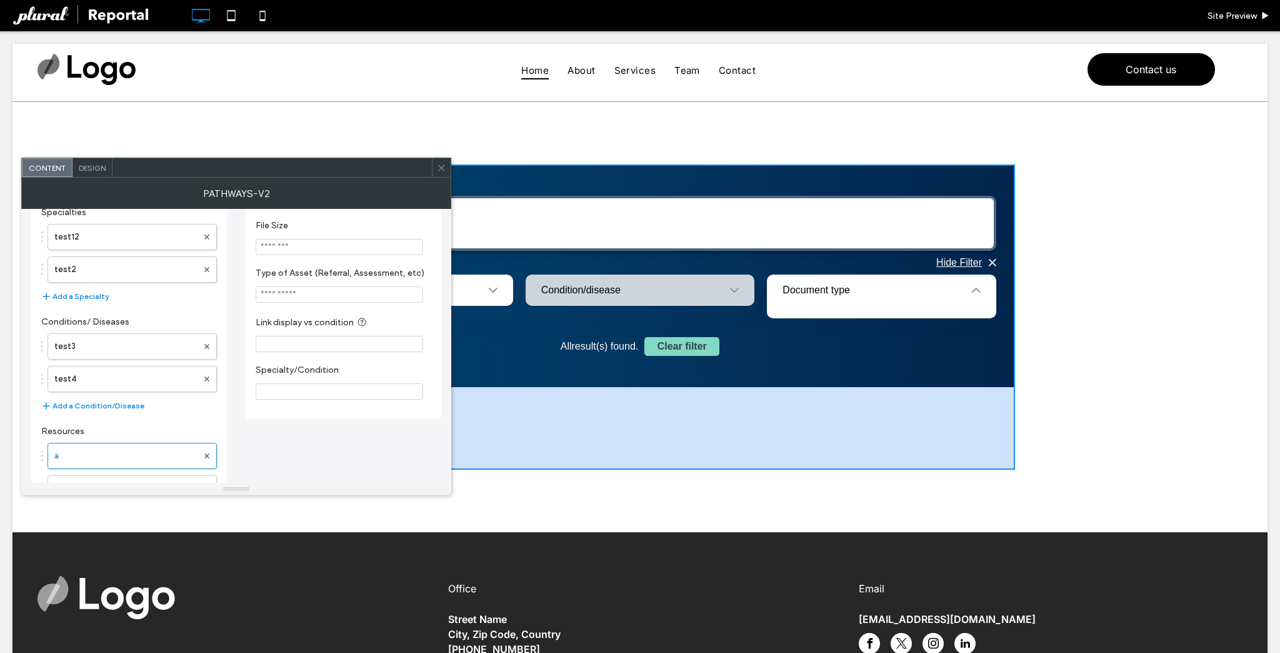
click at [361, 326] on use at bounding box center [362, 322] width 8 height 8
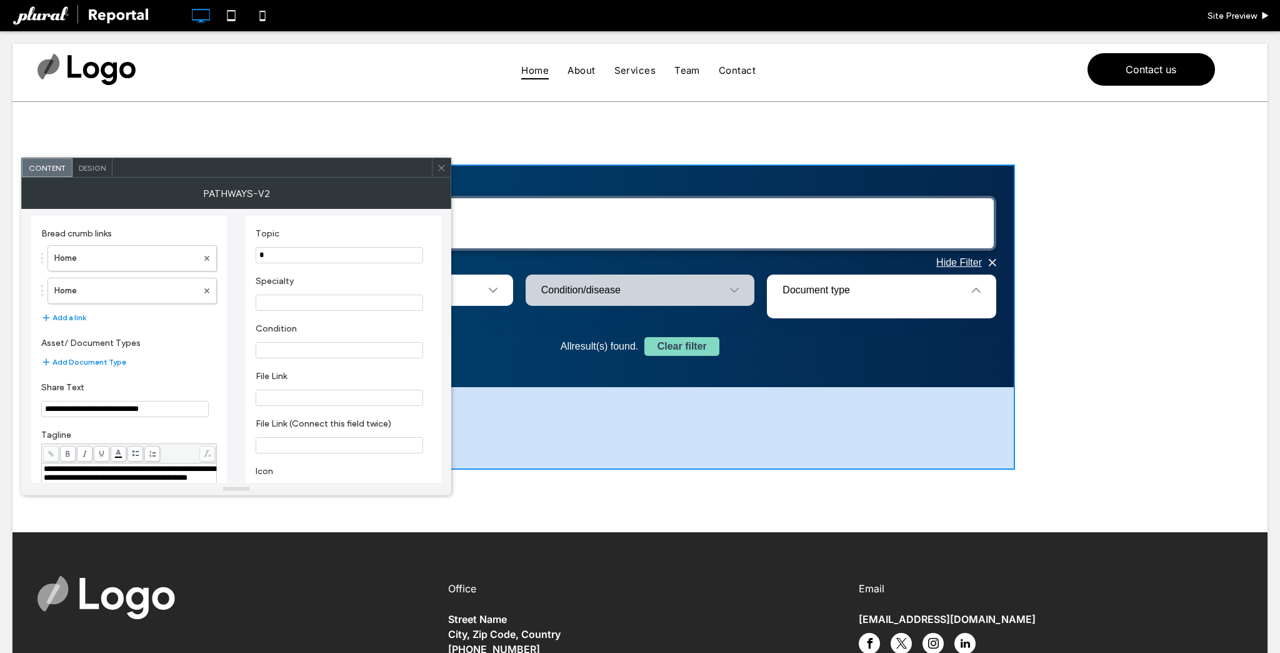
scroll to position [0, 0]
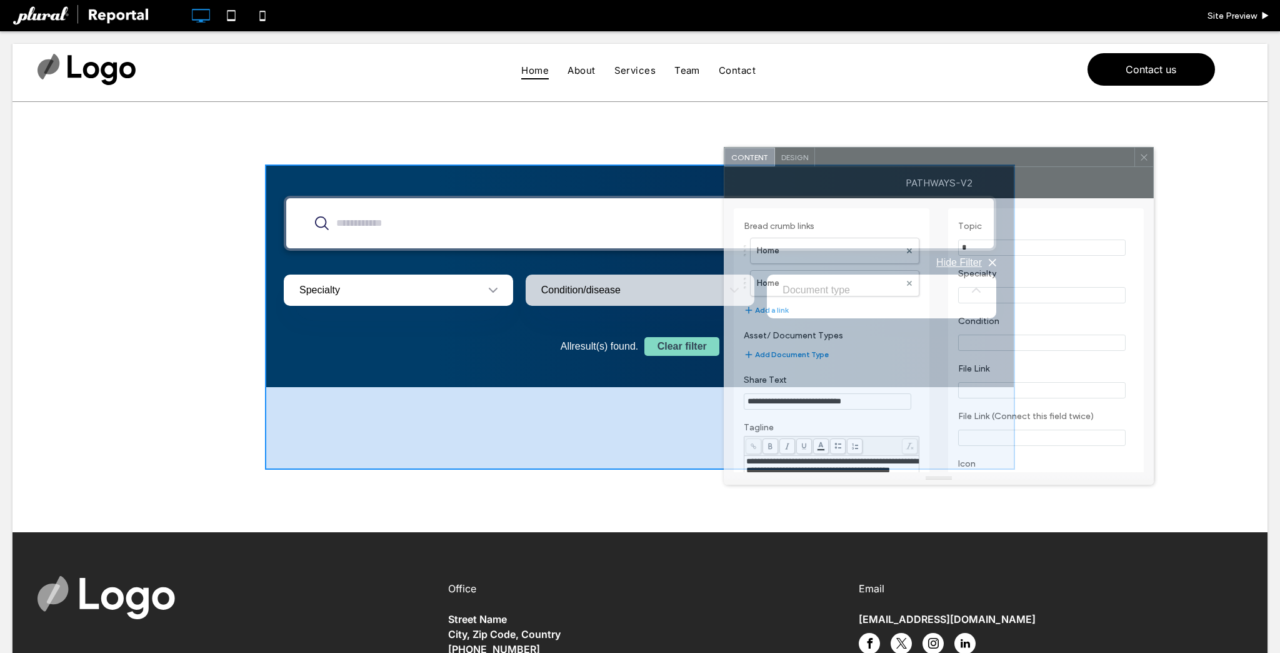
drag, startPoint x: 300, startPoint y: 178, endPoint x: 980, endPoint y: 166, distance: 680.2
click at [980, 167] on div "Pathways-v2" at bounding box center [939, 182] width 430 height 31
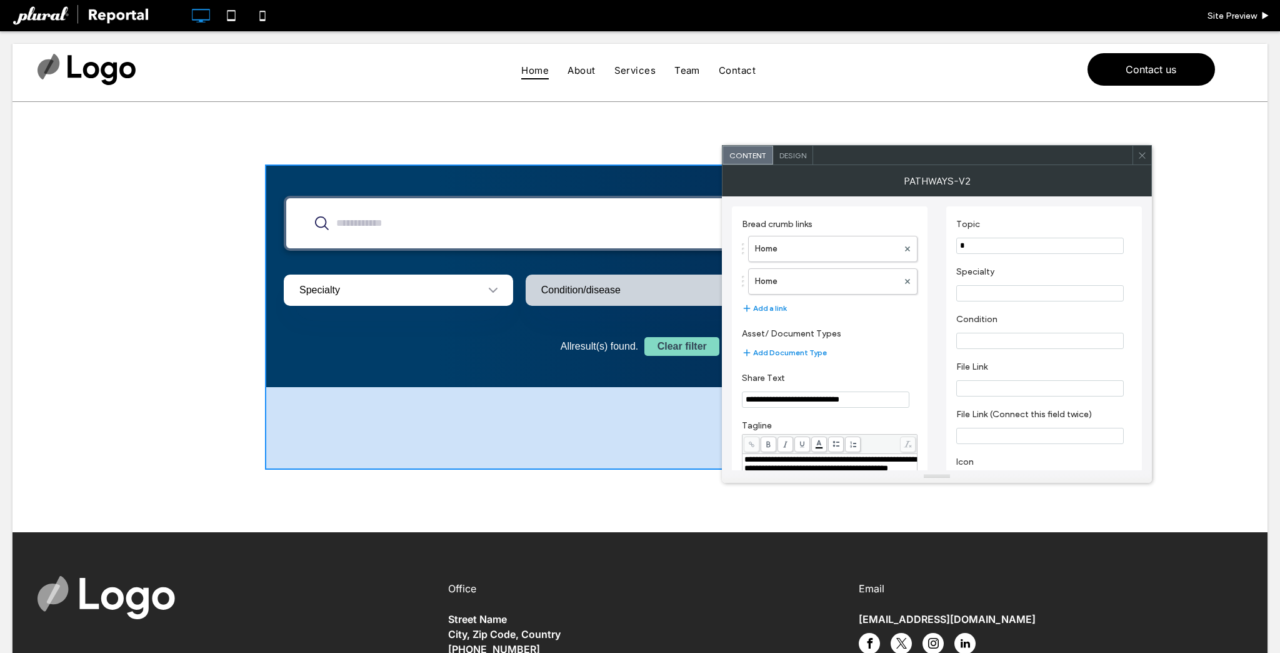
click at [479, 291] on div at bounding box center [493, 290] width 28 height 24
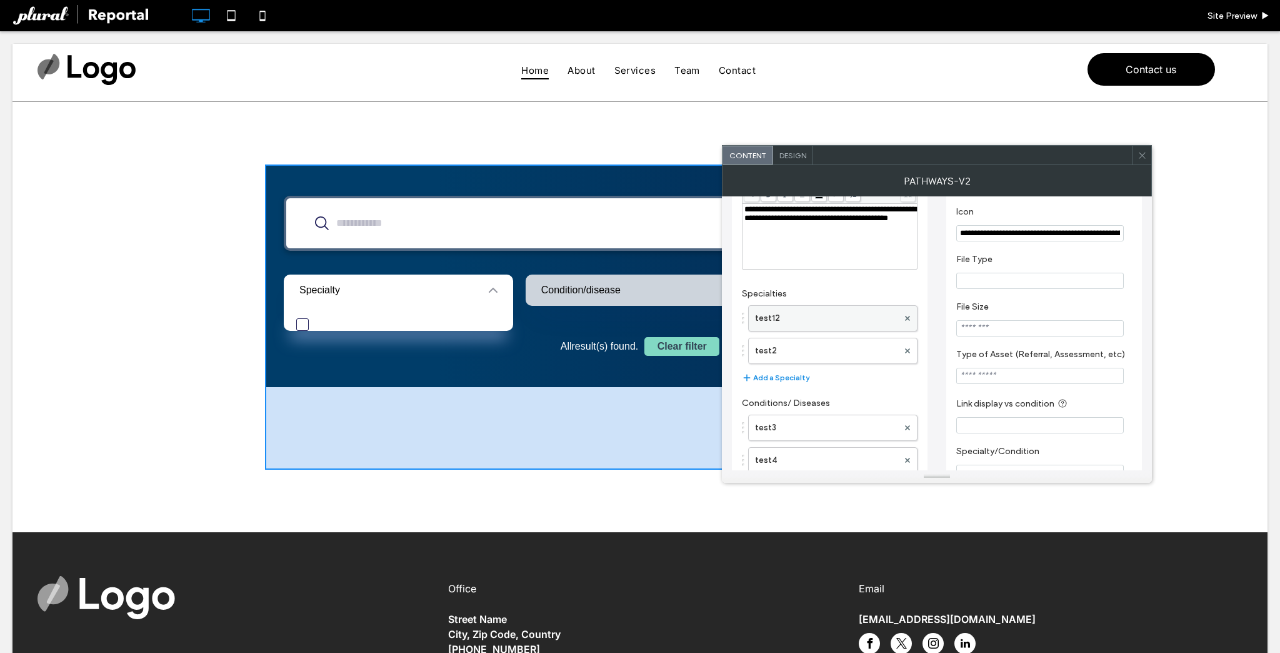
click at [818, 321] on label "test12" at bounding box center [826, 318] width 143 height 25
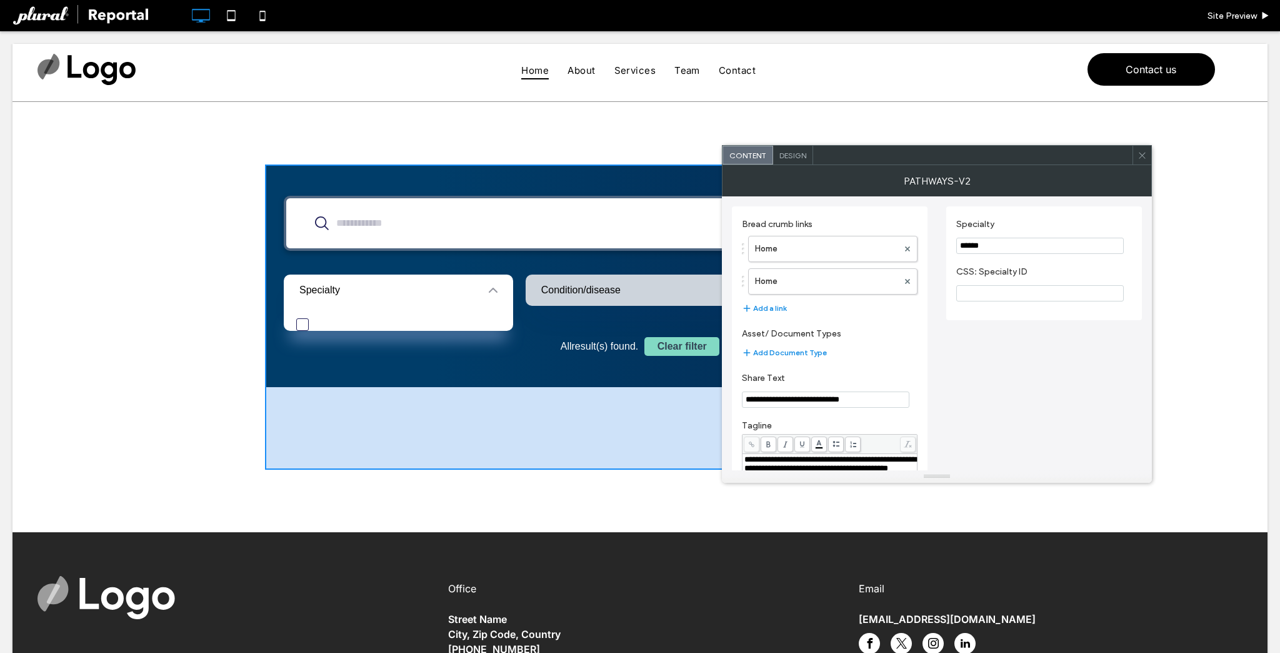
click at [1015, 253] on input "******" at bounding box center [1040, 246] width 168 height 16
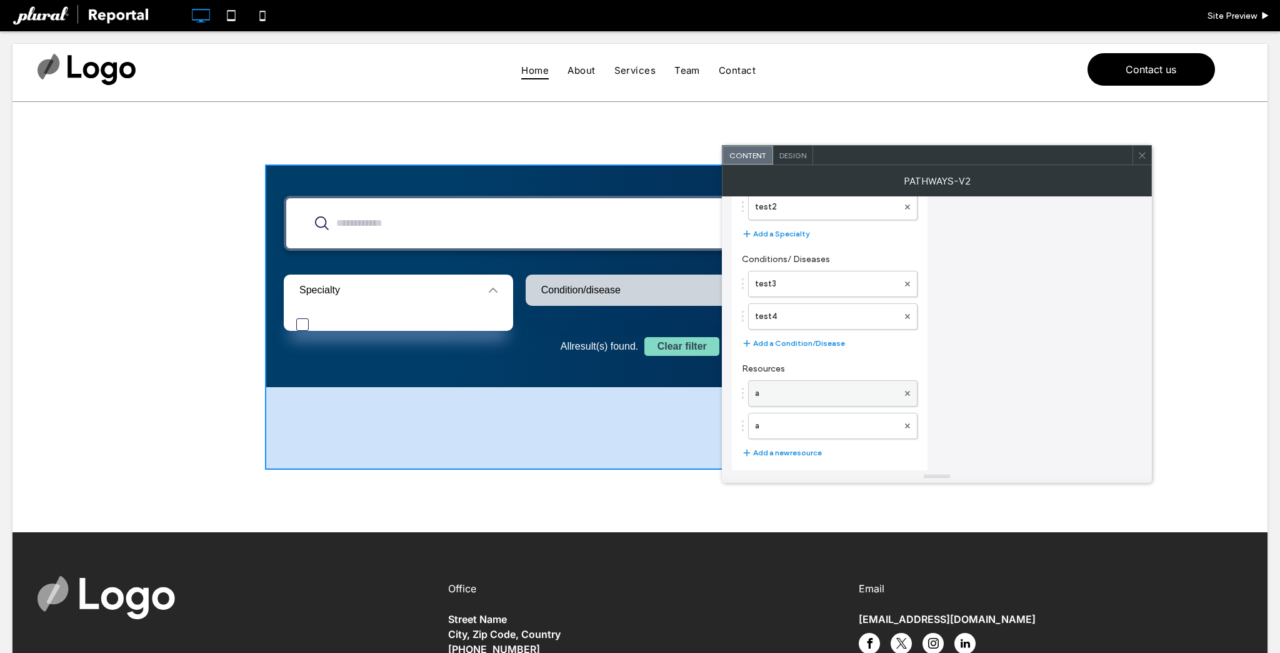
click at [795, 387] on label "a" at bounding box center [826, 393] width 143 height 25
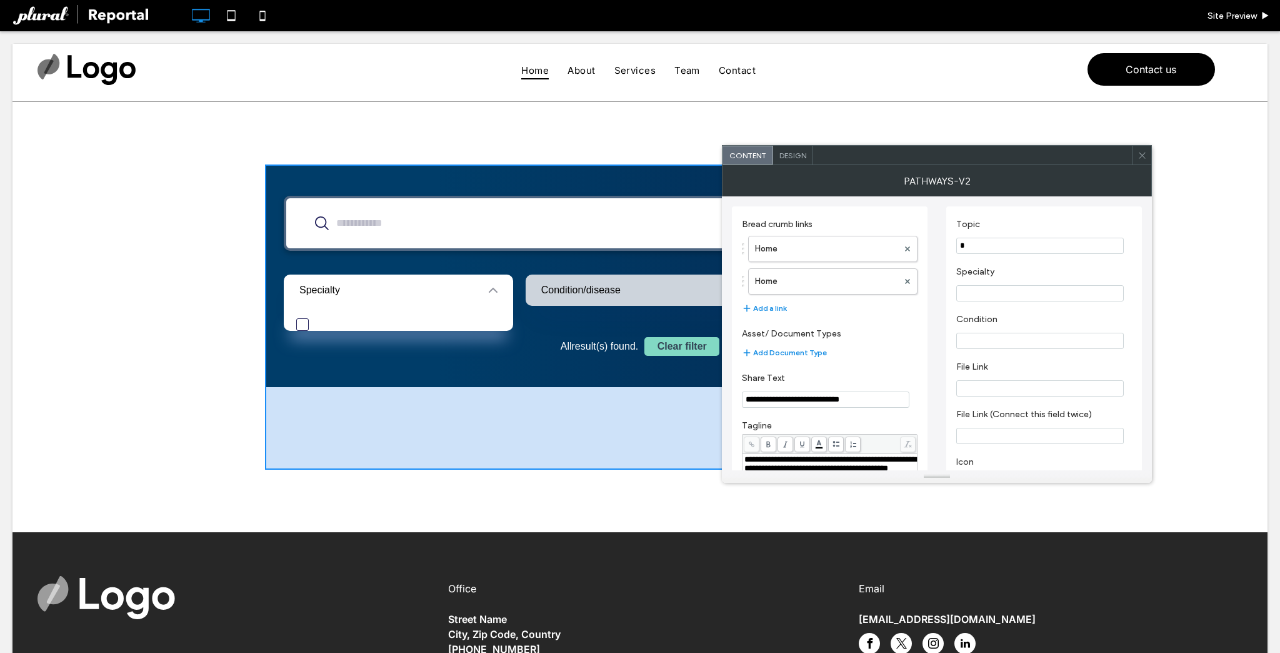
click at [995, 345] on input "Condition" at bounding box center [1040, 341] width 168 height 16
click at [991, 293] on input "Specialty" at bounding box center [1040, 293] width 168 height 16
paste input "******"
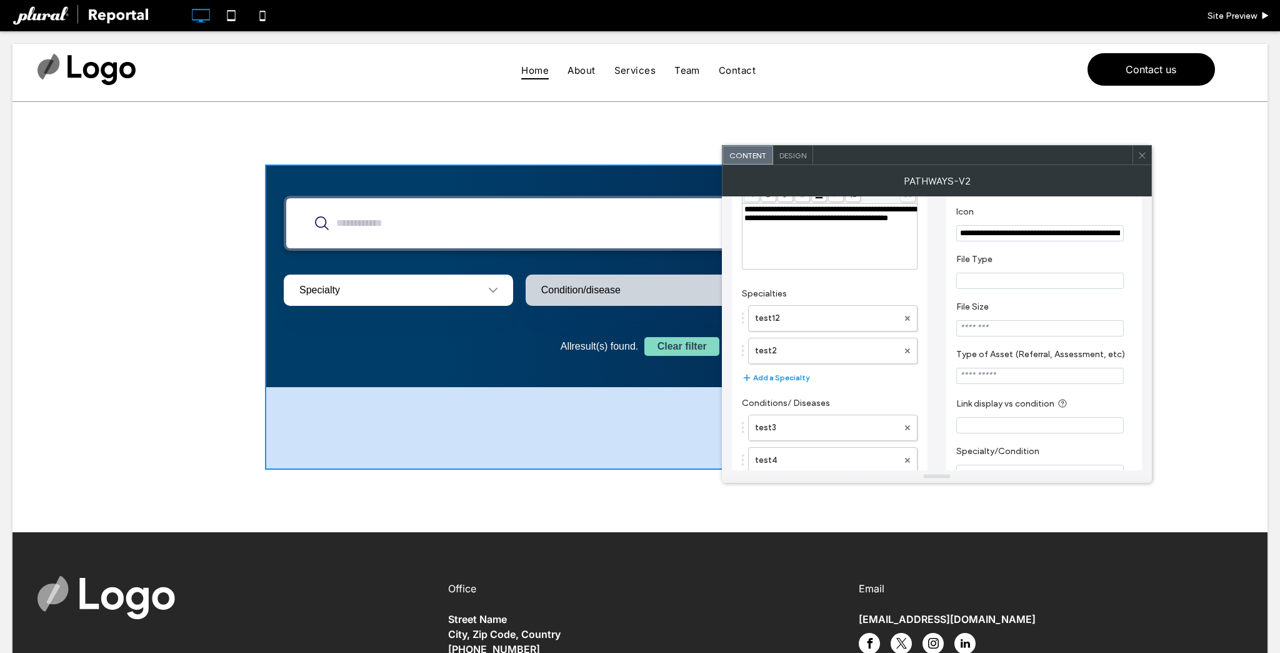
scroll to position [394, 0]
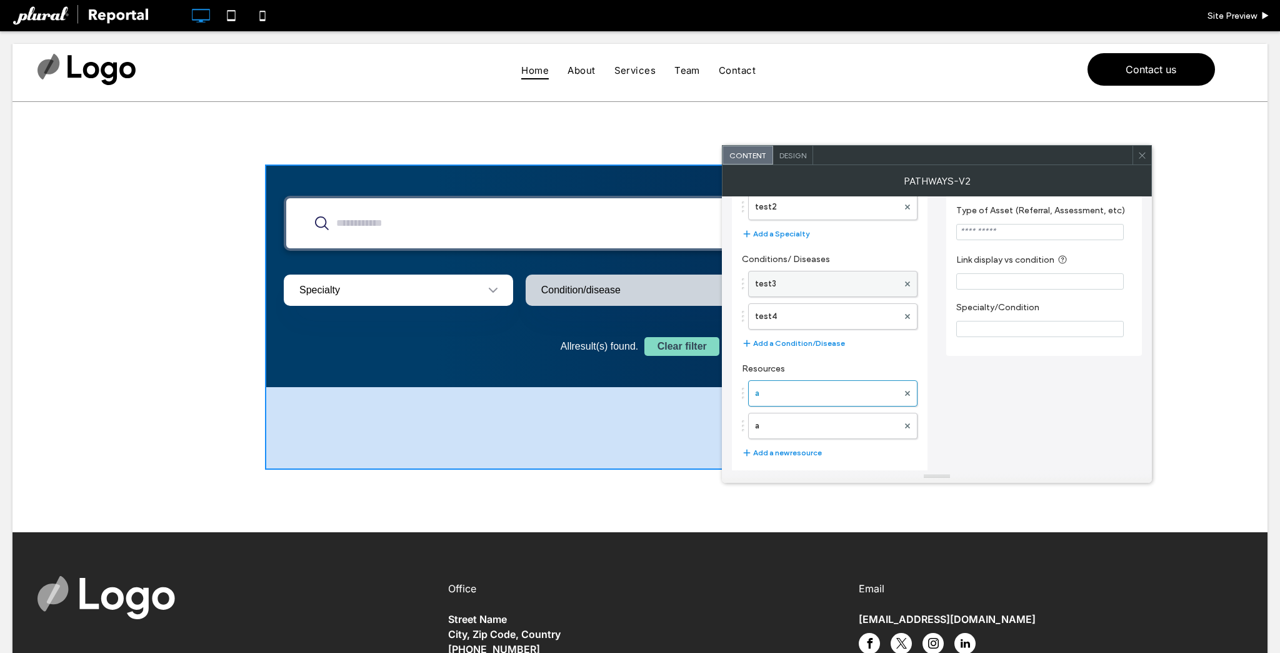
type input "******"
click at [799, 283] on label "test3" at bounding box center [826, 283] width 143 height 25
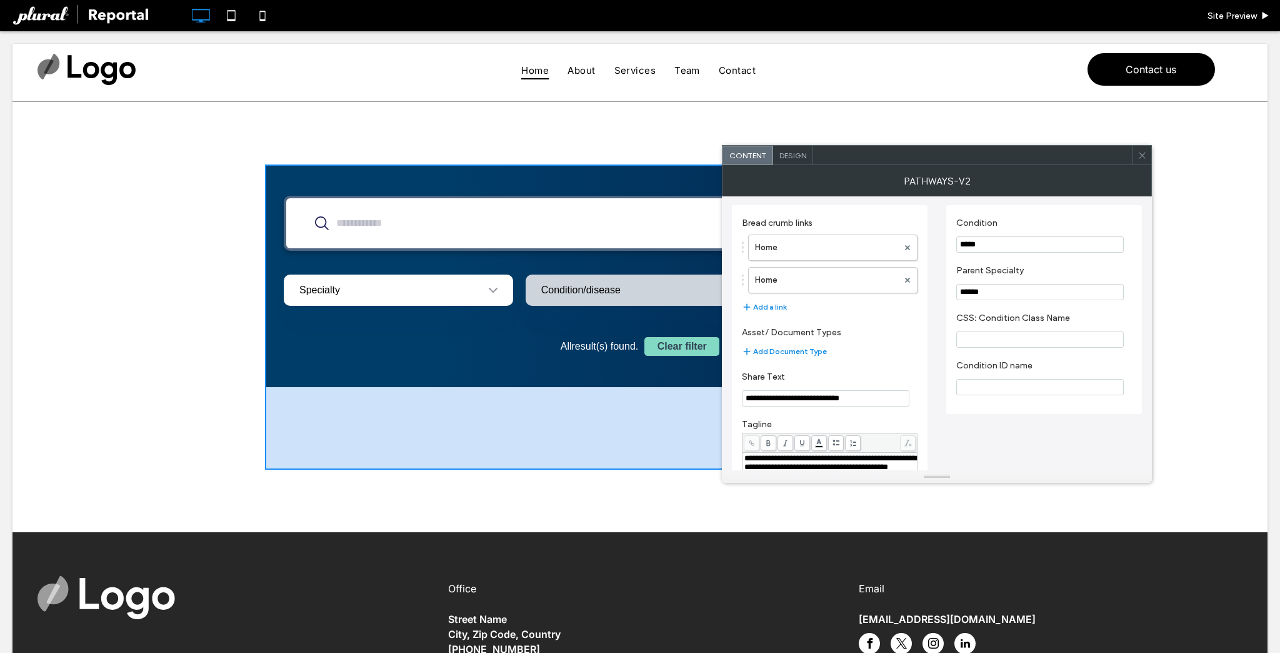
scroll to position [0, 0]
drag, startPoint x: 1000, startPoint y: 245, endPoint x: 912, endPoint y: 241, distance: 88.3
click at [912, 241] on div "**********" at bounding box center [937, 531] width 410 height 670
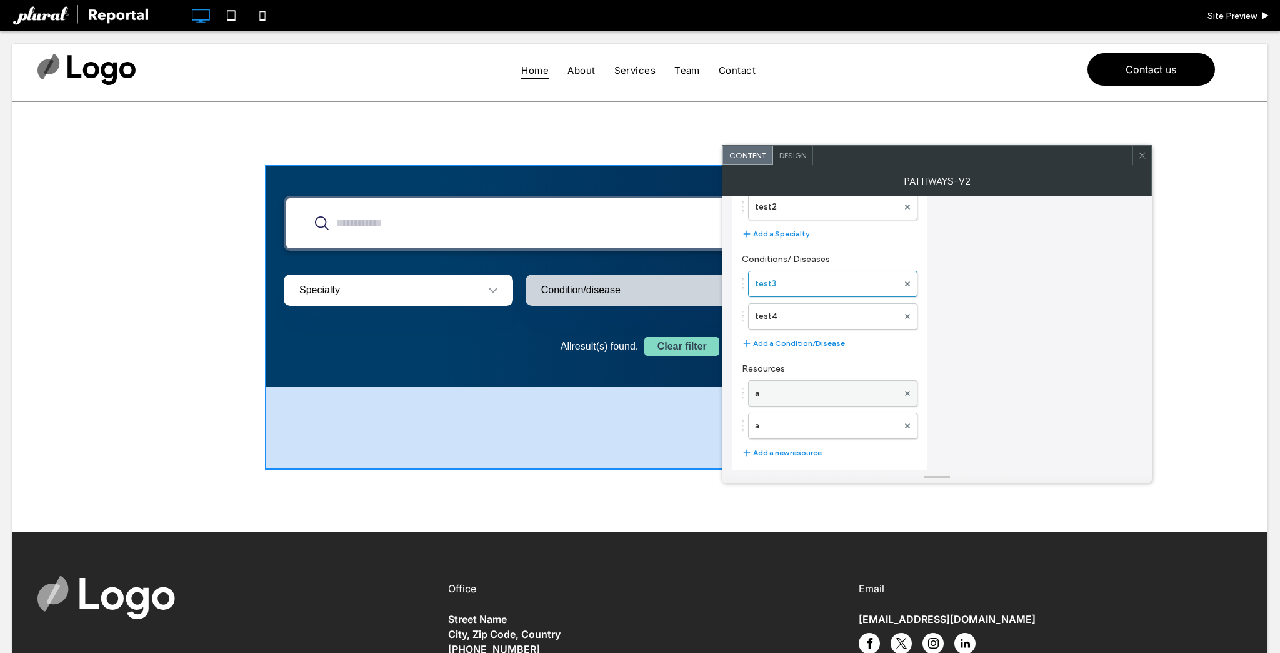
click at [810, 388] on label "a" at bounding box center [826, 393] width 143 height 25
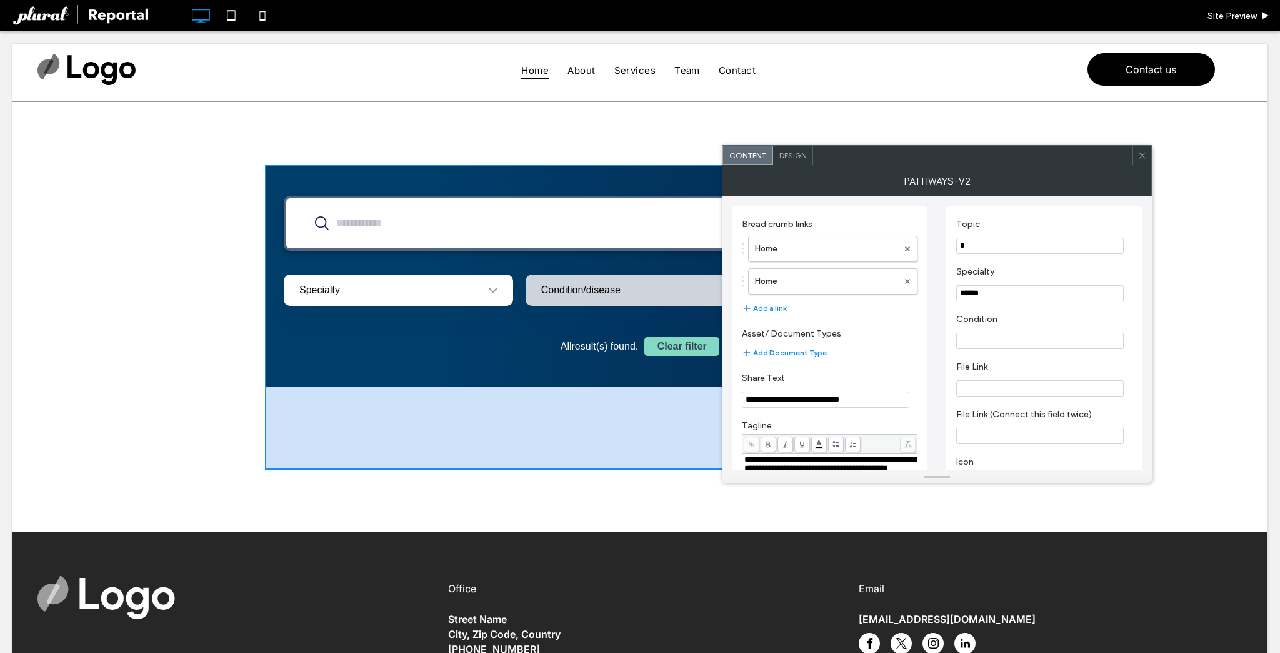
click at [983, 338] on input "Condition" at bounding box center [1040, 341] width 168 height 16
paste input "*****"
type input "*****"
click at [1006, 327] on label "Condition" at bounding box center [1041, 321] width 171 height 14
click at [789, 156] on span "Design" at bounding box center [793, 155] width 27 height 9
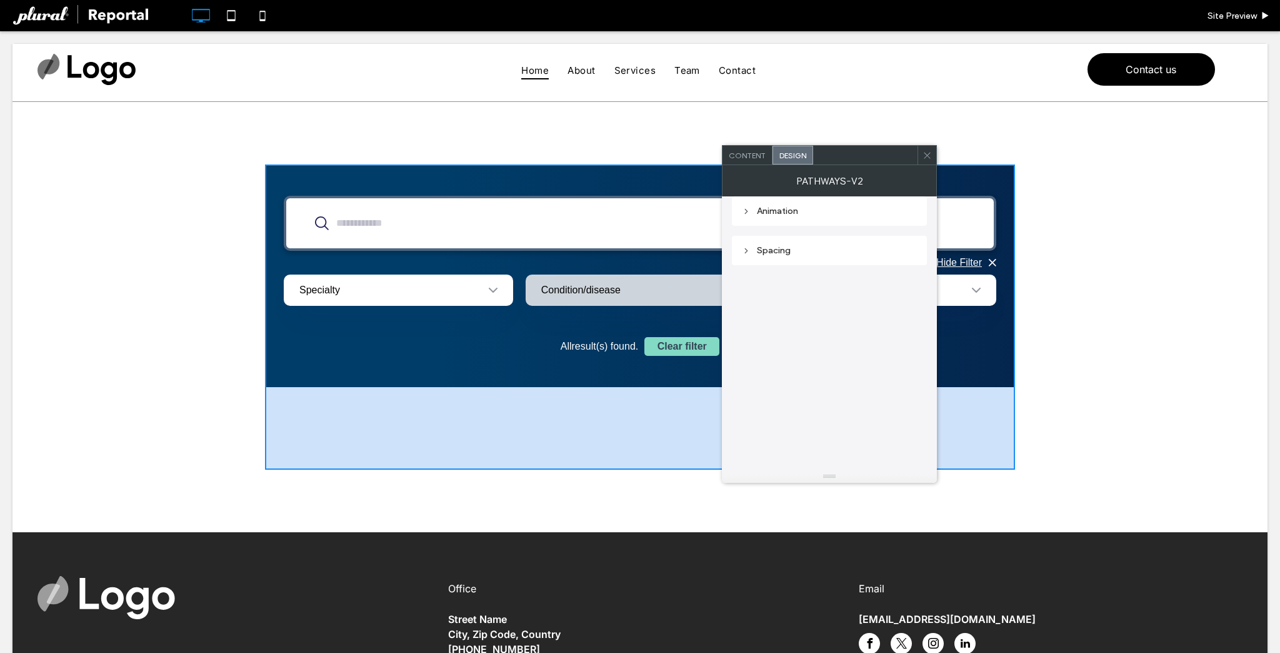
click at [396, 288] on div "Specialty" at bounding box center [398, 289] width 229 height 31
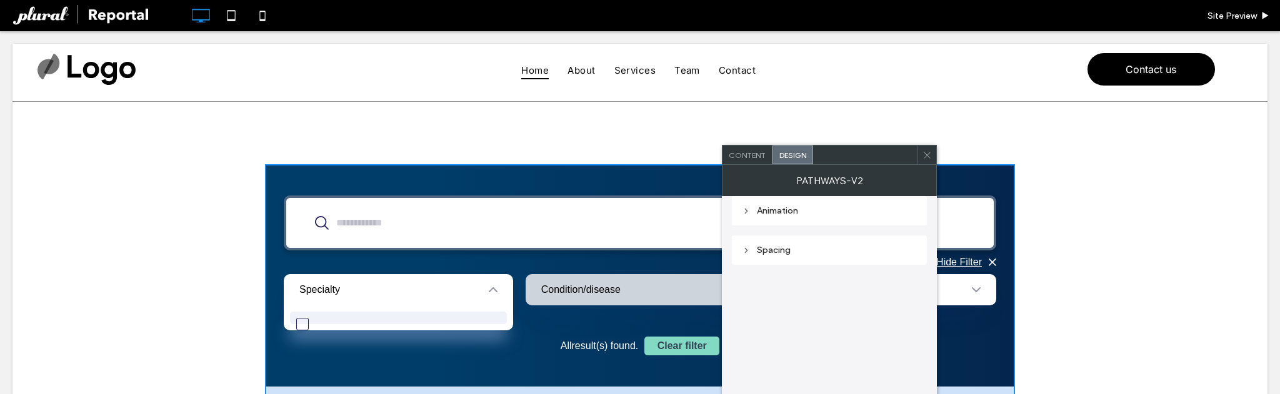
click at [320, 321] on div at bounding box center [398, 318] width 217 height 13
click at [602, 297] on div "Condition/disease" at bounding box center [640, 289] width 229 height 31
click at [355, 323] on div at bounding box center [398, 318] width 217 height 13
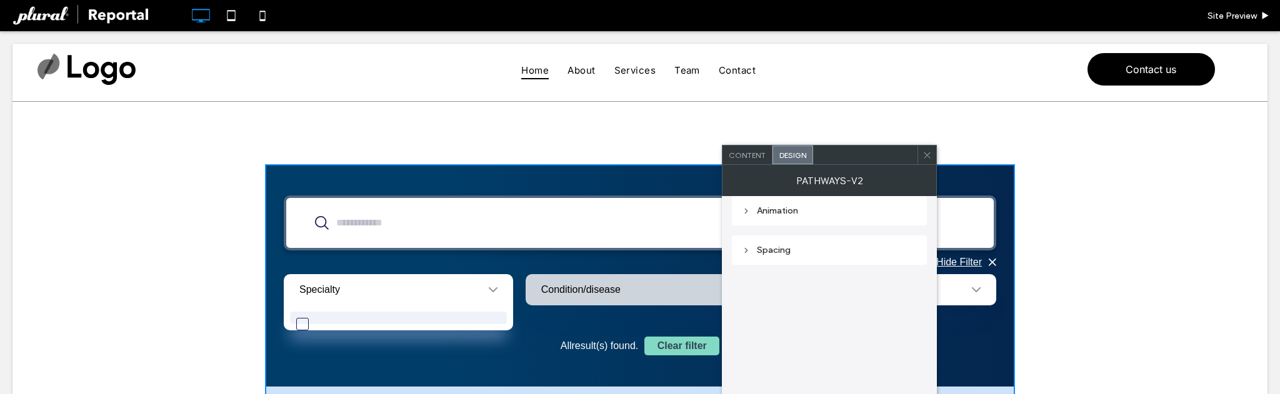
click at [355, 323] on div at bounding box center [398, 318] width 217 height 13
click at [356, 321] on div at bounding box center [398, 318] width 217 height 13
click at [750, 156] on span "Content" at bounding box center [747, 155] width 37 height 9
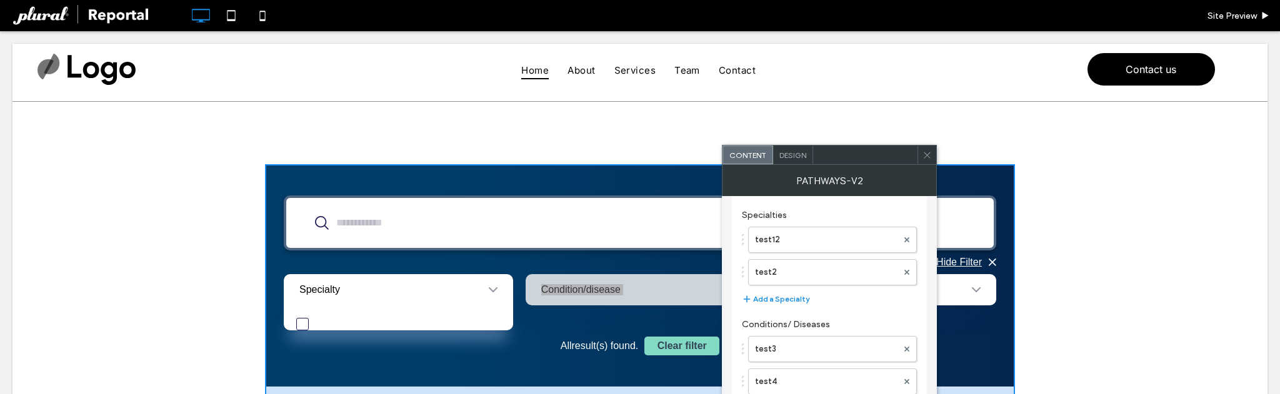
scroll to position [250, 0]
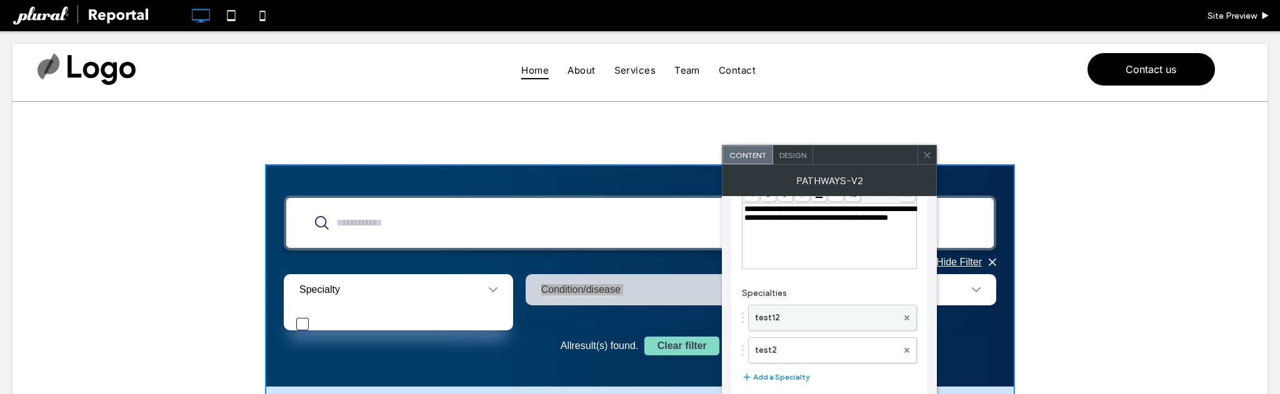
click at [773, 309] on label "test12" at bounding box center [826, 318] width 143 height 25
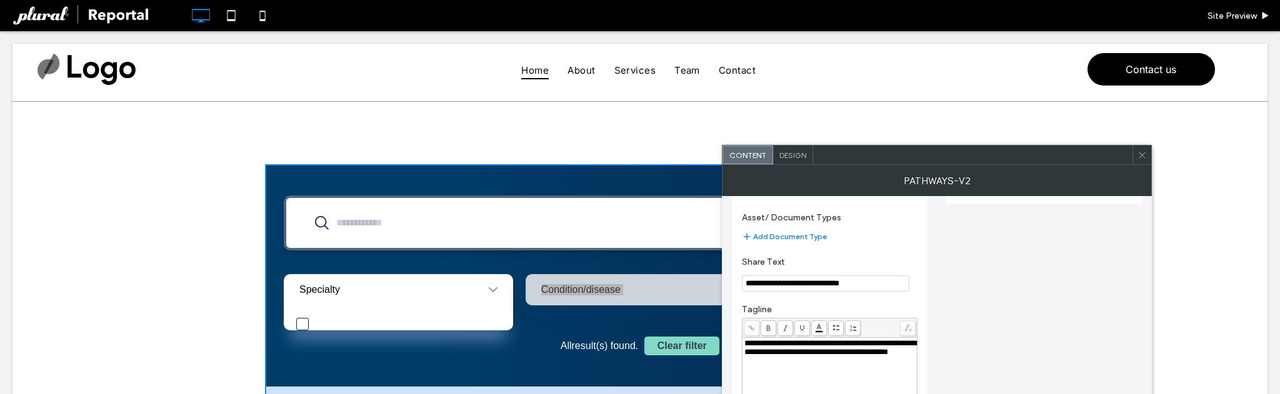
scroll to position [0, 0]
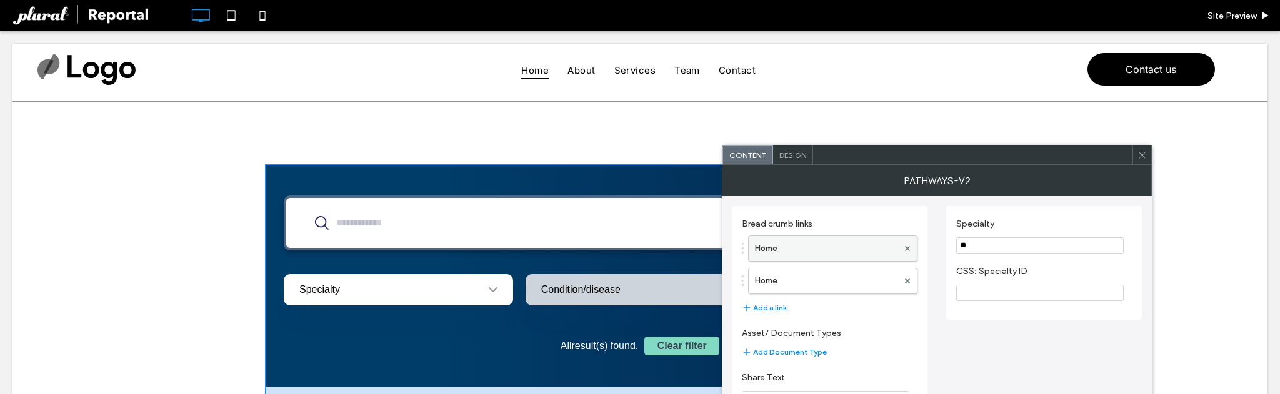
type input "*"
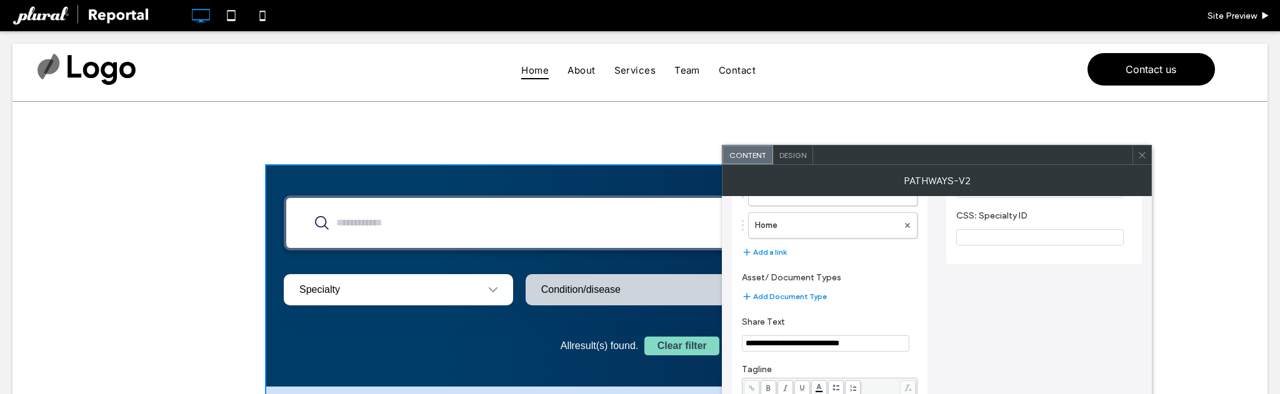
scroll to position [50, 0]
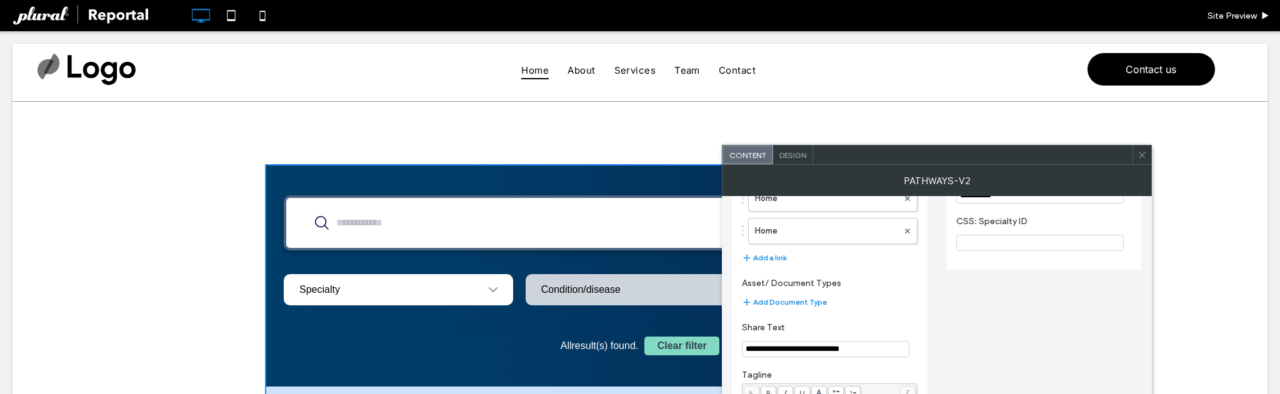
type input "**********"
click at [1008, 251] on input "CSS: Specialty ID" at bounding box center [1040, 243] width 168 height 16
paste input "**********"
type input "**********"
click at [1011, 267] on div "**********" at bounding box center [1044, 213] width 196 height 114
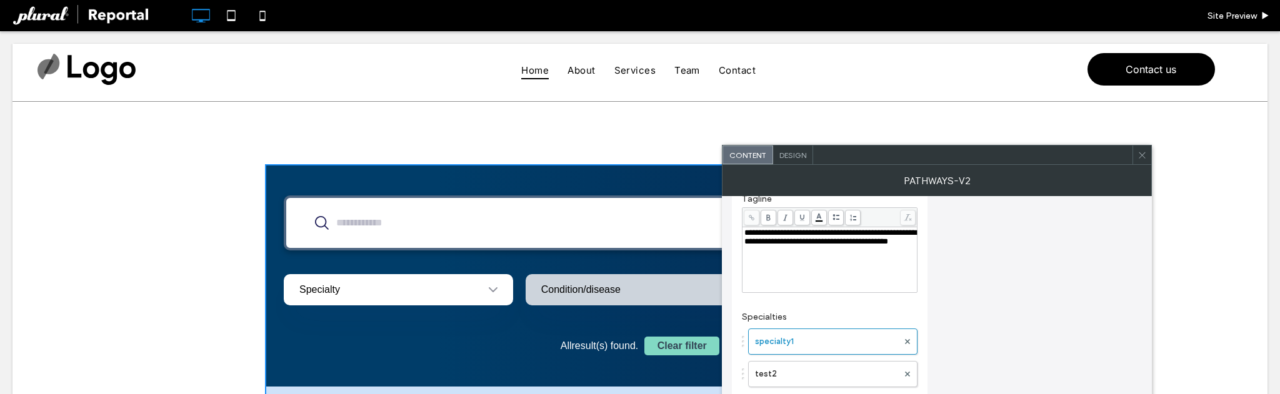
scroll to position [350, 0]
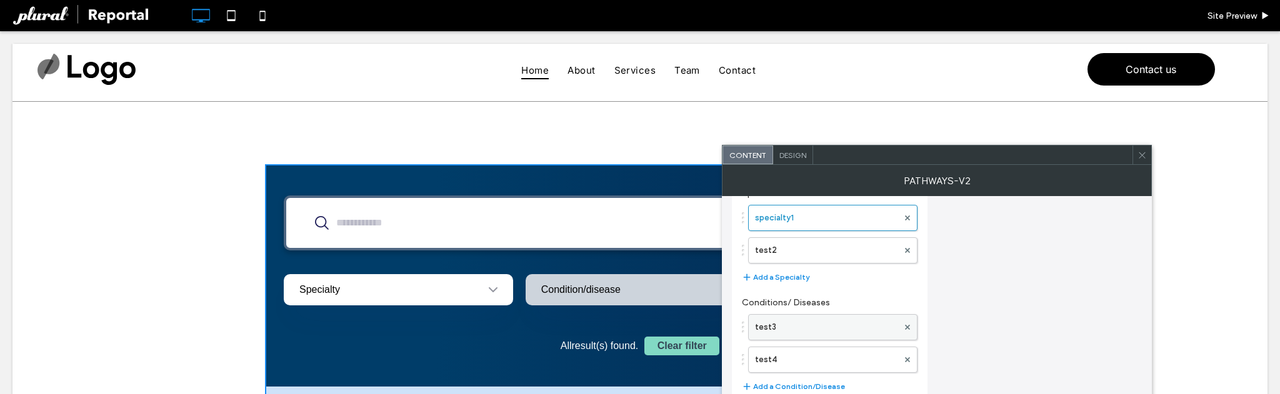
click at [813, 321] on label "test3" at bounding box center [826, 327] width 143 height 25
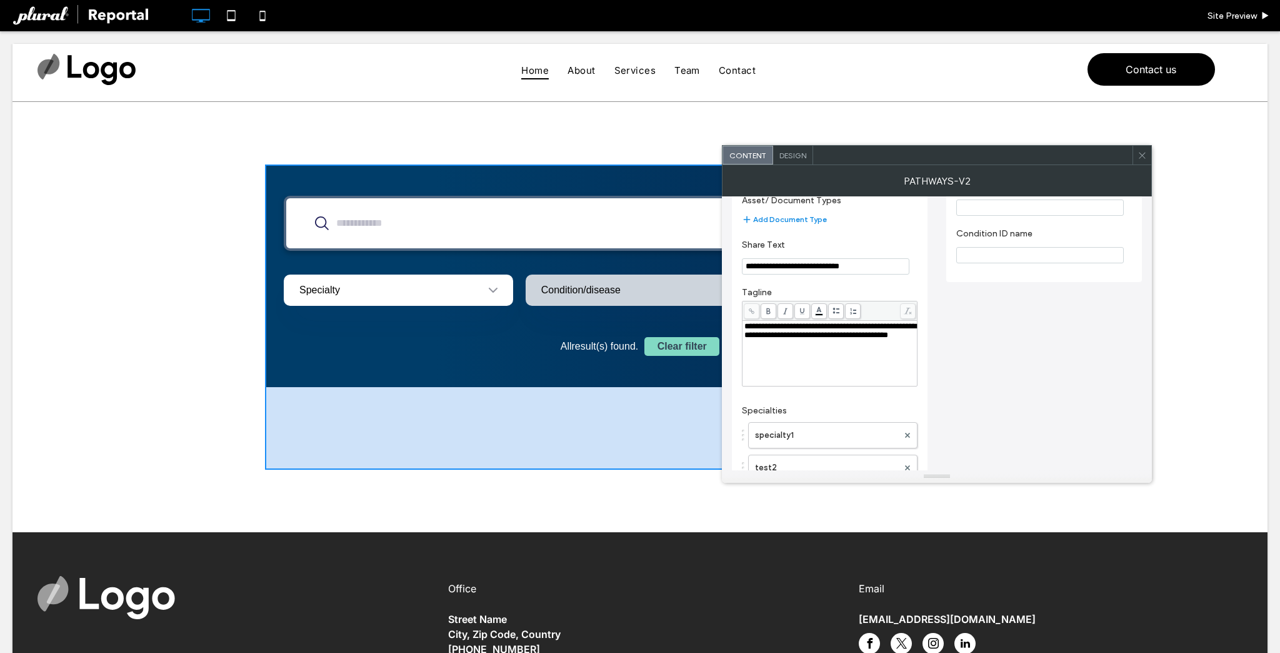
scroll to position [100, 0]
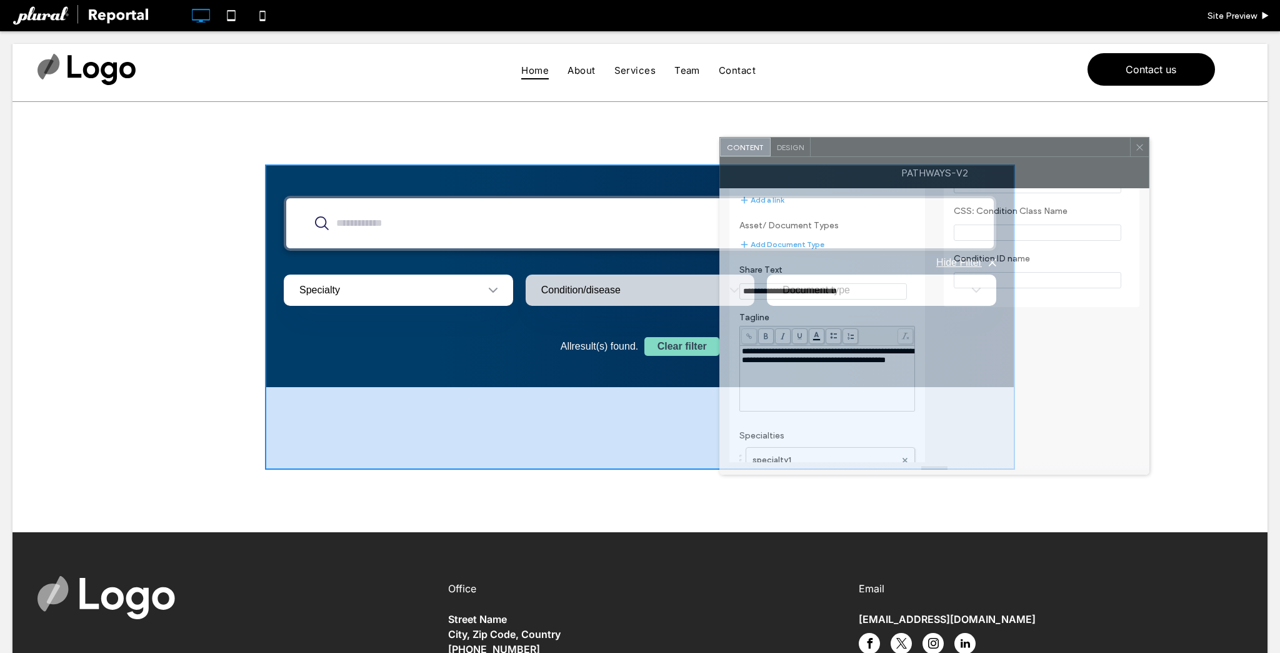
drag, startPoint x: 950, startPoint y: 162, endPoint x: 868, endPoint y: 74, distance: 120.3
click at [869, 138] on div at bounding box center [970, 147] width 319 height 19
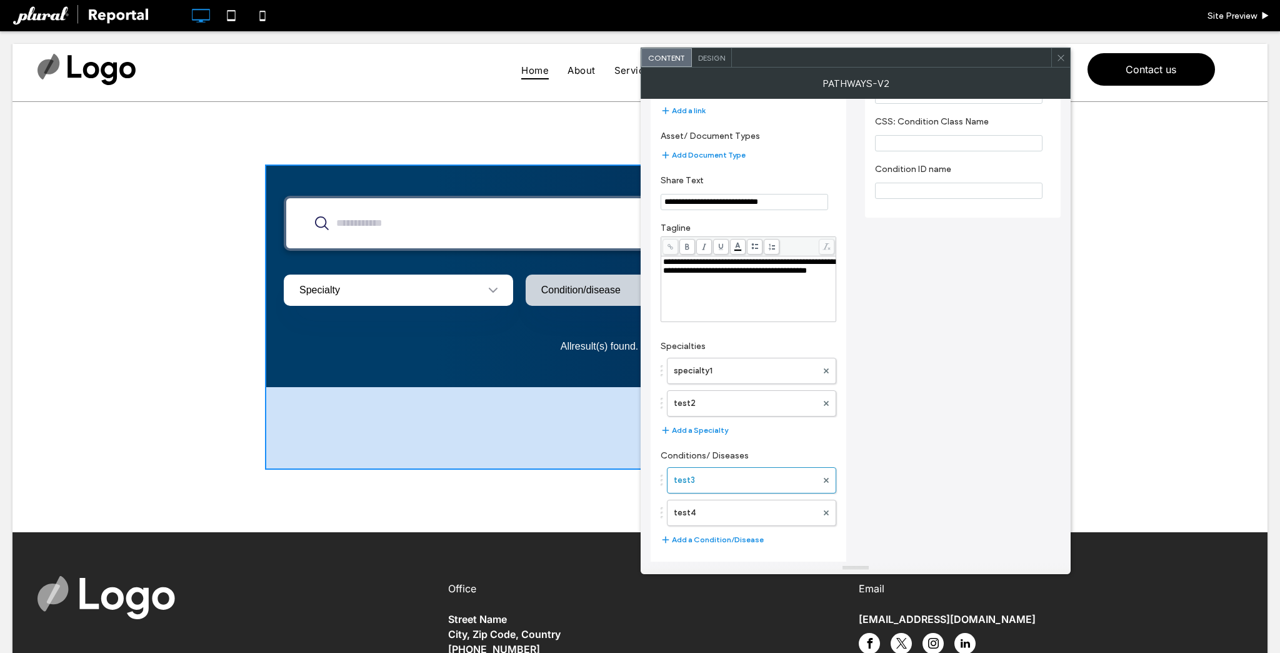
drag, startPoint x: 861, startPoint y: 378, endPoint x: 820, endPoint y: 573, distance: 198.9
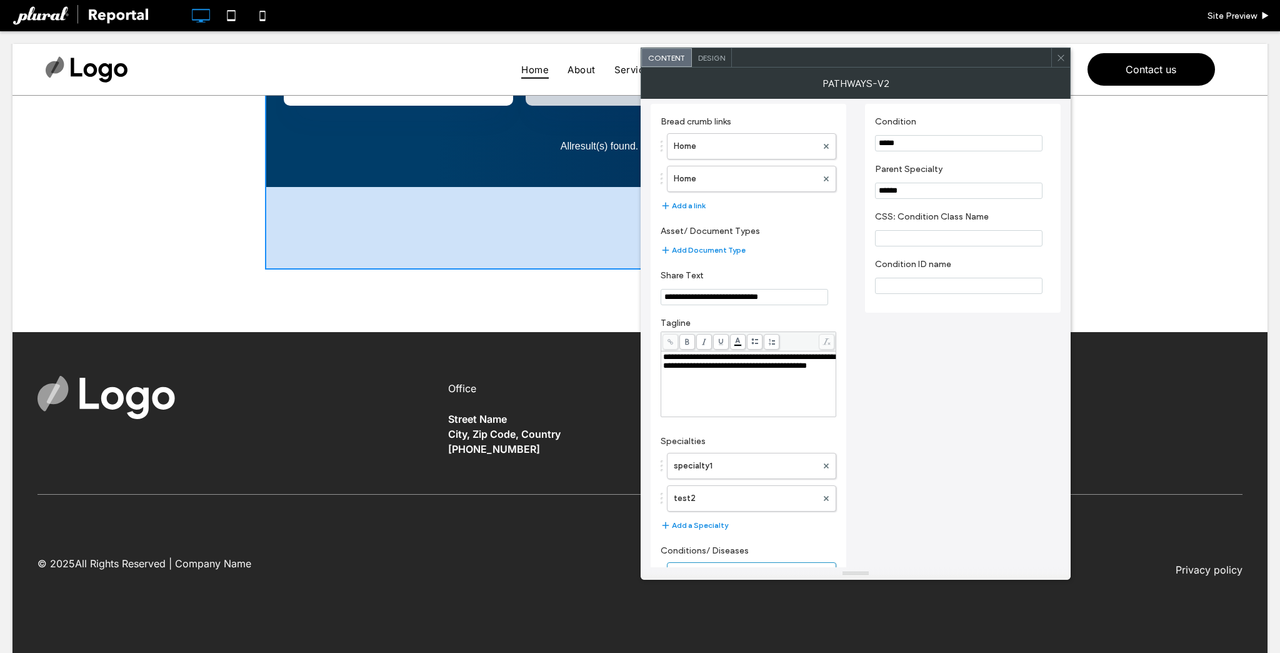
scroll to position [0, 0]
click at [725, 145] on label "Home" at bounding box center [745, 151] width 143 height 25
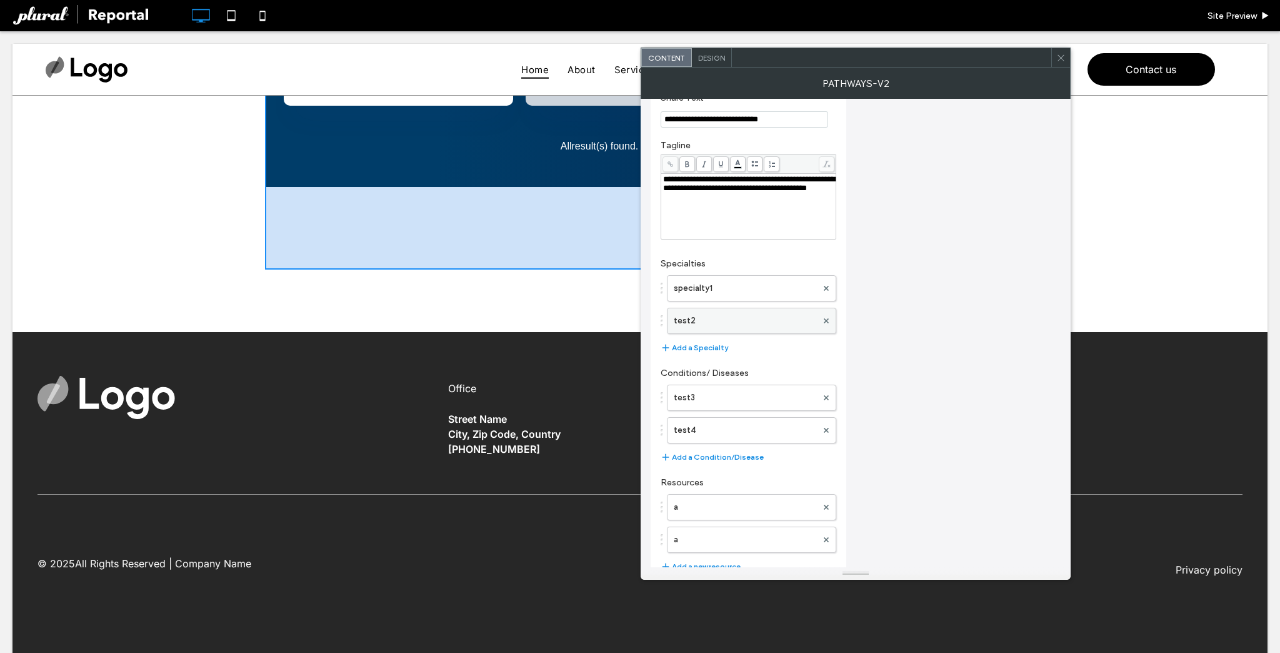
scroll to position [199, 0]
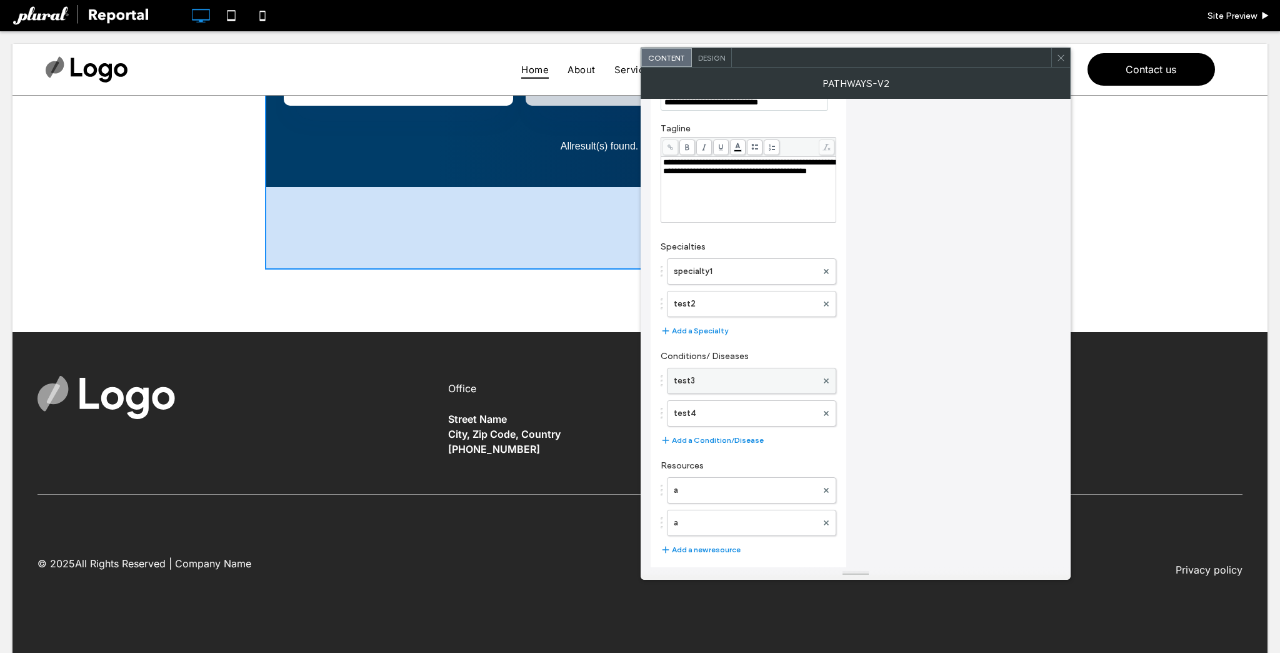
click at [733, 378] on label "test3" at bounding box center [745, 380] width 143 height 25
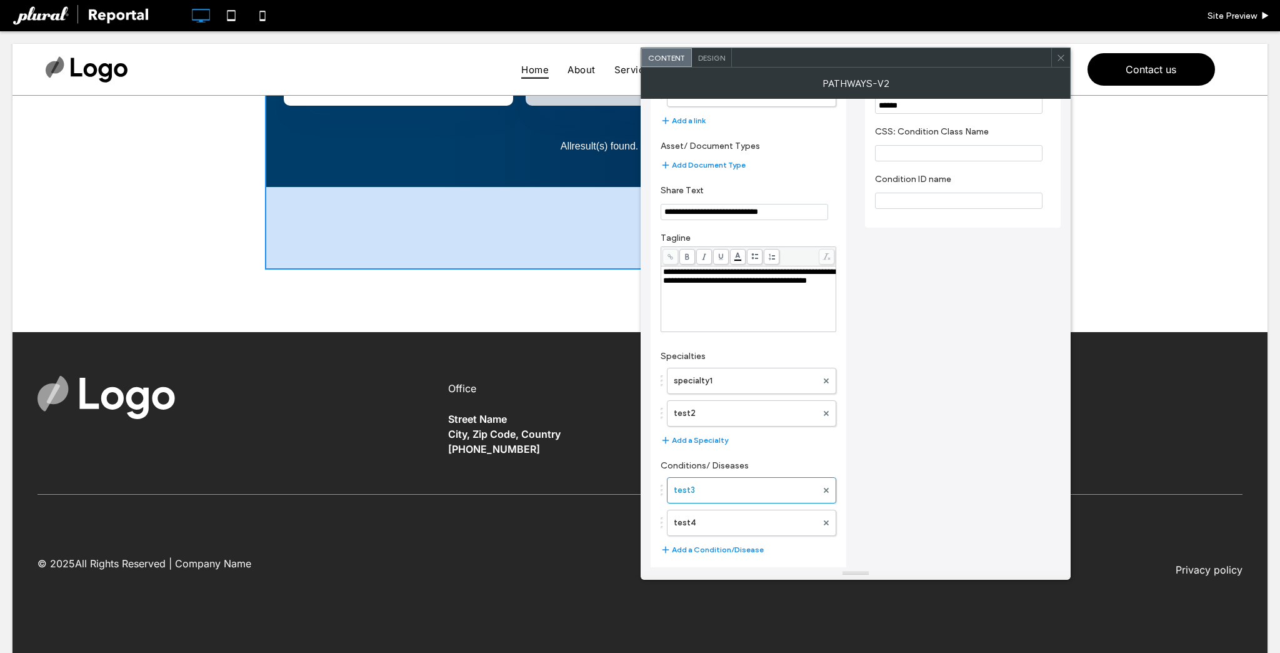
scroll to position [0, 0]
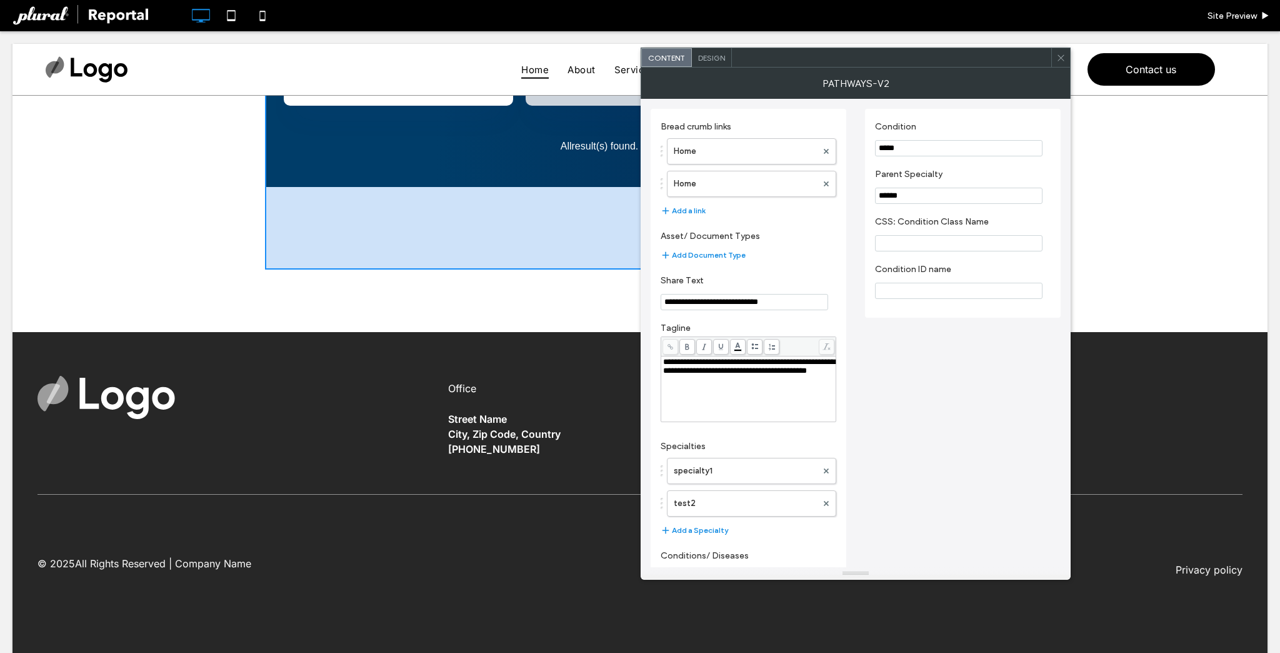
click at [927, 251] on input "CSS: Condition Class Name" at bounding box center [959, 243] width 168 height 16
click at [924, 254] on section "CSS: Condition Class Name" at bounding box center [963, 234] width 176 height 48
click at [918, 243] on input "CSS: Condition Class Name" at bounding box center [959, 243] width 168 height 16
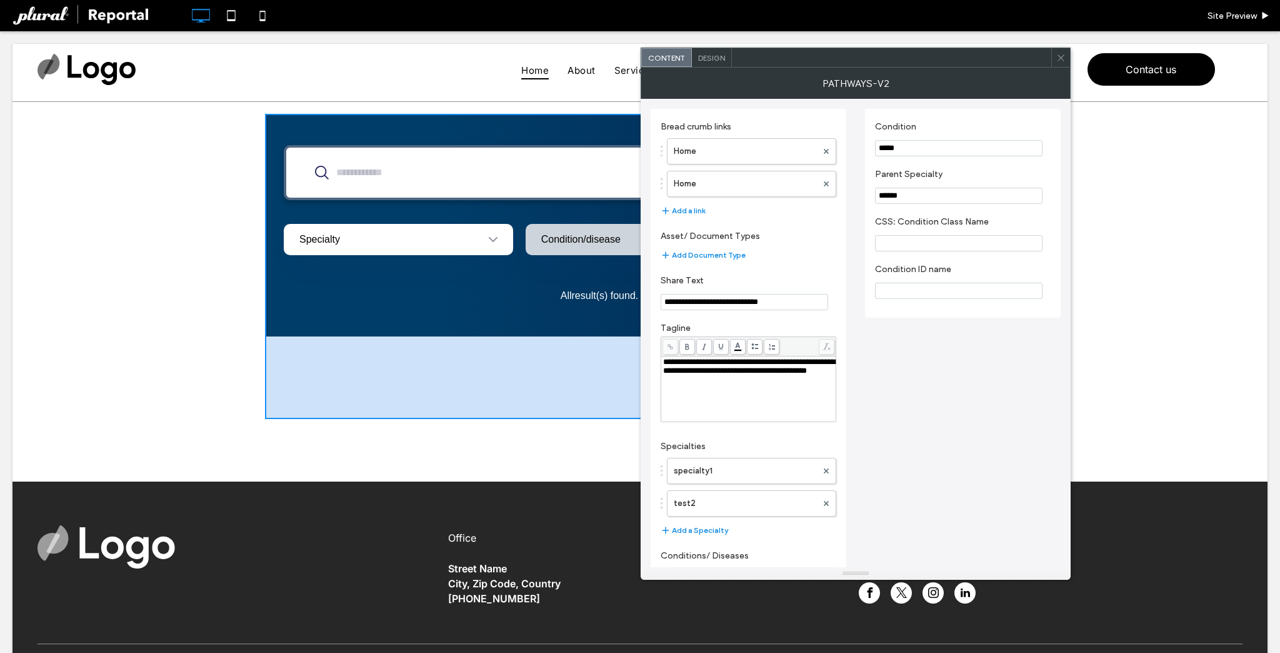
scroll to position [50, 0]
